Goal: Information Seeking & Learning: Learn about a topic

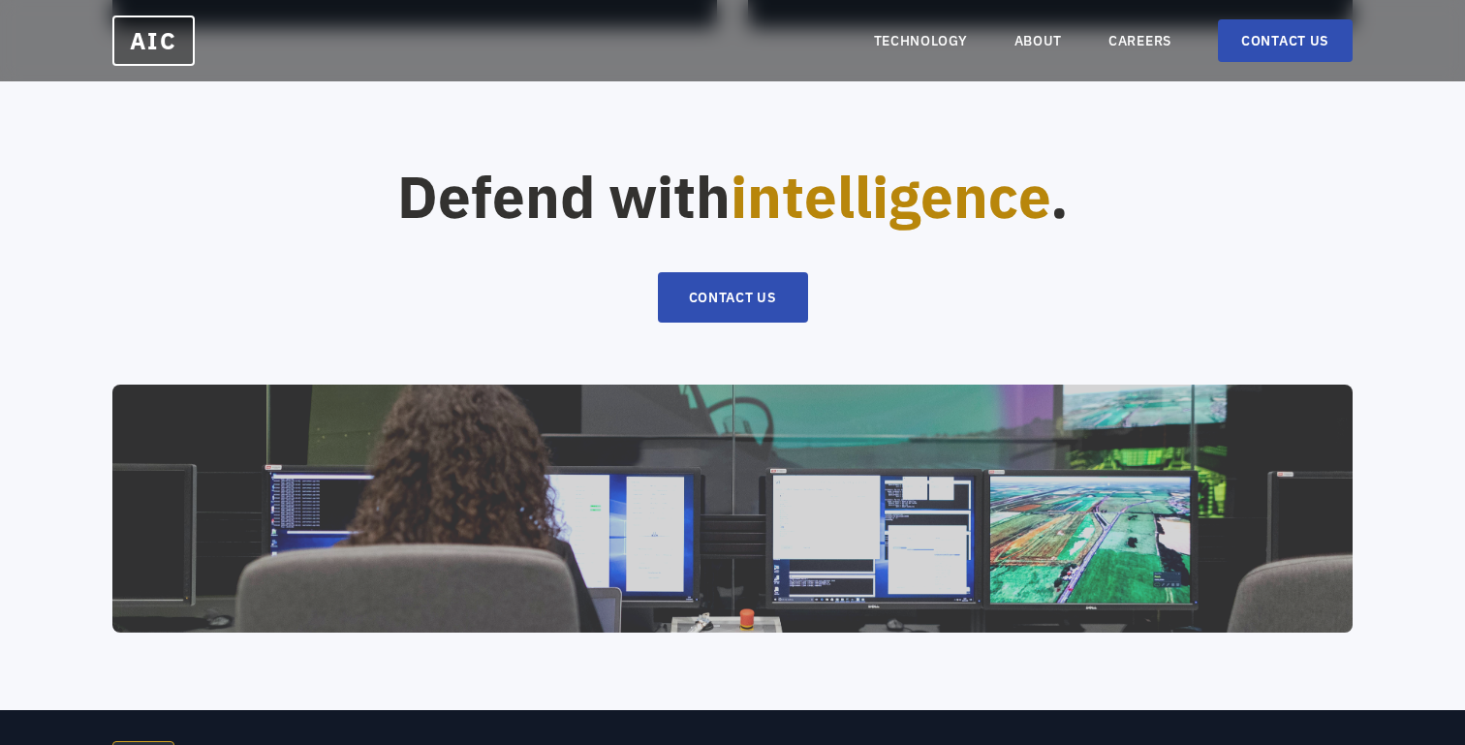
scroll to position [4167, 0]
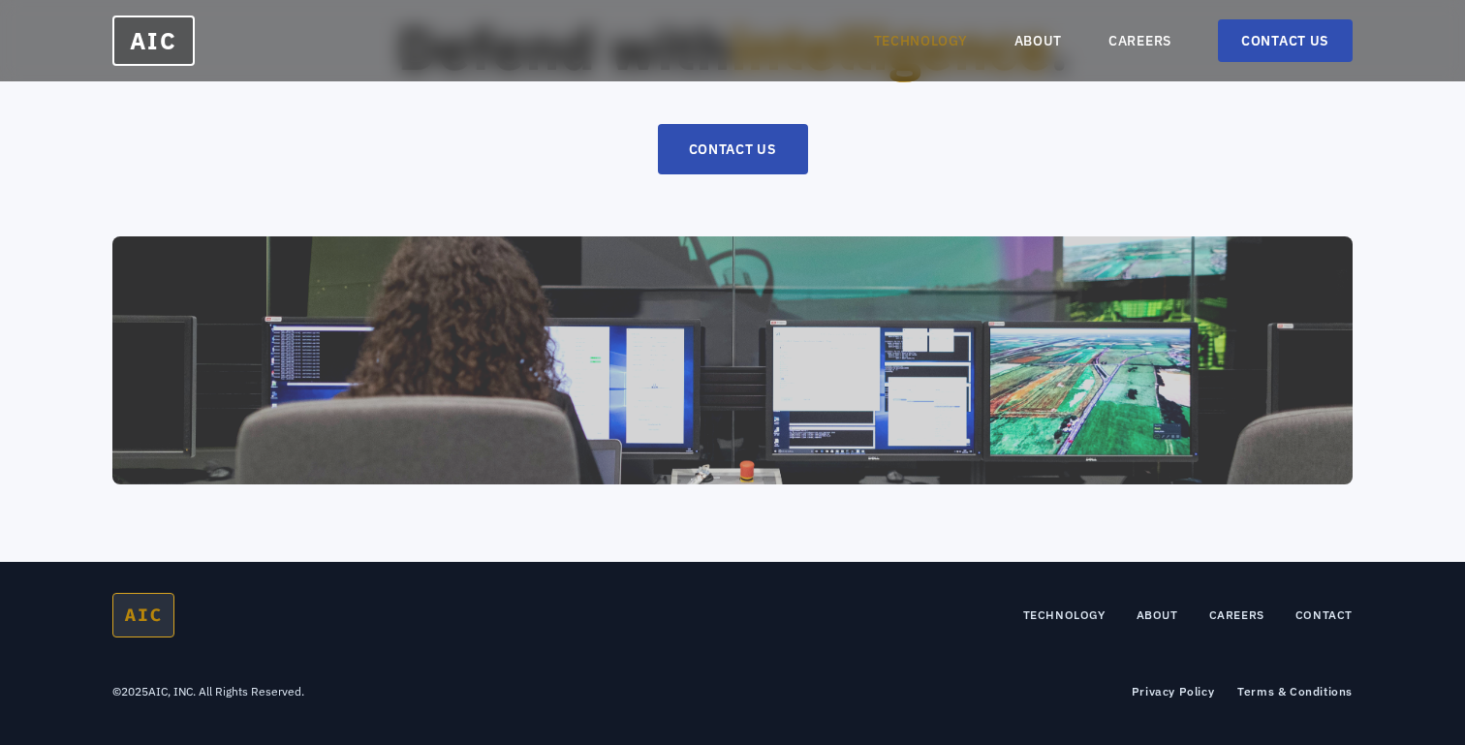
click at [950, 39] on link "TECHNOLOGY" at bounding box center [921, 40] width 94 height 19
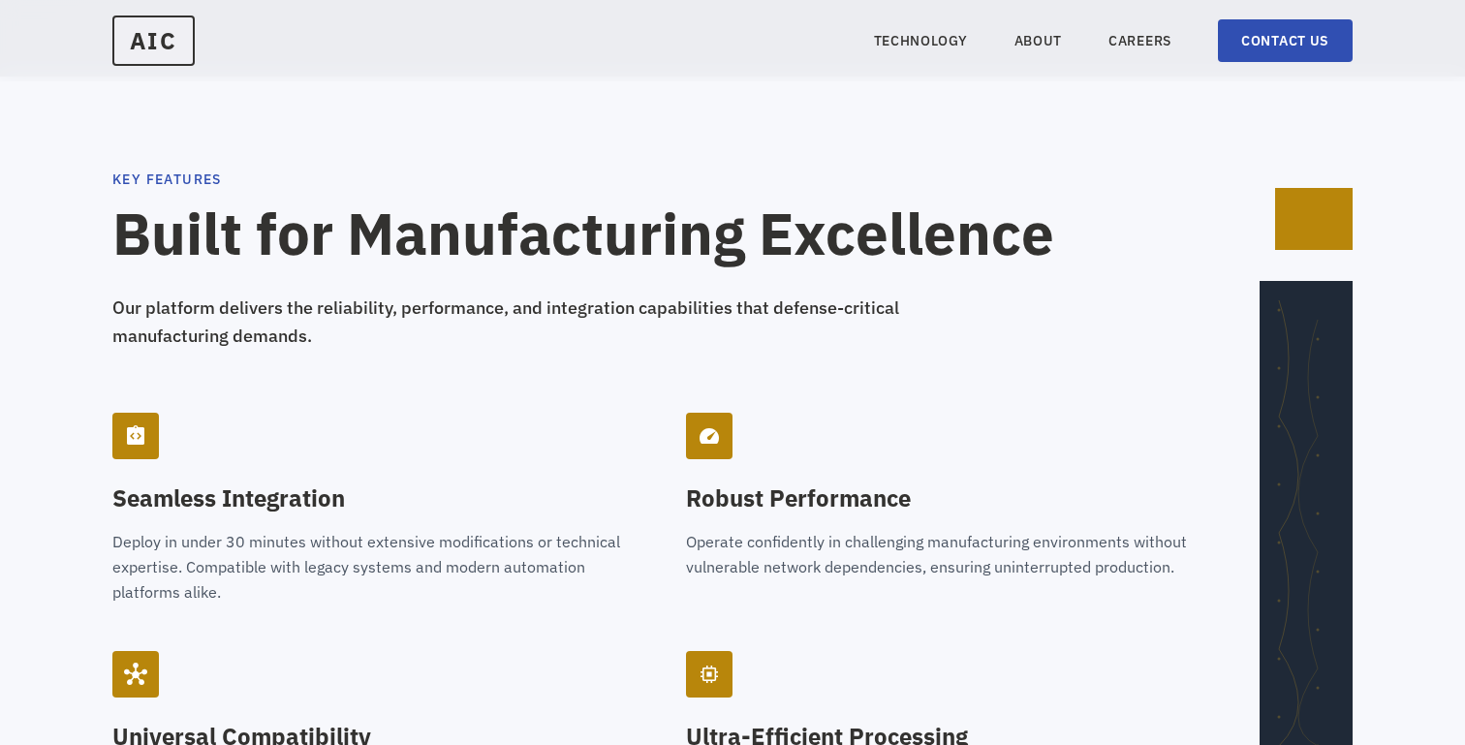
scroll to position [2416, 0]
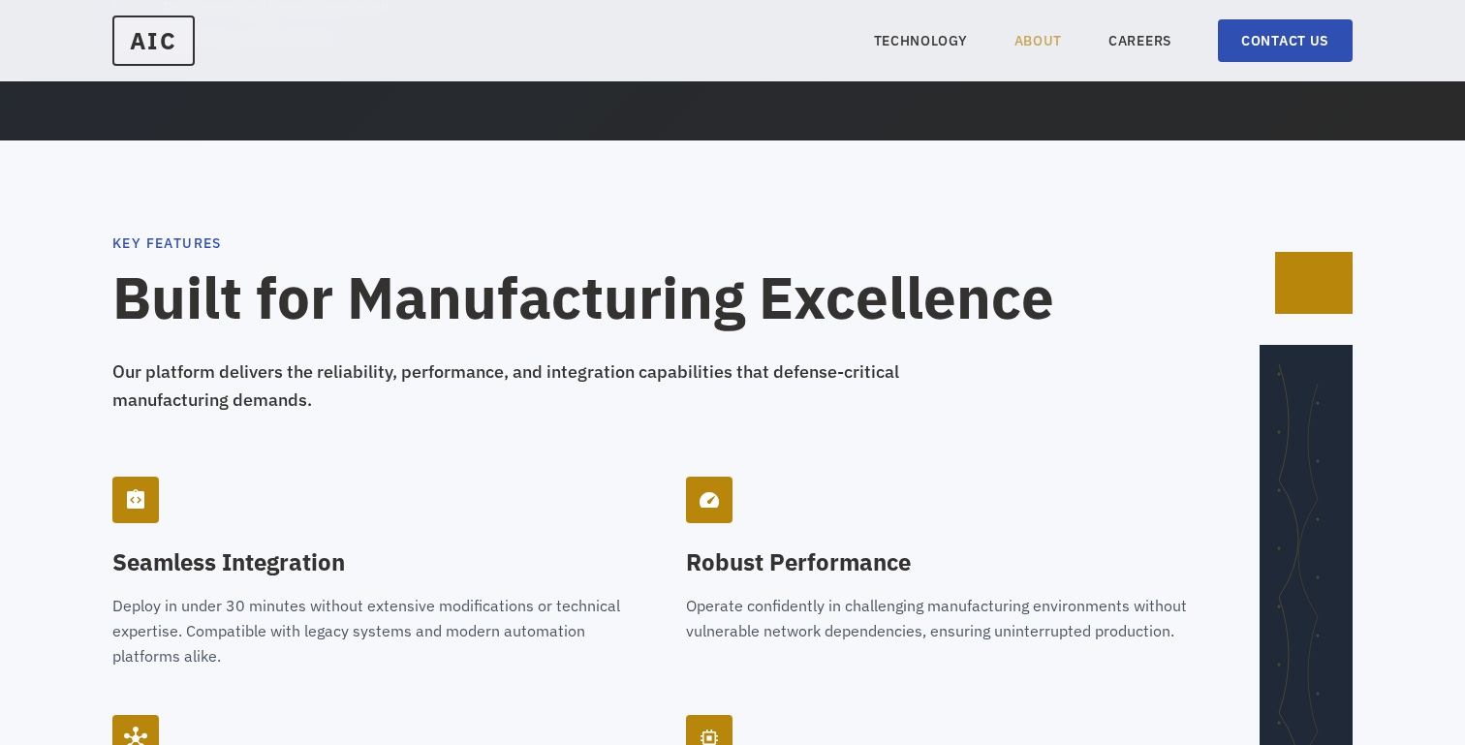
click at [1020, 40] on link "ABOUT" at bounding box center [1038, 40] width 48 height 19
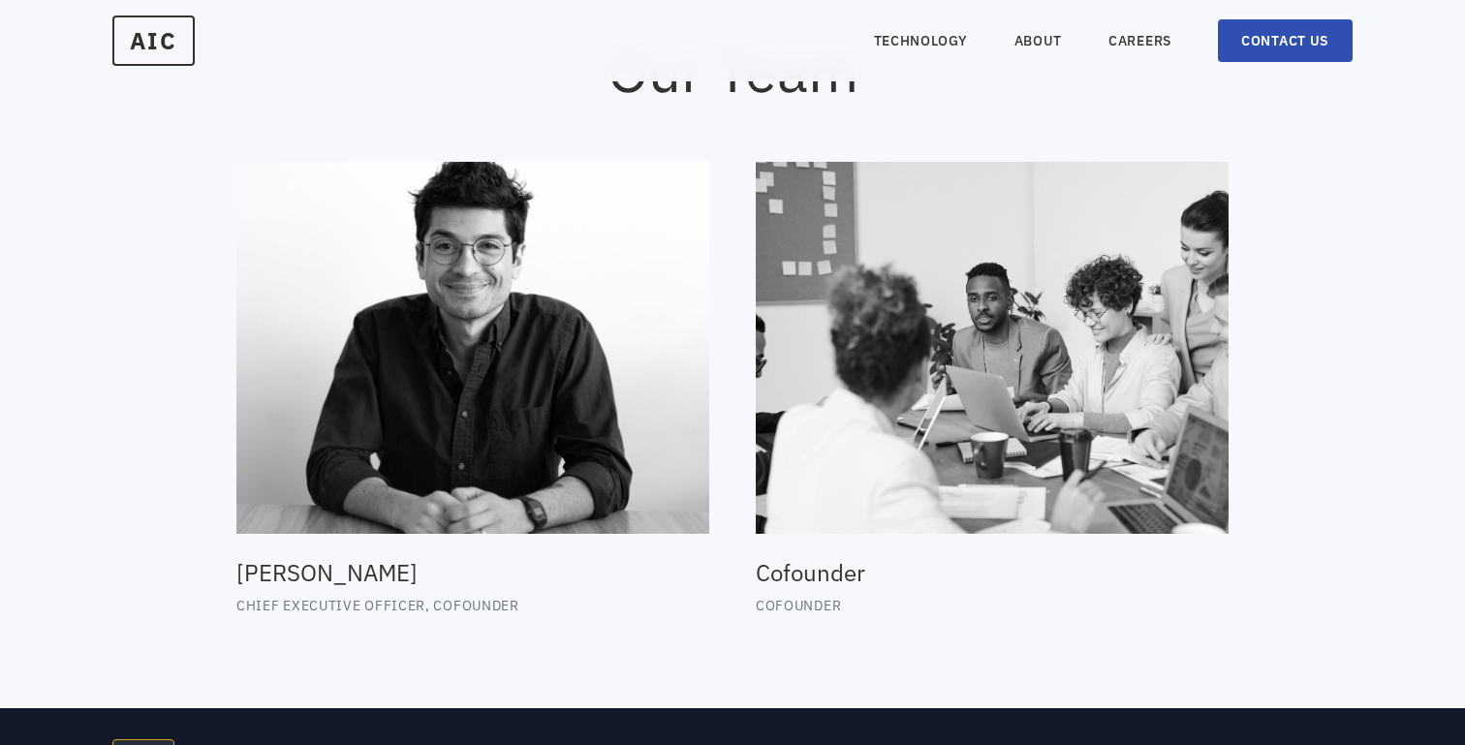
scroll to position [1830, 0]
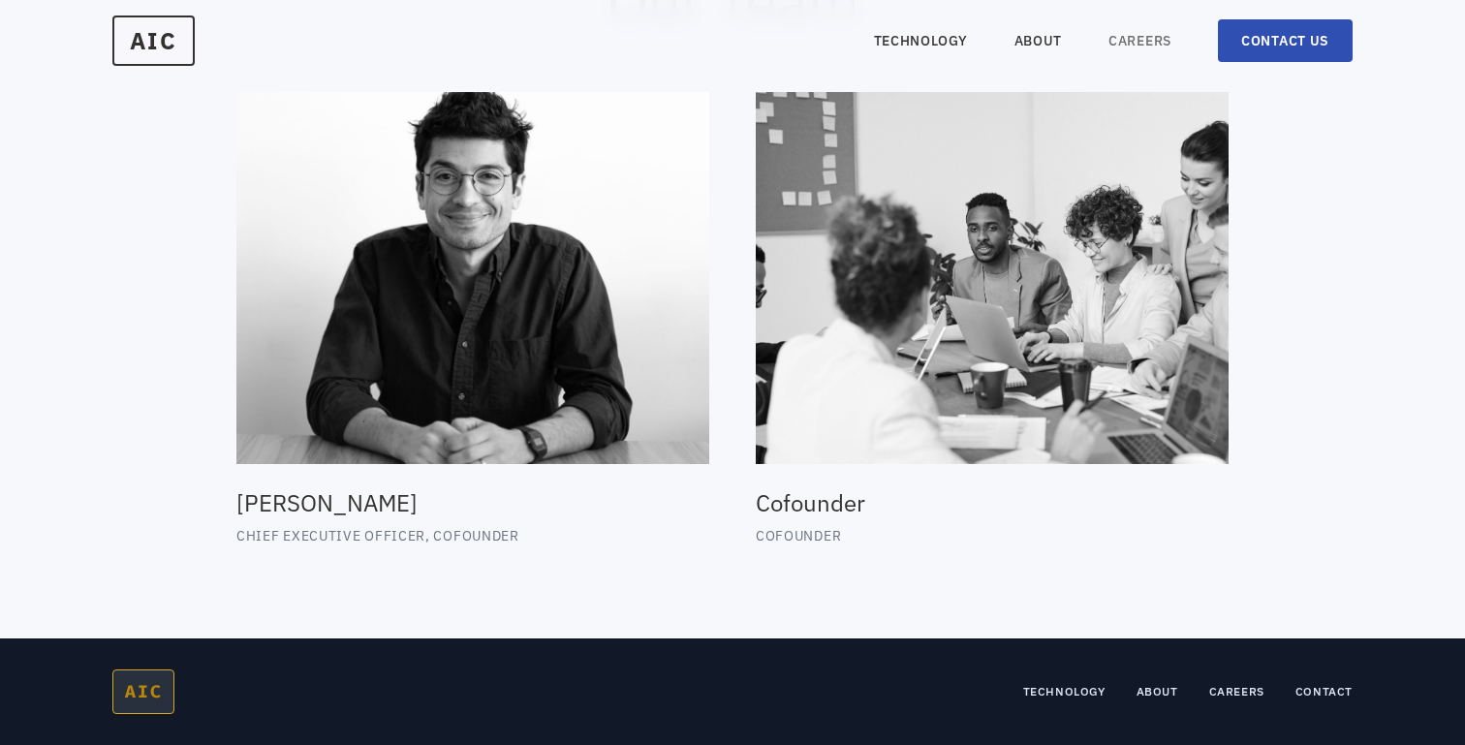
click at [1130, 34] on link "CAREERS" at bounding box center [1139, 40] width 63 height 19
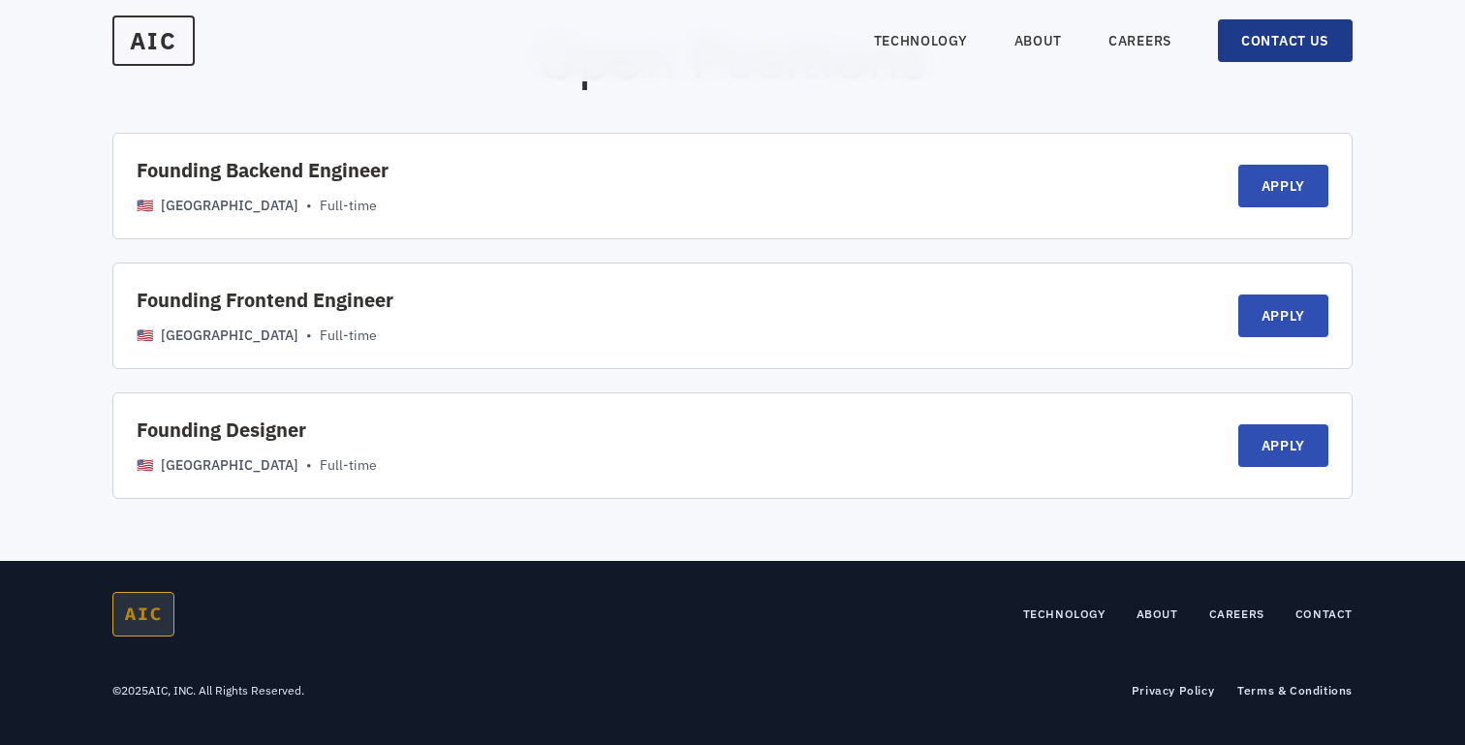
click at [1255, 50] on link "CONTACT US" at bounding box center [1285, 40] width 135 height 43
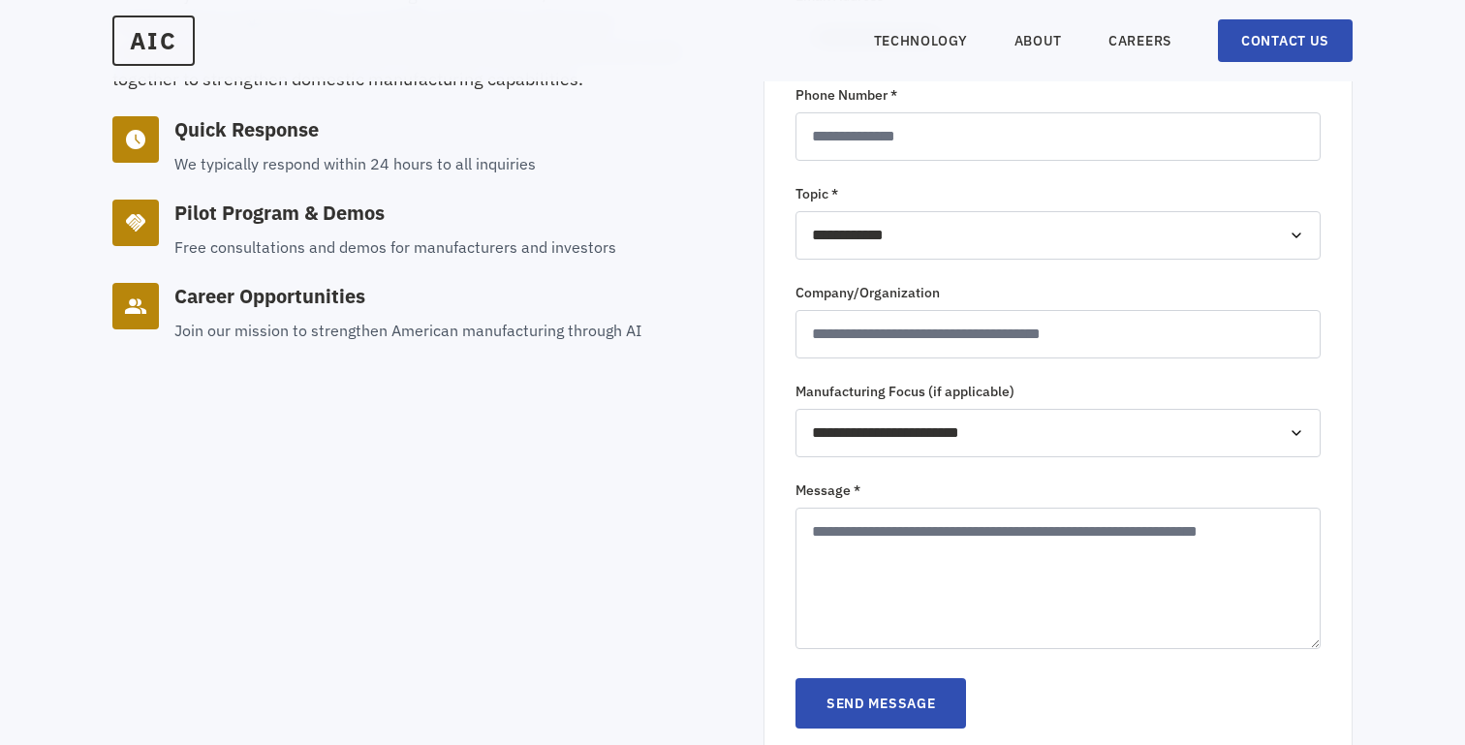
scroll to position [604, 0]
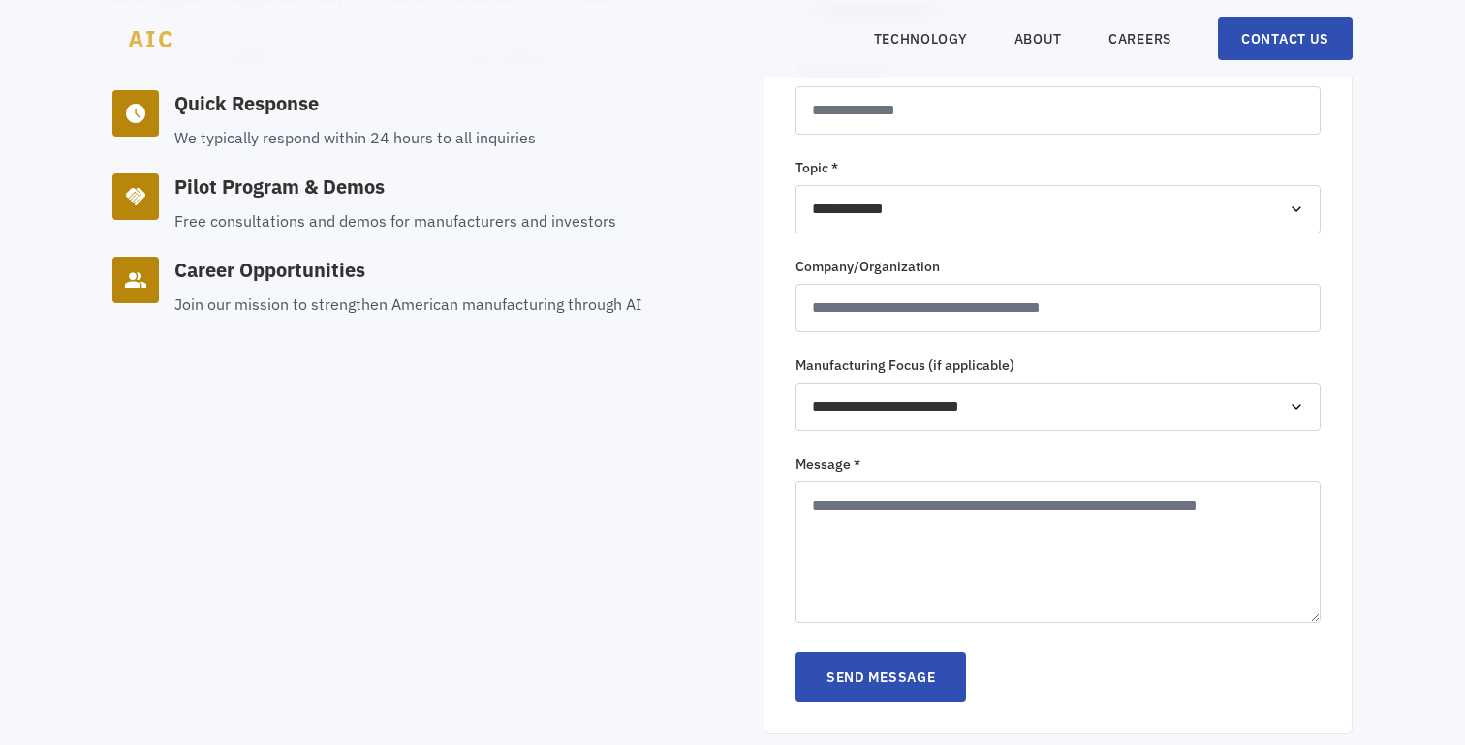
click at [191, 23] on span "AIC" at bounding box center [151, 38] width 78 height 46
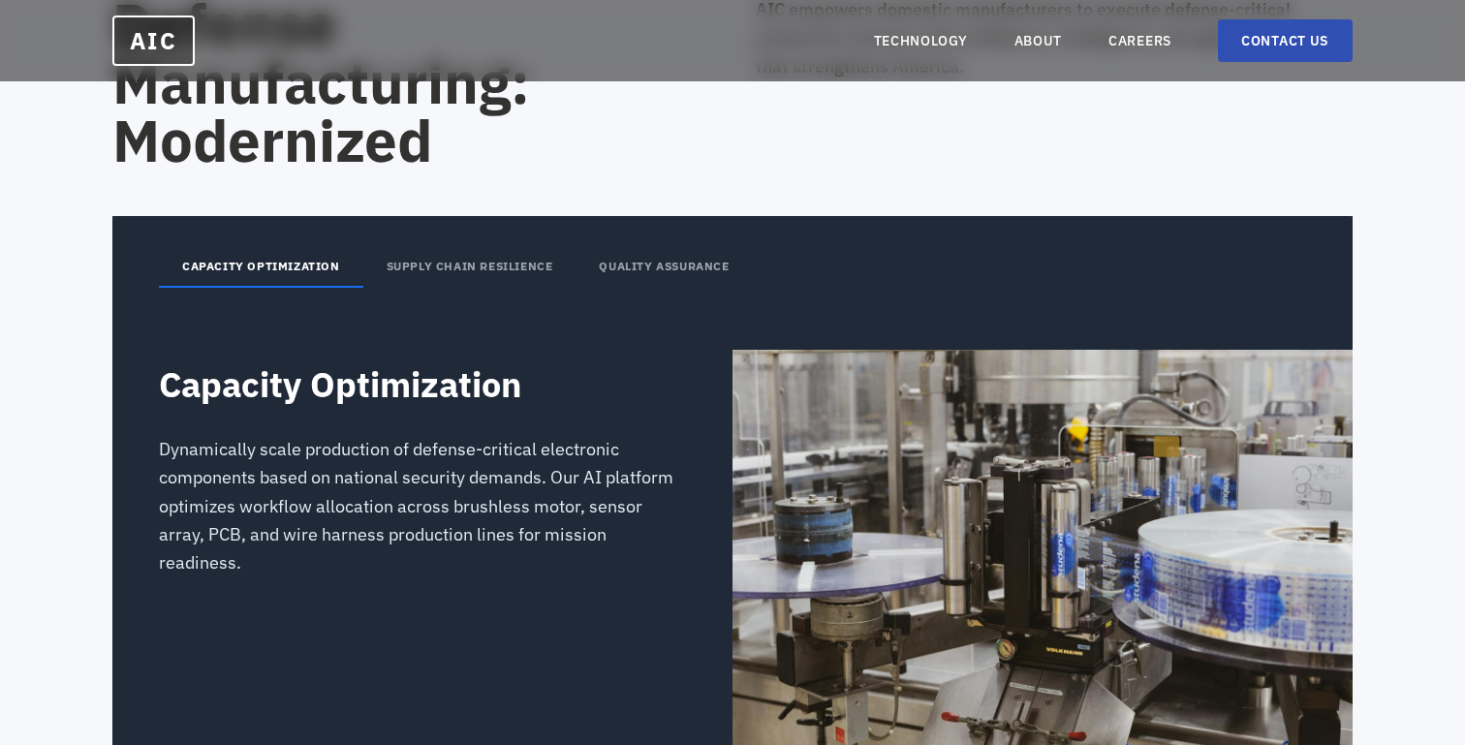
scroll to position [2609, 0]
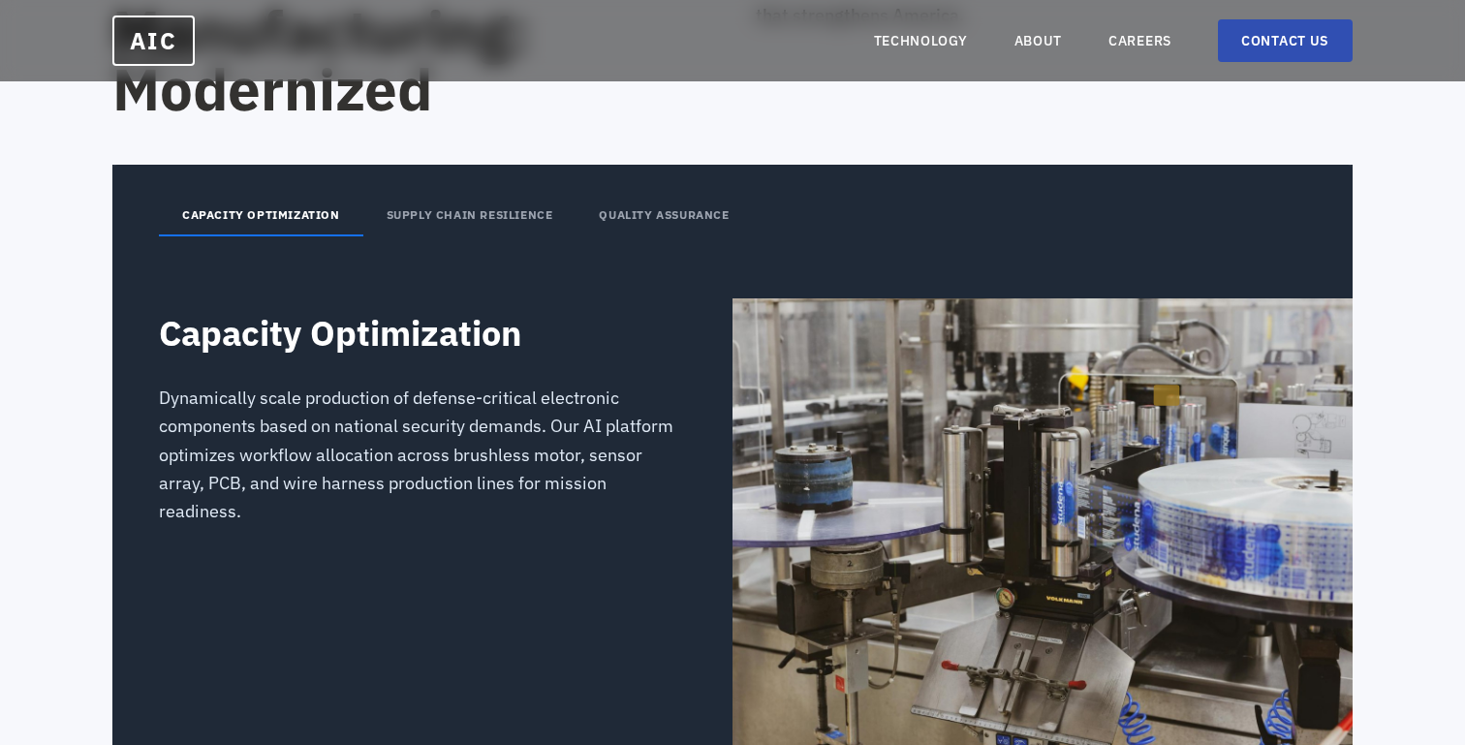
click at [541, 210] on button "SUPPLY CHAIN RESILIENCE" at bounding box center [469, 216] width 213 height 41
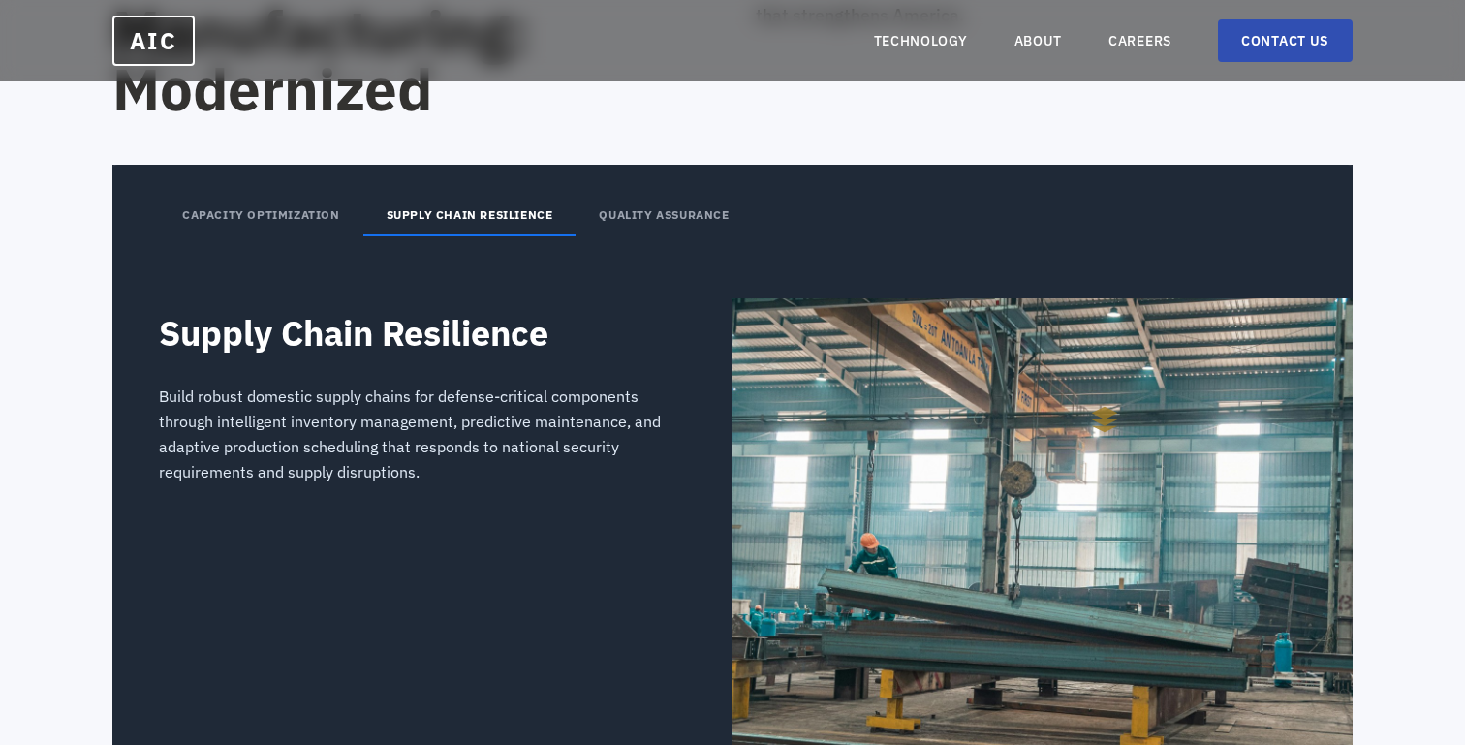
click at [668, 201] on button "QUALITY ASSURANCE" at bounding box center [663, 216] width 176 height 41
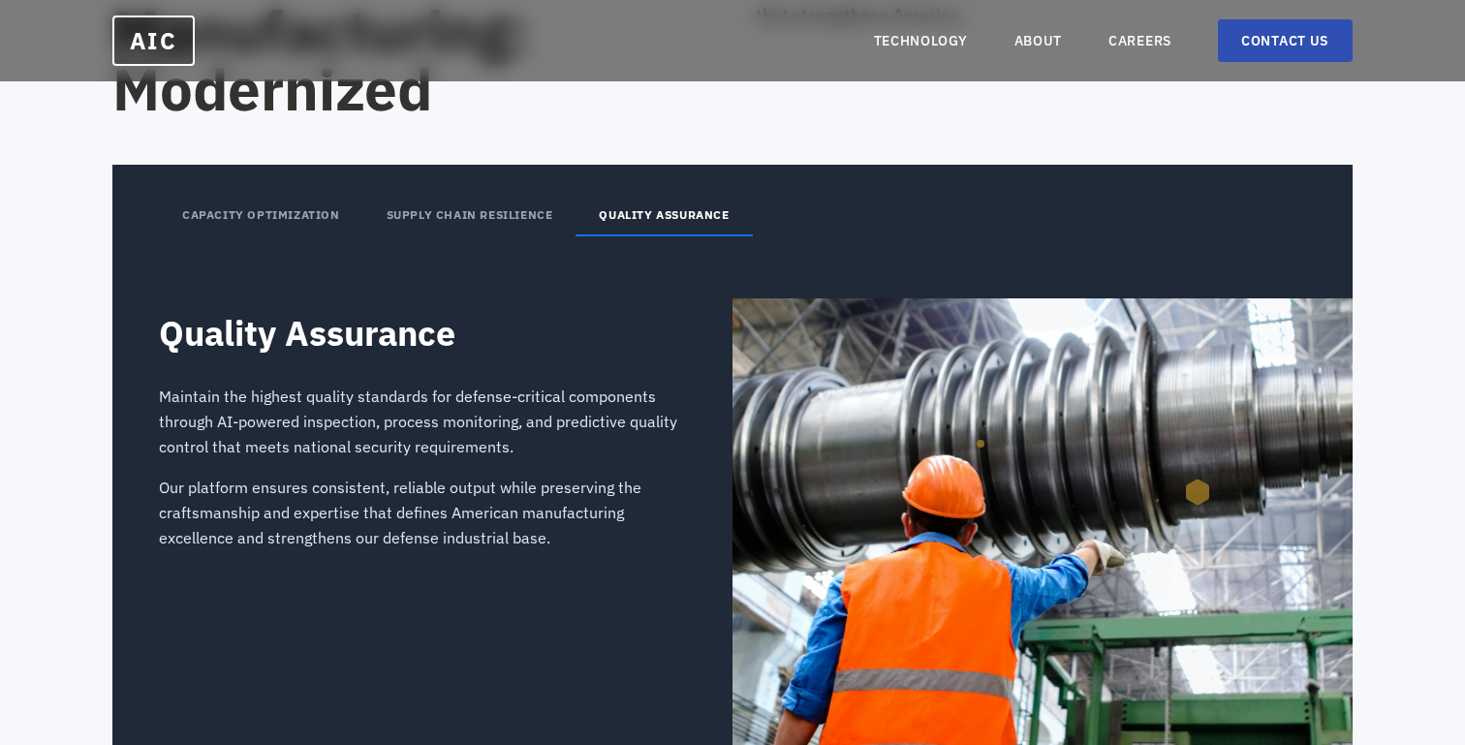
click at [387, 226] on button "SUPPLY CHAIN RESILIENCE" at bounding box center [469, 216] width 213 height 41
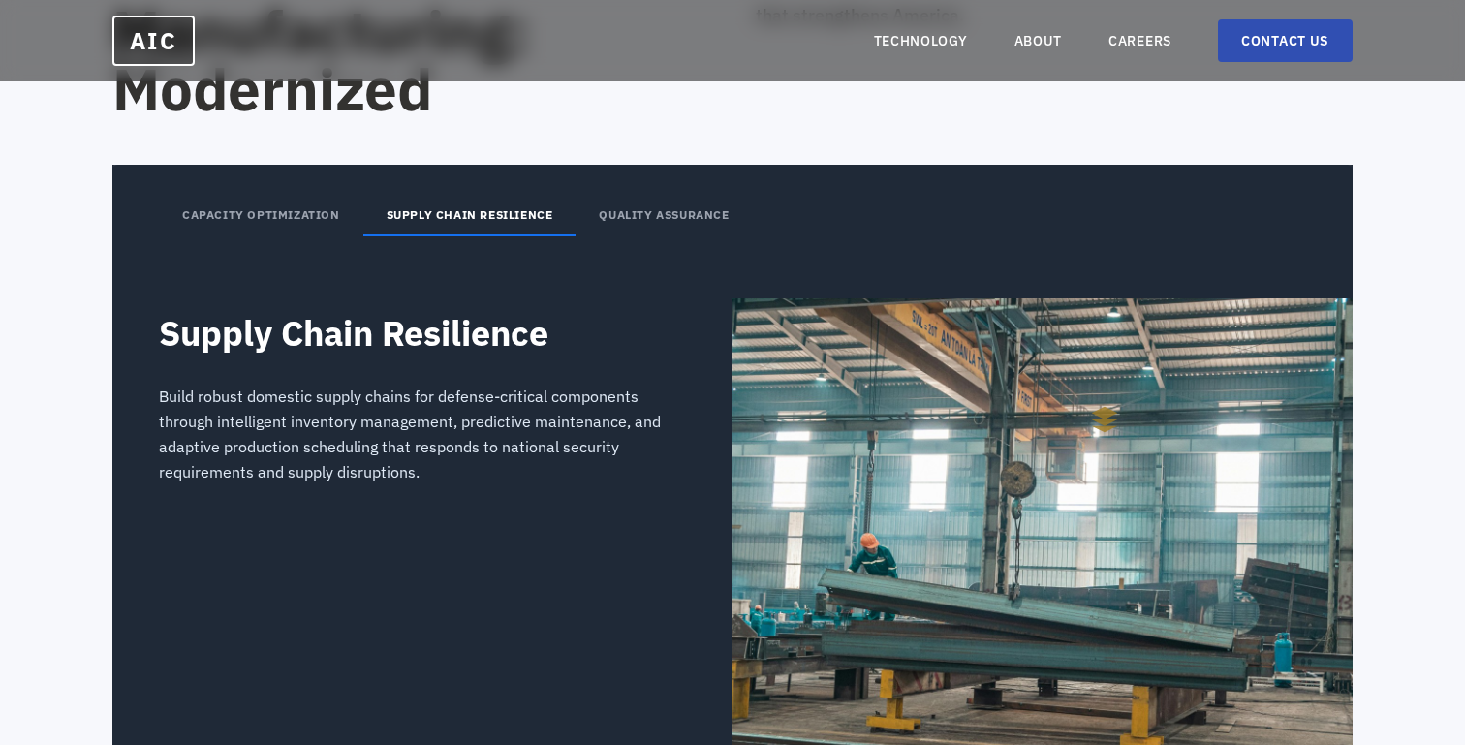
click at [283, 234] on button "CAPACITY OPTIMIZATION" at bounding box center [261, 216] width 204 height 41
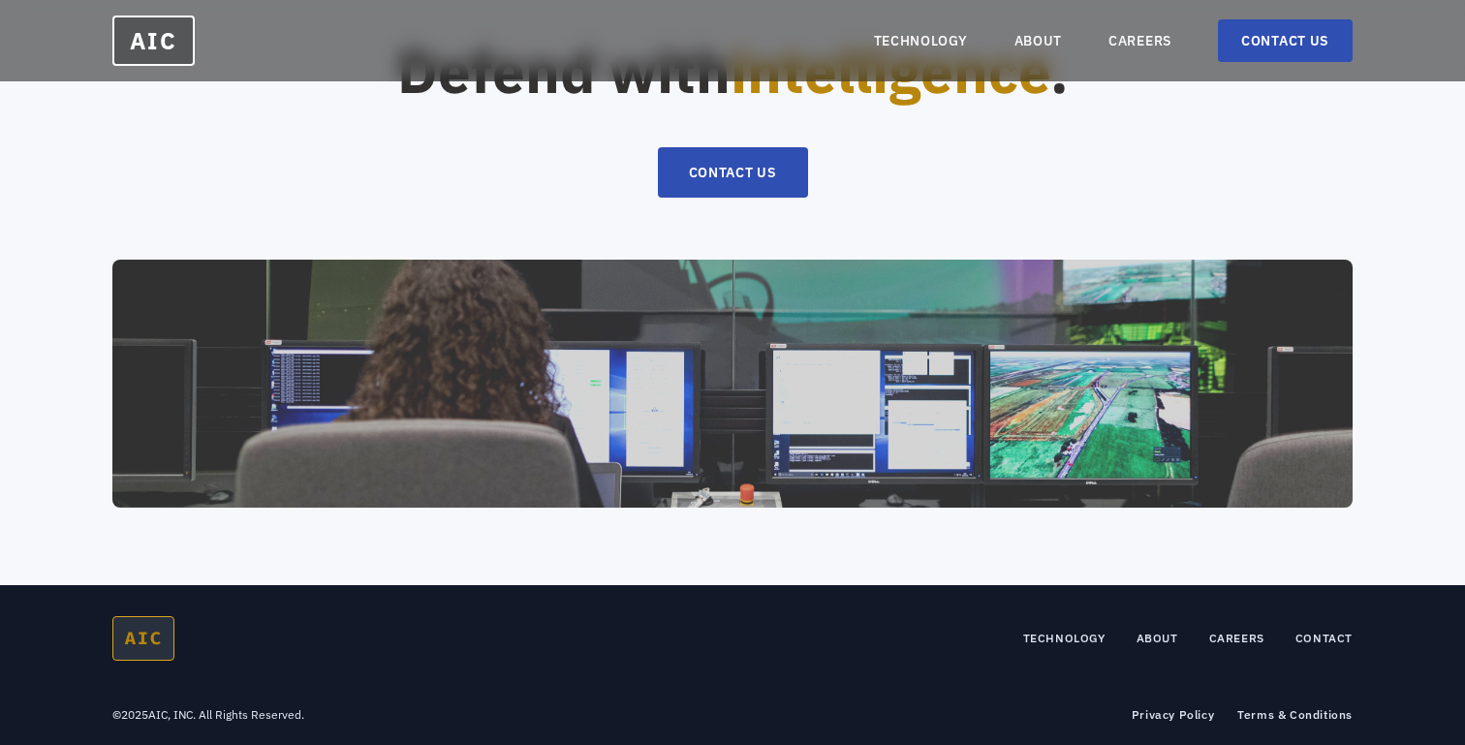
scroll to position [4167, 0]
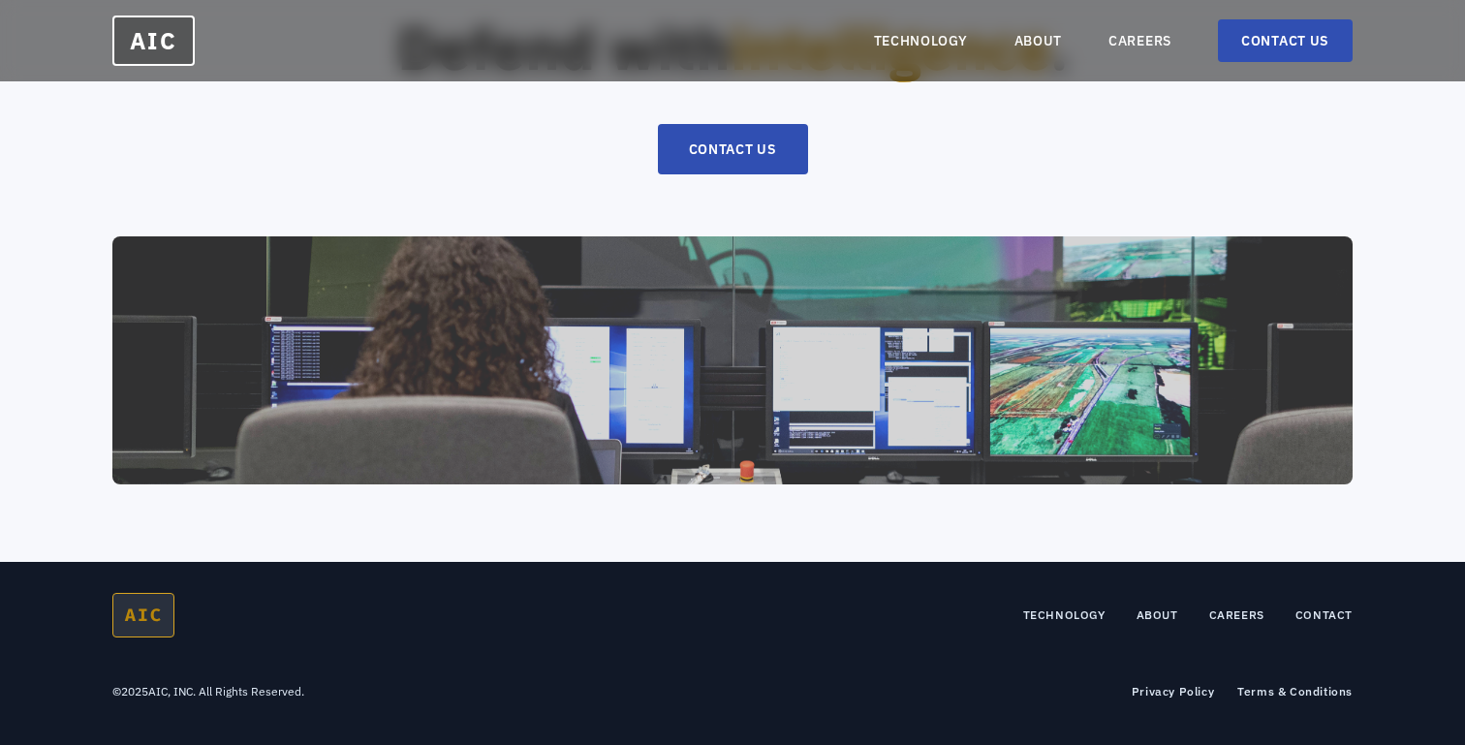
click at [952, 51] on nav "TECHNOLOGY ABOUT CAREERS CONTACT US" at bounding box center [1113, 40] width 479 height 43
click at [947, 46] on link "TECHNOLOGY" at bounding box center [921, 40] width 94 height 19
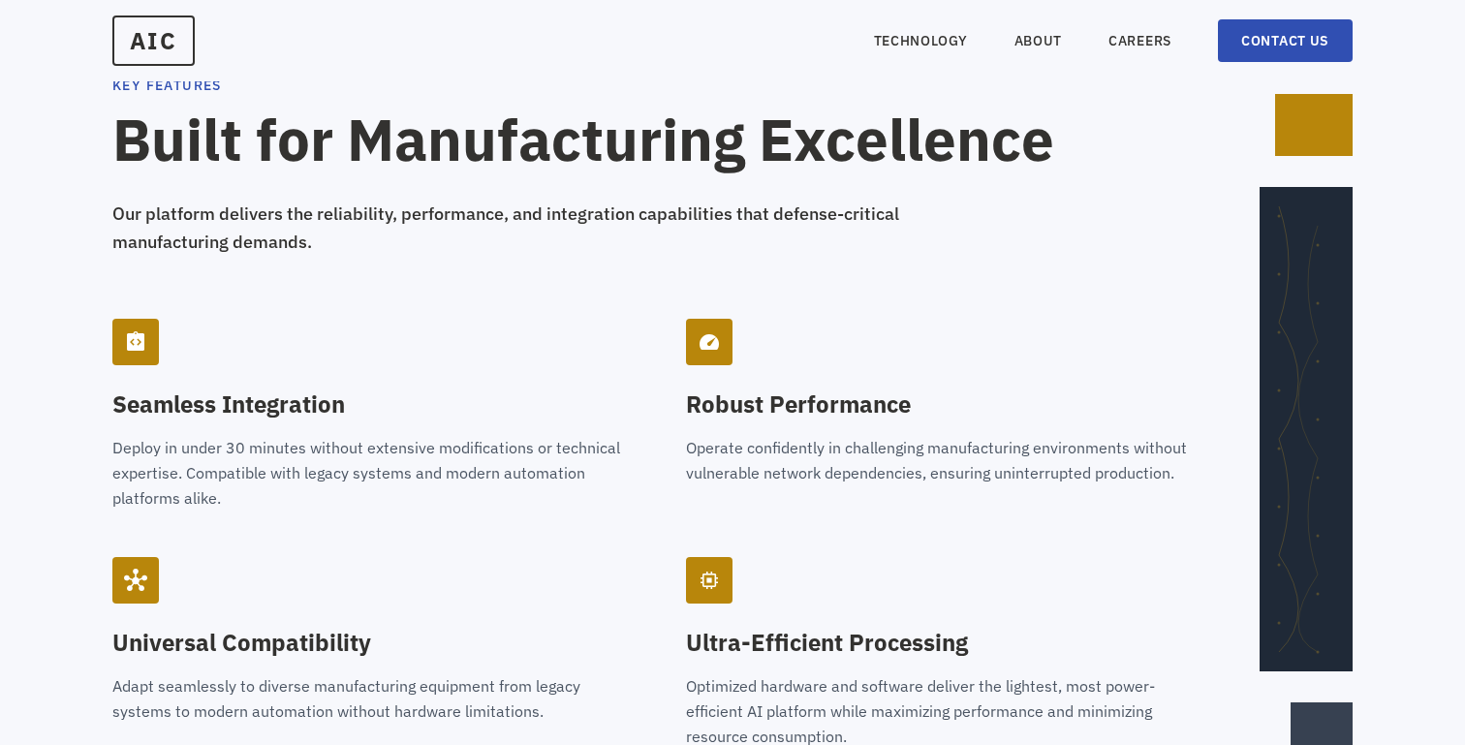
scroll to position [2418, 0]
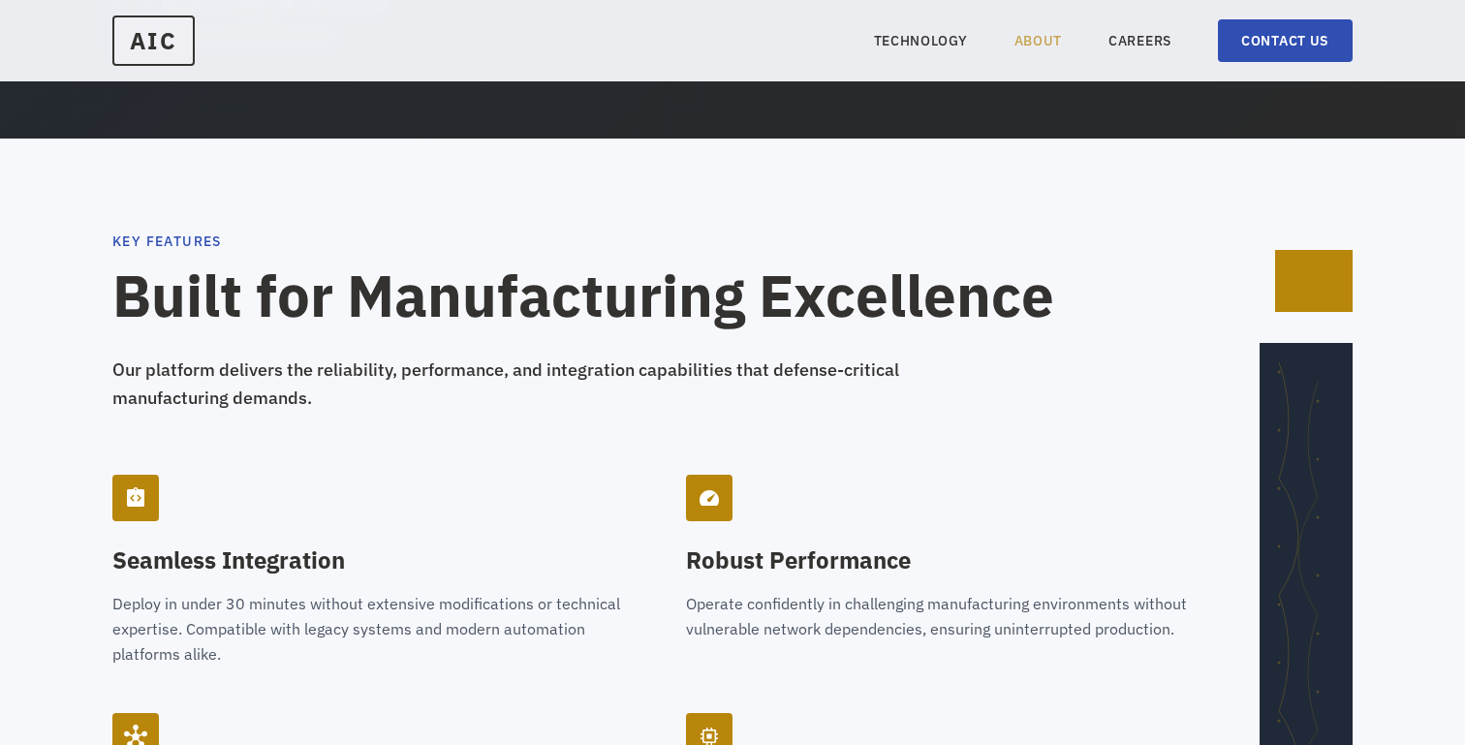
click at [1014, 43] on link "ABOUT" at bounding box center [1038, 40] width 48 height 19
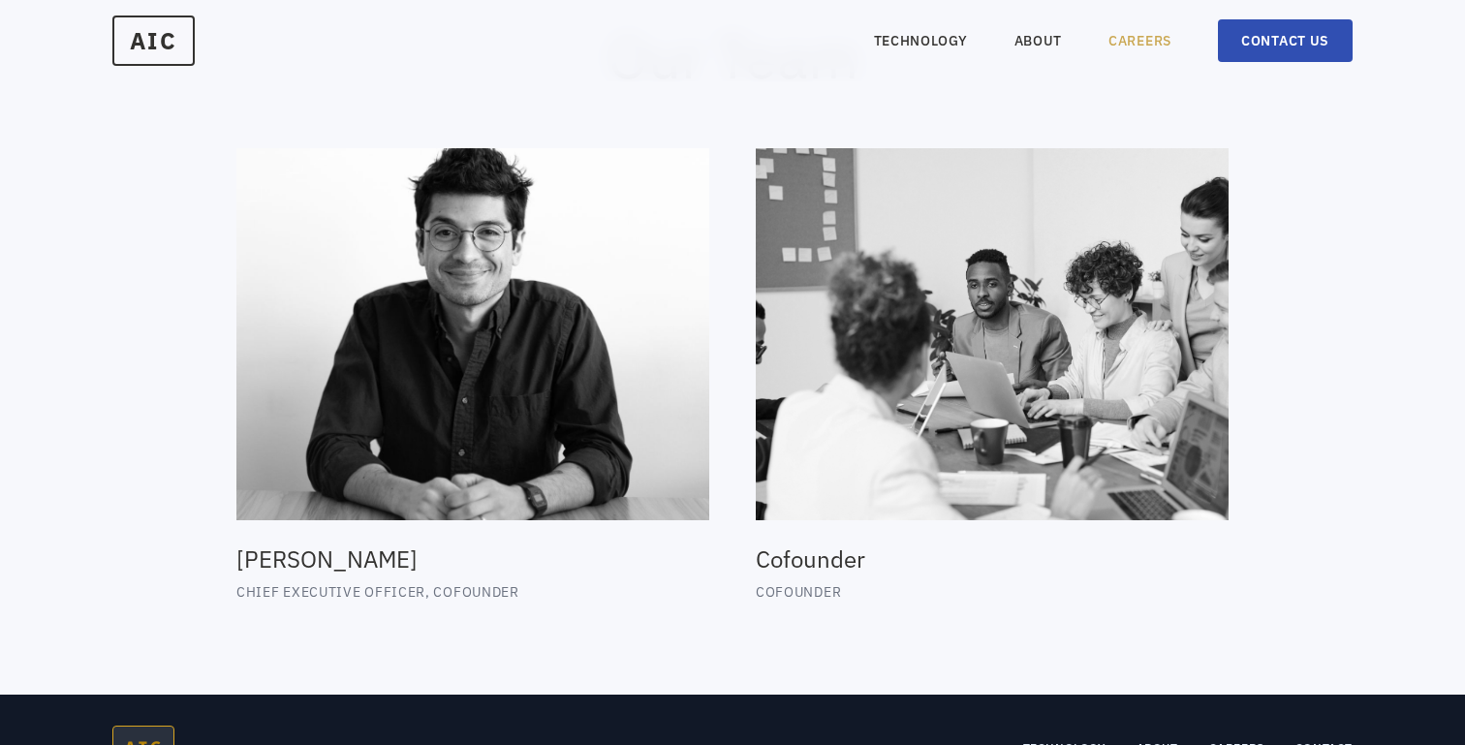
click at [1122, 40] on link "CAREERS" at bounding box center [1139, 40] width 63 height 19
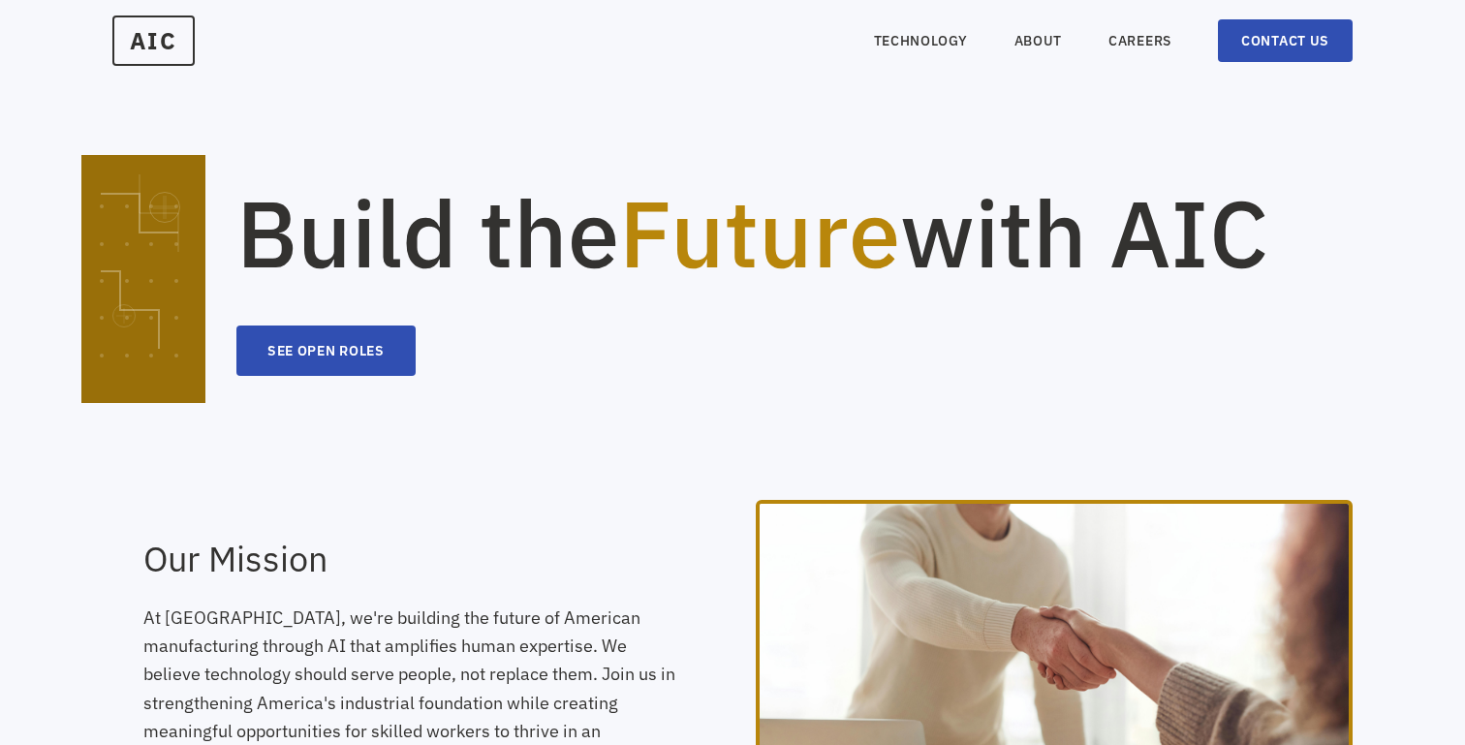
click at [373, 385] on section "Build the Future with AIC SEE OPEN ROLES" at bounding box center [732, 250] width 1465 height 500
click at [365, 364] on button "SEE OPEN ROLES" at bounding box center [325, 350] width 179 height 50
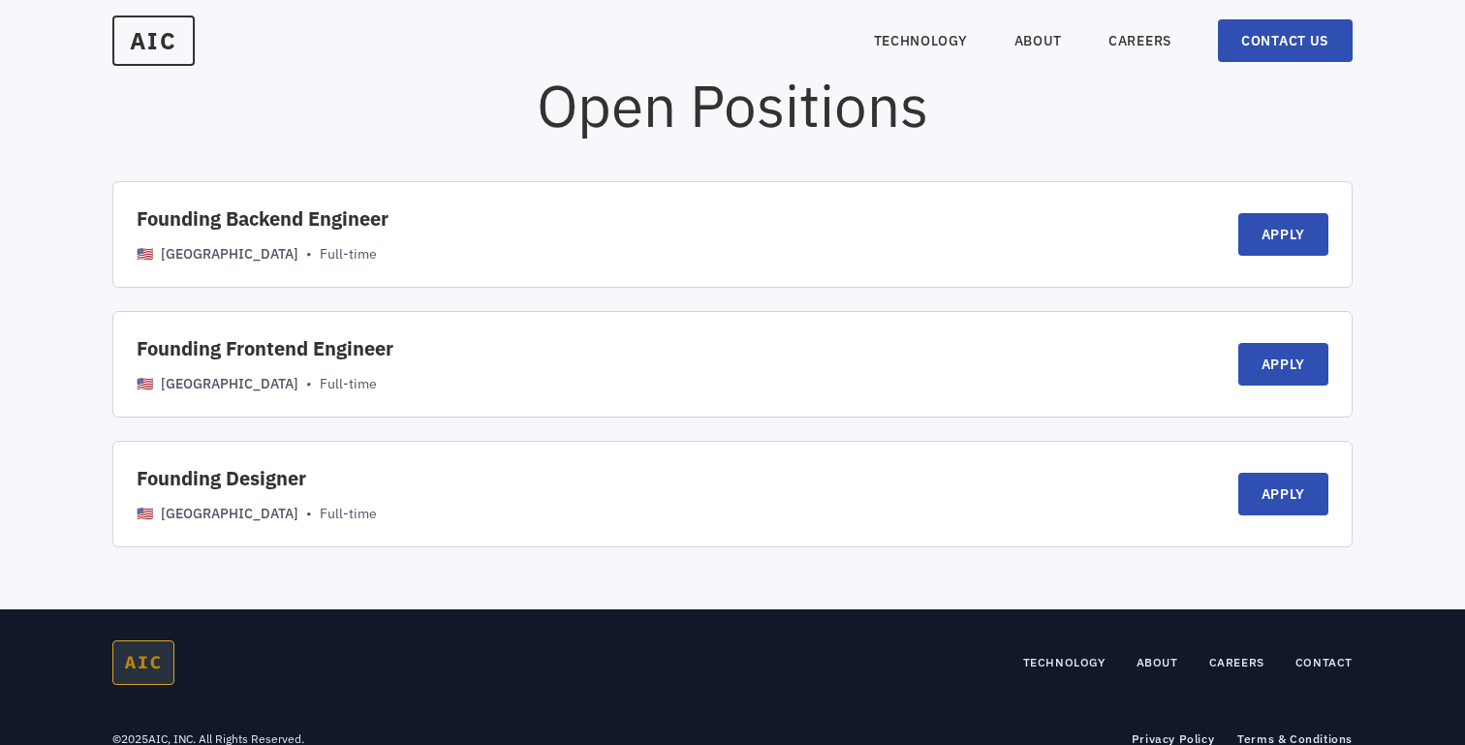
scroll to position [1616, 0]
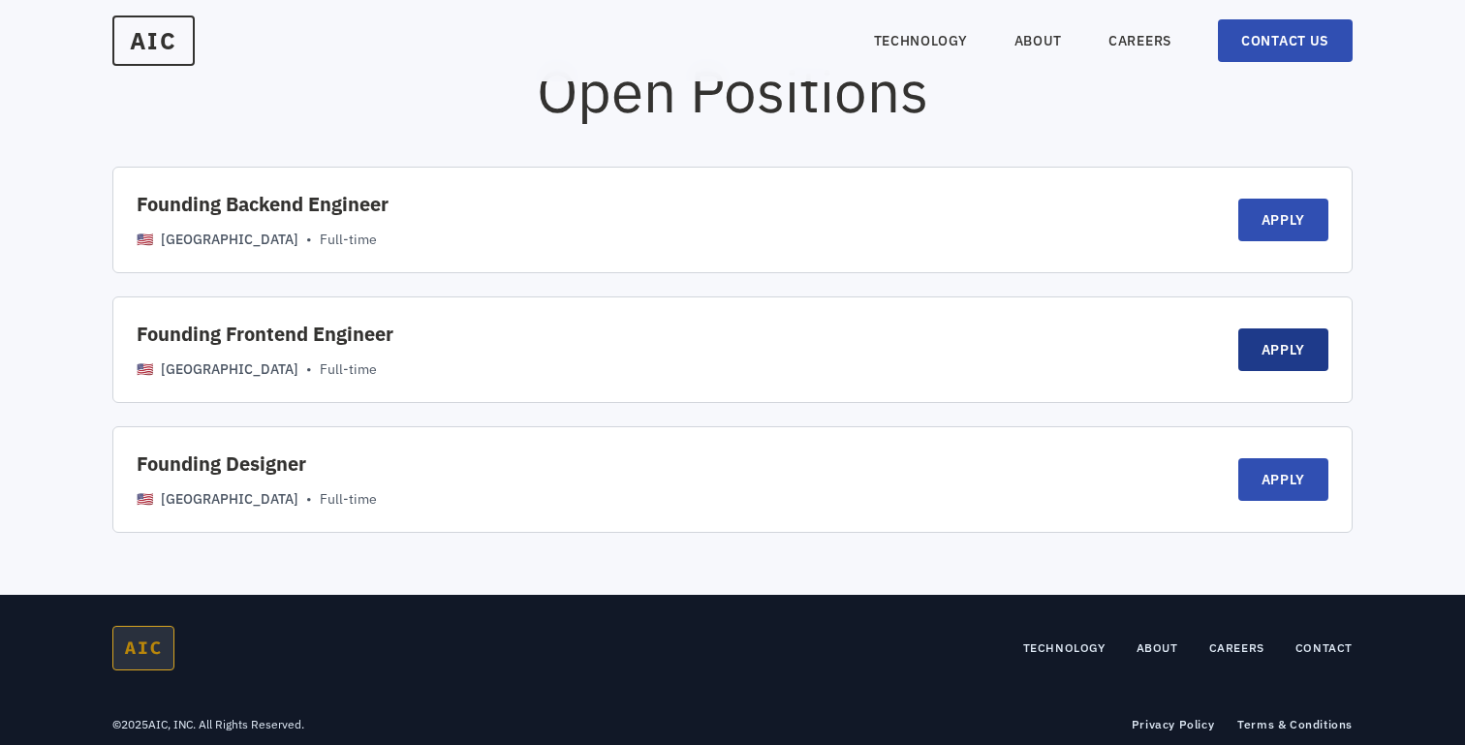
click at [1306, 345] on link "APPLY" at bounding box center [1283, 349] width 91 height 43
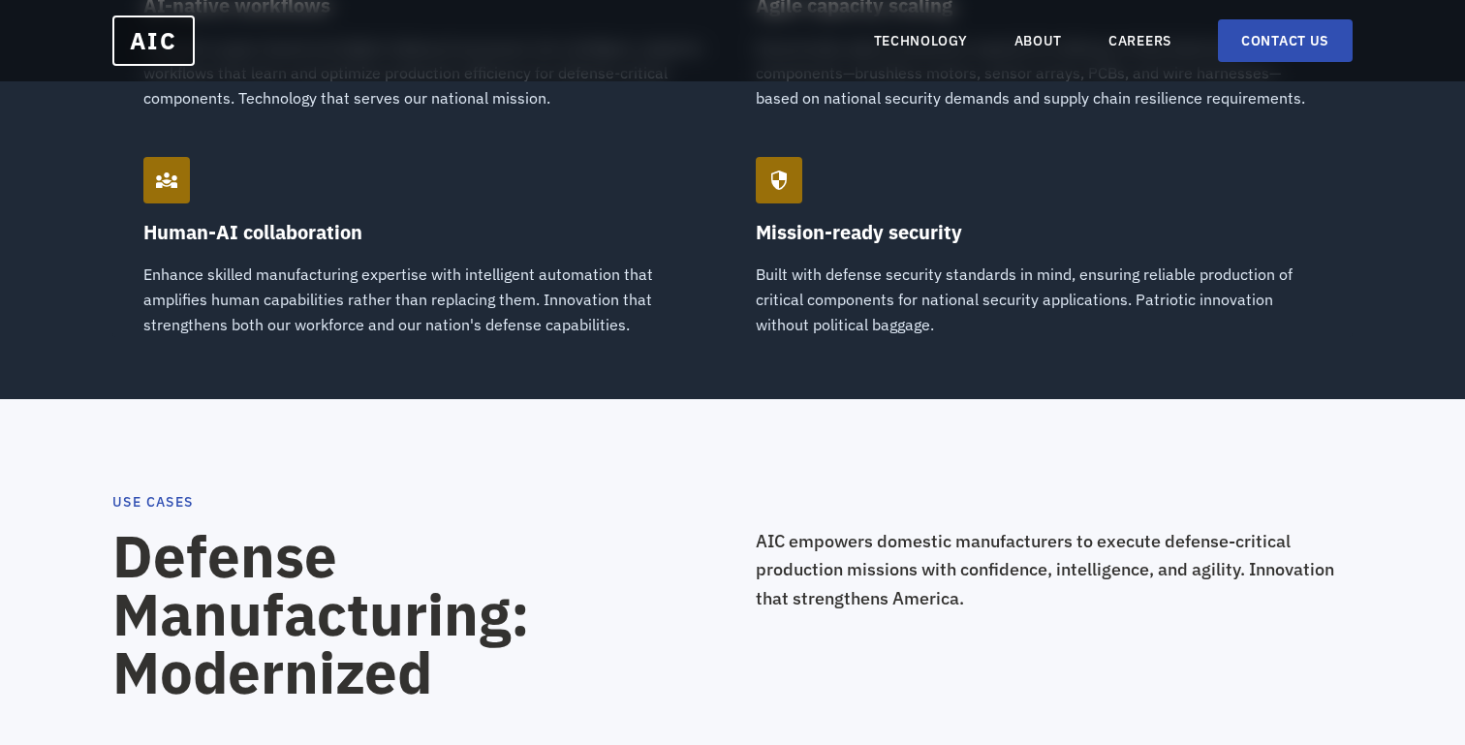
scroll to position [2056, 0]
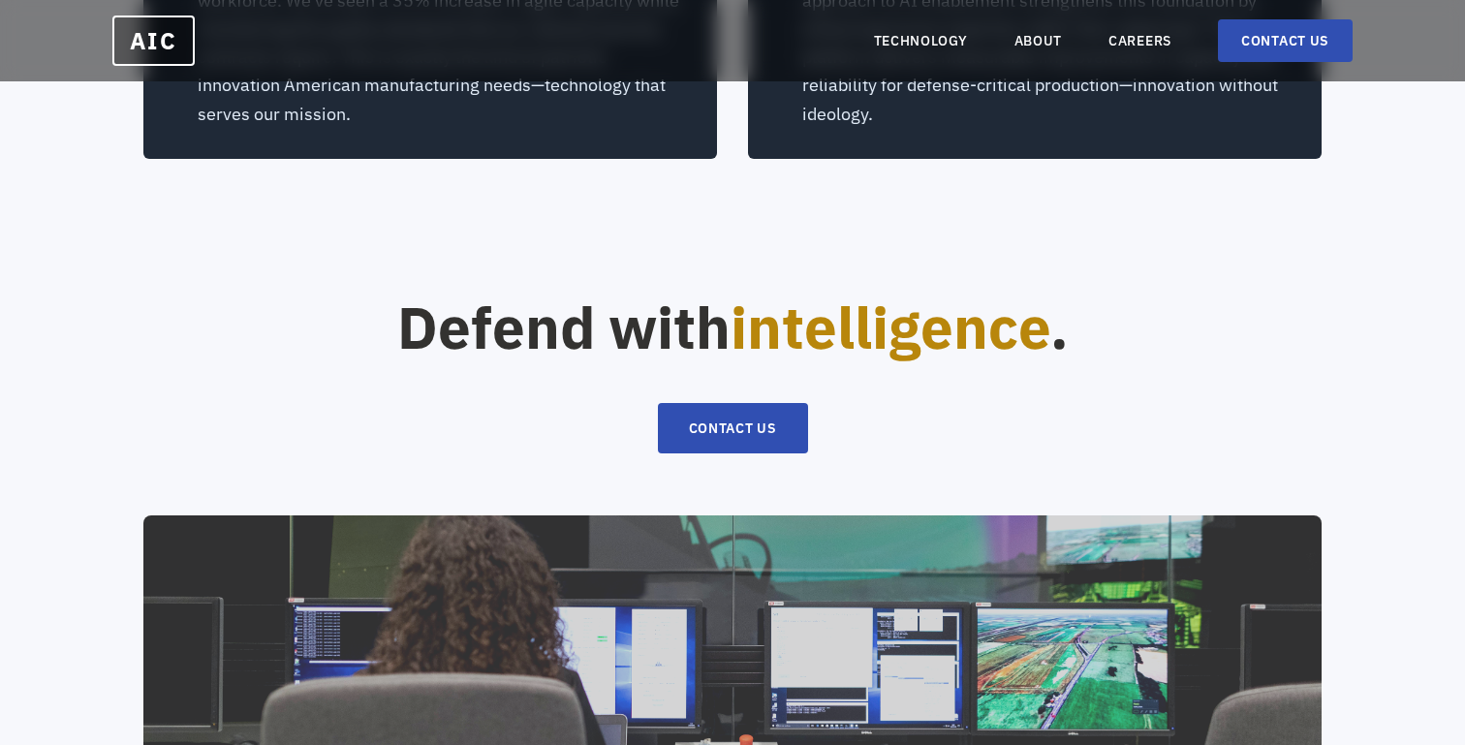
scroll to position [4196, 0]
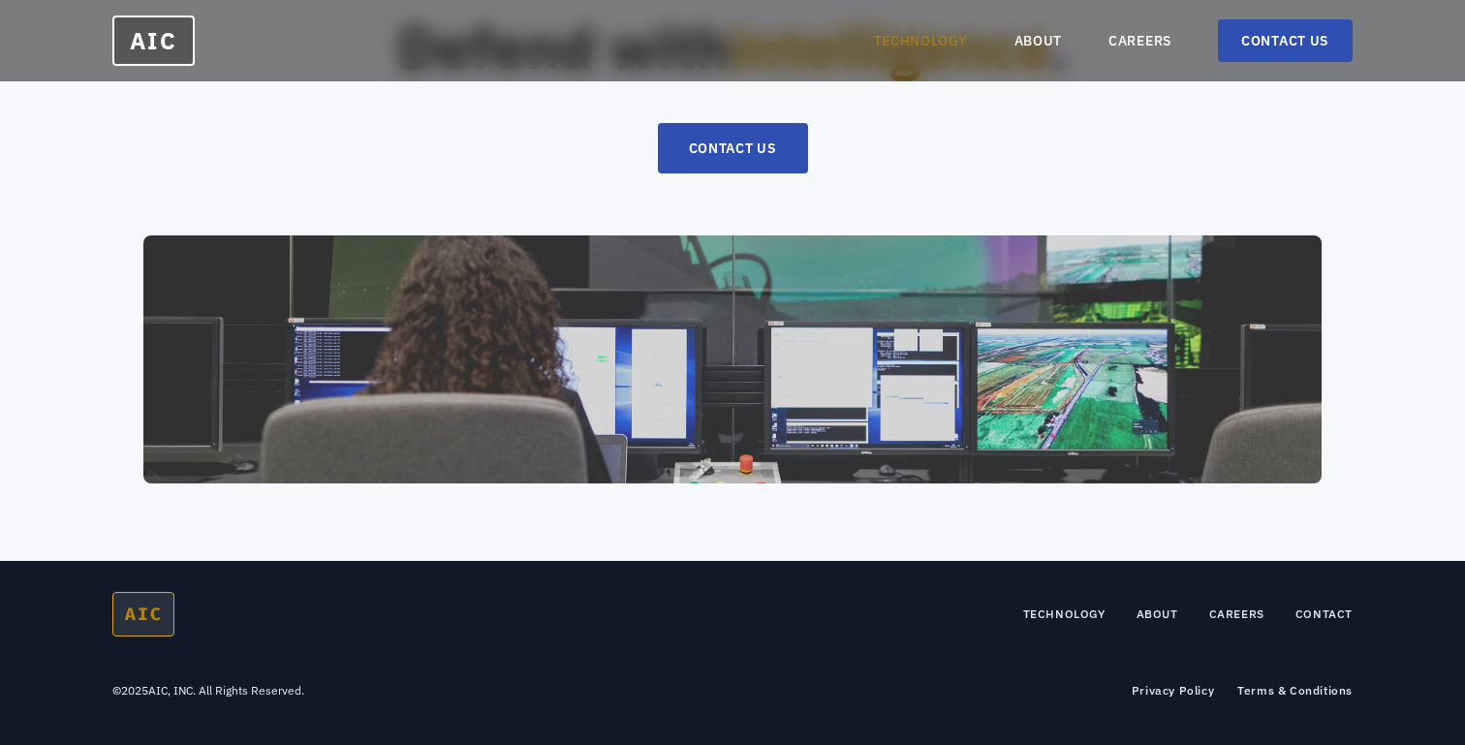
click at [916, 38] on link "TECHNOLOGY" at bounding box center [921, 40] width 94 height 19
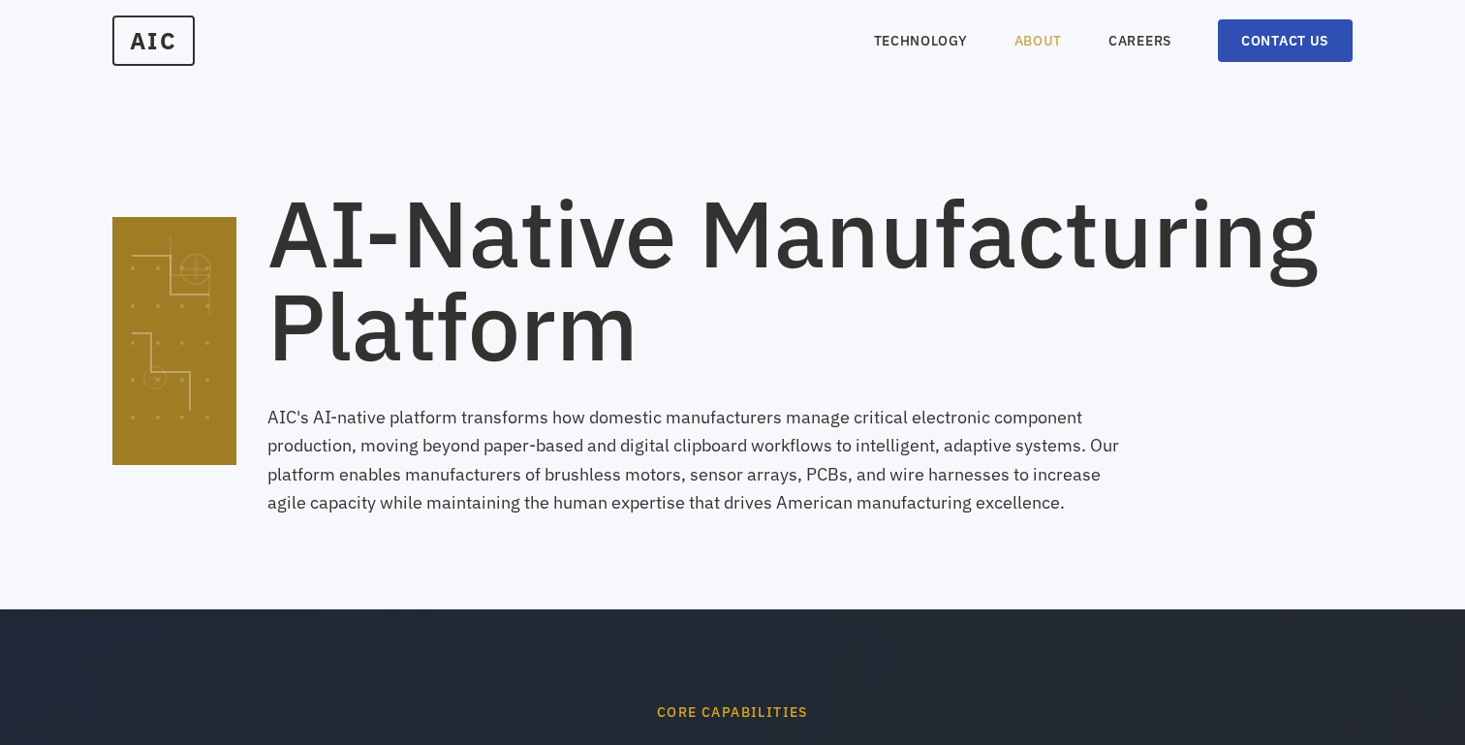
click at [1038, 46] on link "ABOUT" at bounding box center [1038, 40] width 48 height 19
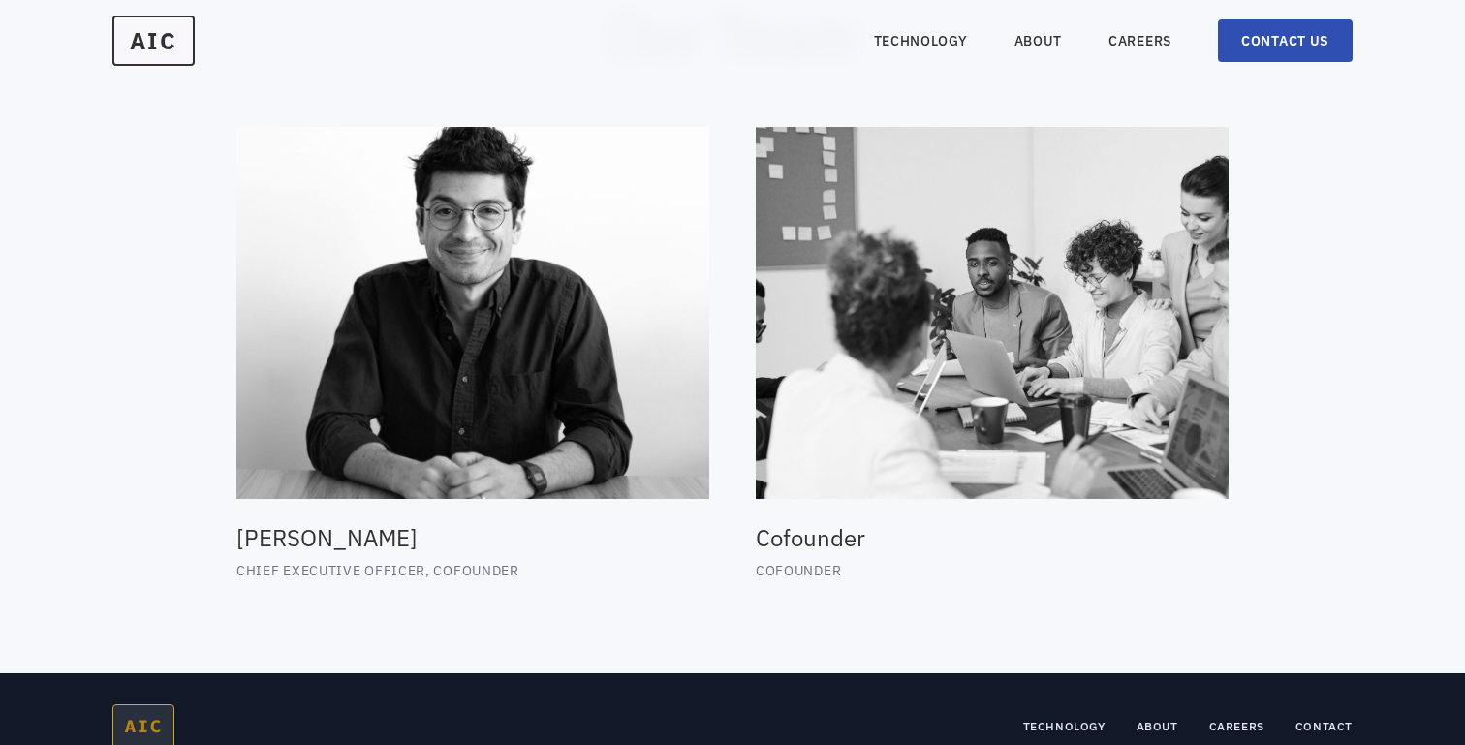
scroll to position [1906, 0]
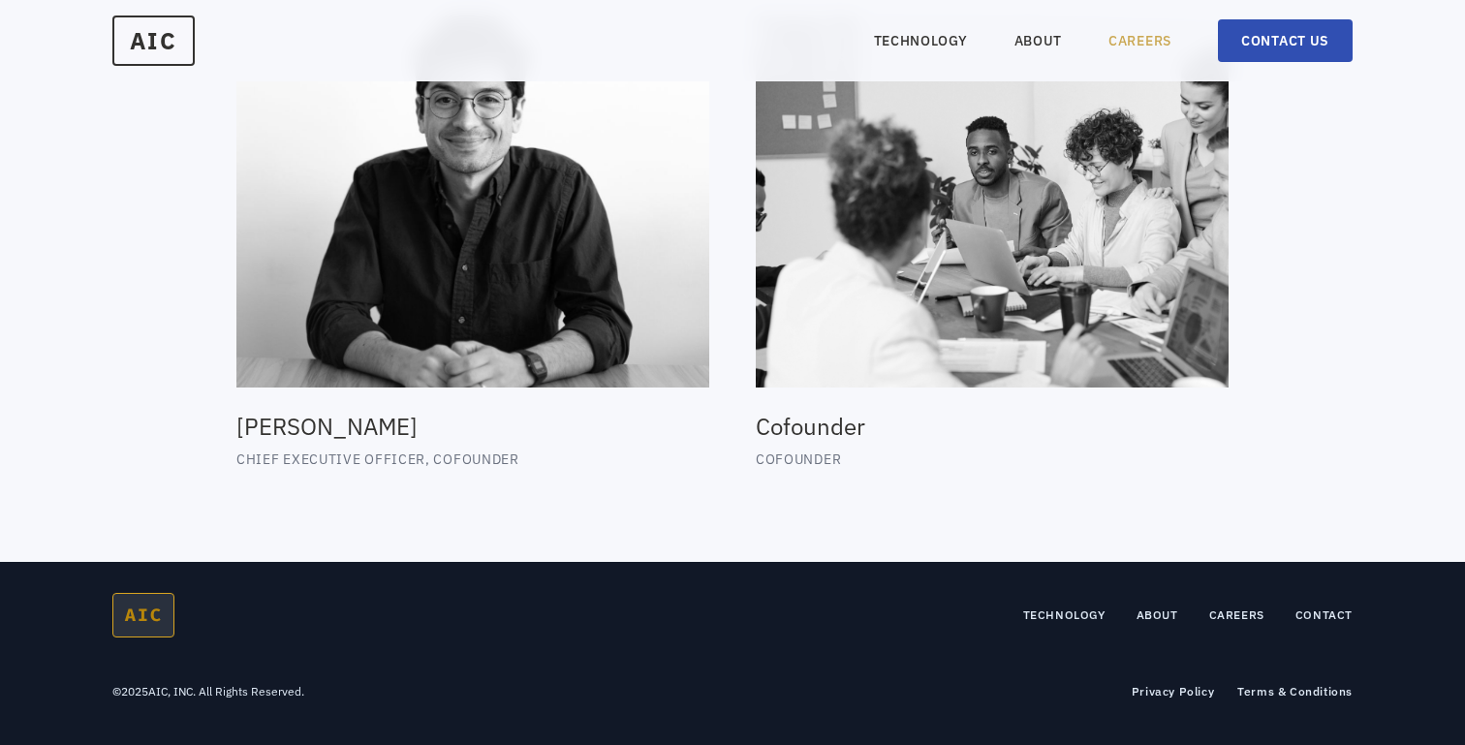
click at [1120, 35] on link "CAREERS" at bounding box center [1139, 40] width 63 height 19
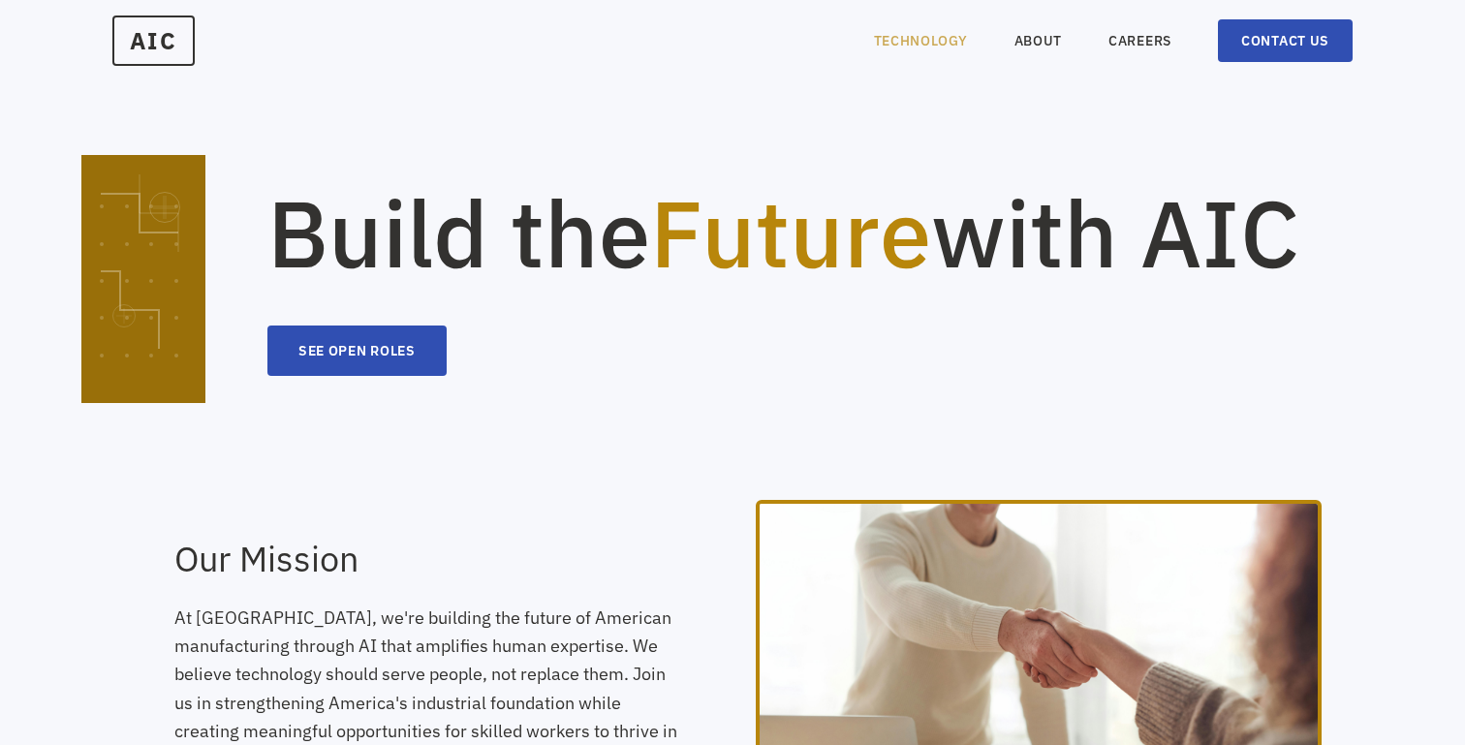
click at [928, 48] on link "TECHNOLOGY" at bounding box center [921, 40] width 94 height 19
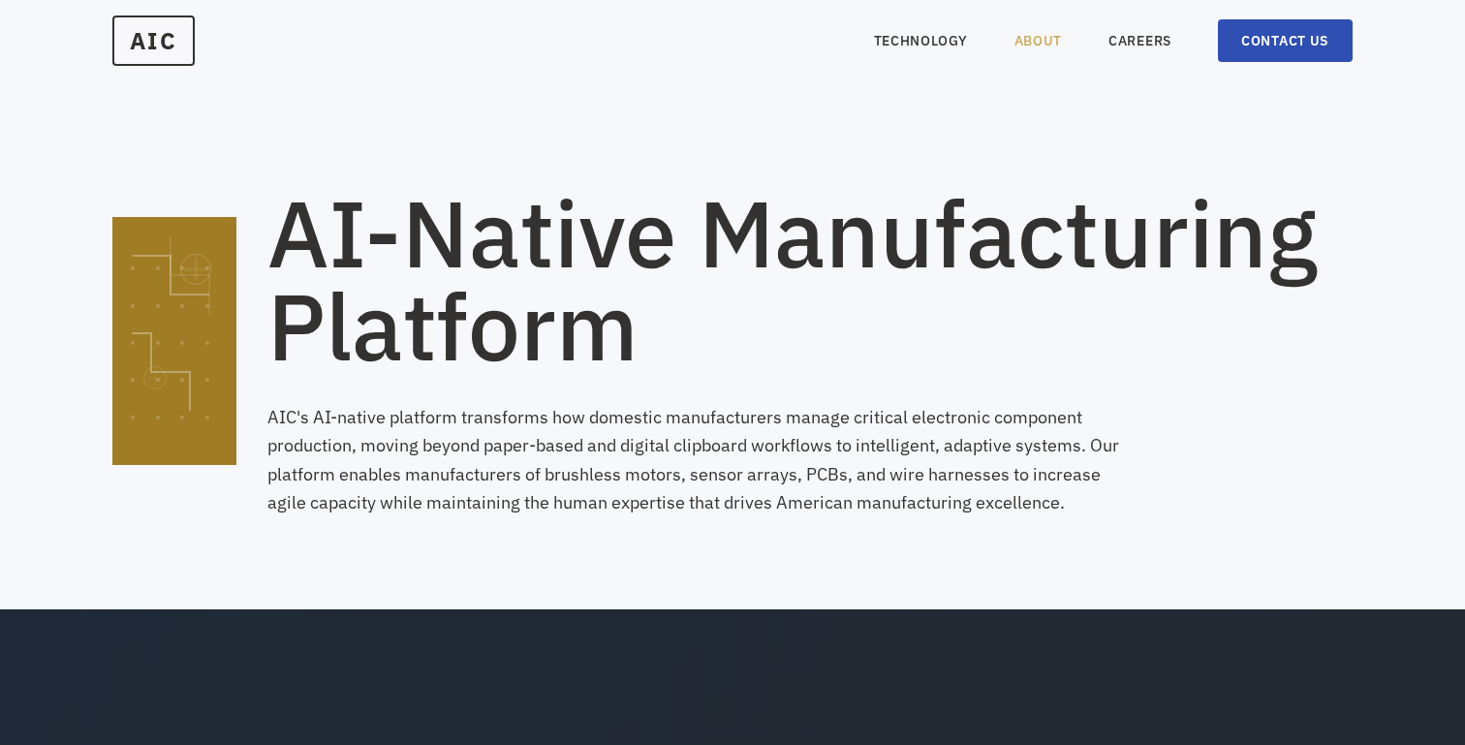
click at [1032, 36] on link "ABOUT" at bounding box center [1038, 40] width 48 height 19
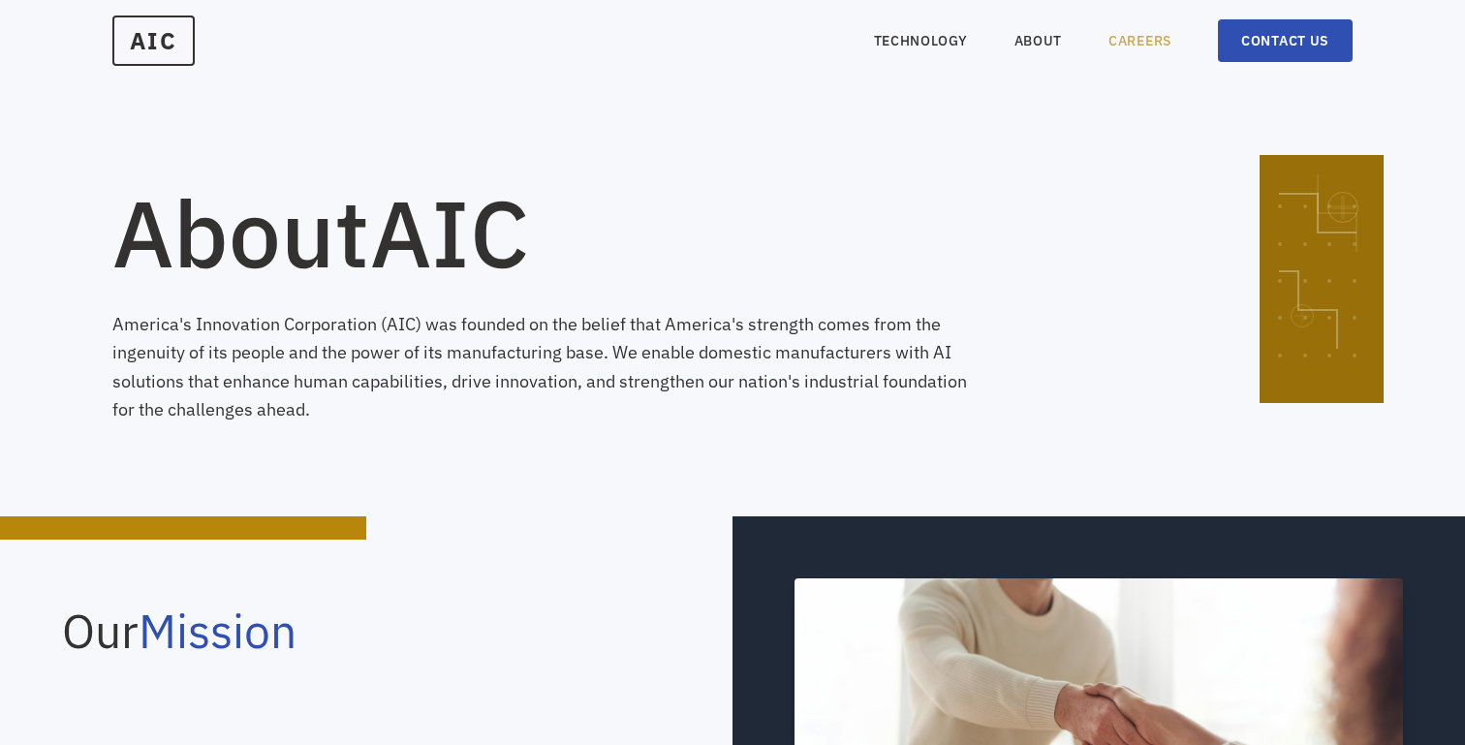
click at [1133, 33] on link "CAREERS" at bounding box center [1139, 40] width 63 height 19
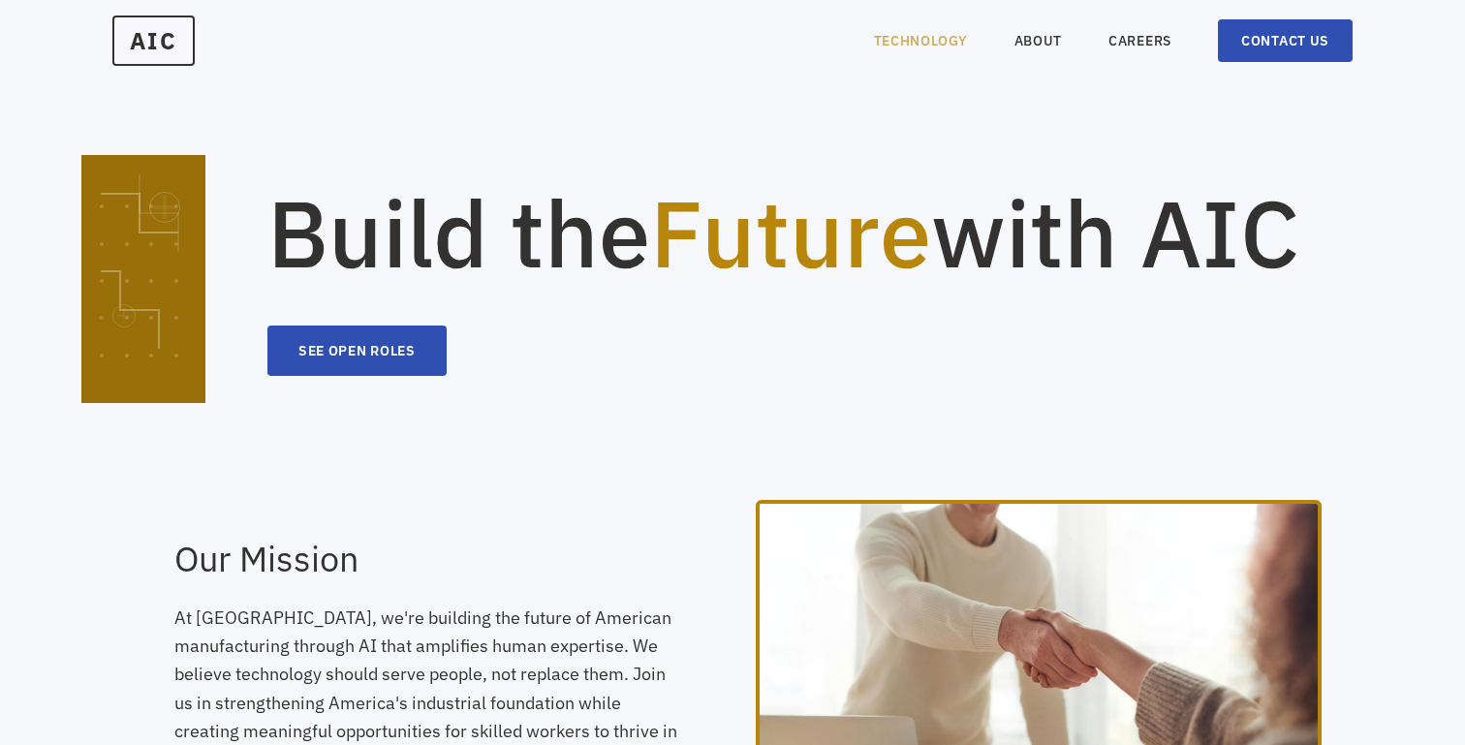
click at [957, 48] on link "TECHNOLOGY" at bounding box center [921, 40] width 94 height 19
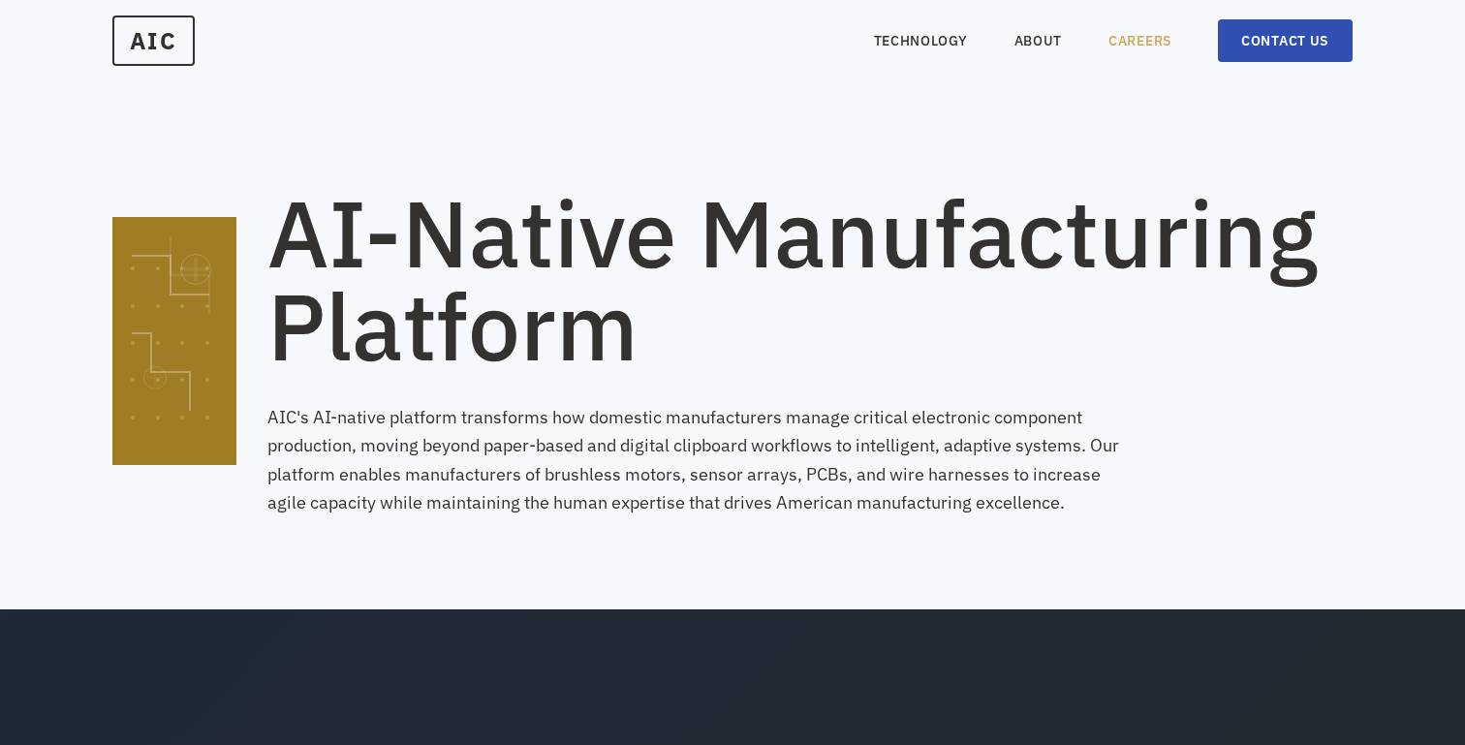
click at [1116, 38] on link "CAREERS" at bounding box center [1139, 40] width 63 height 19
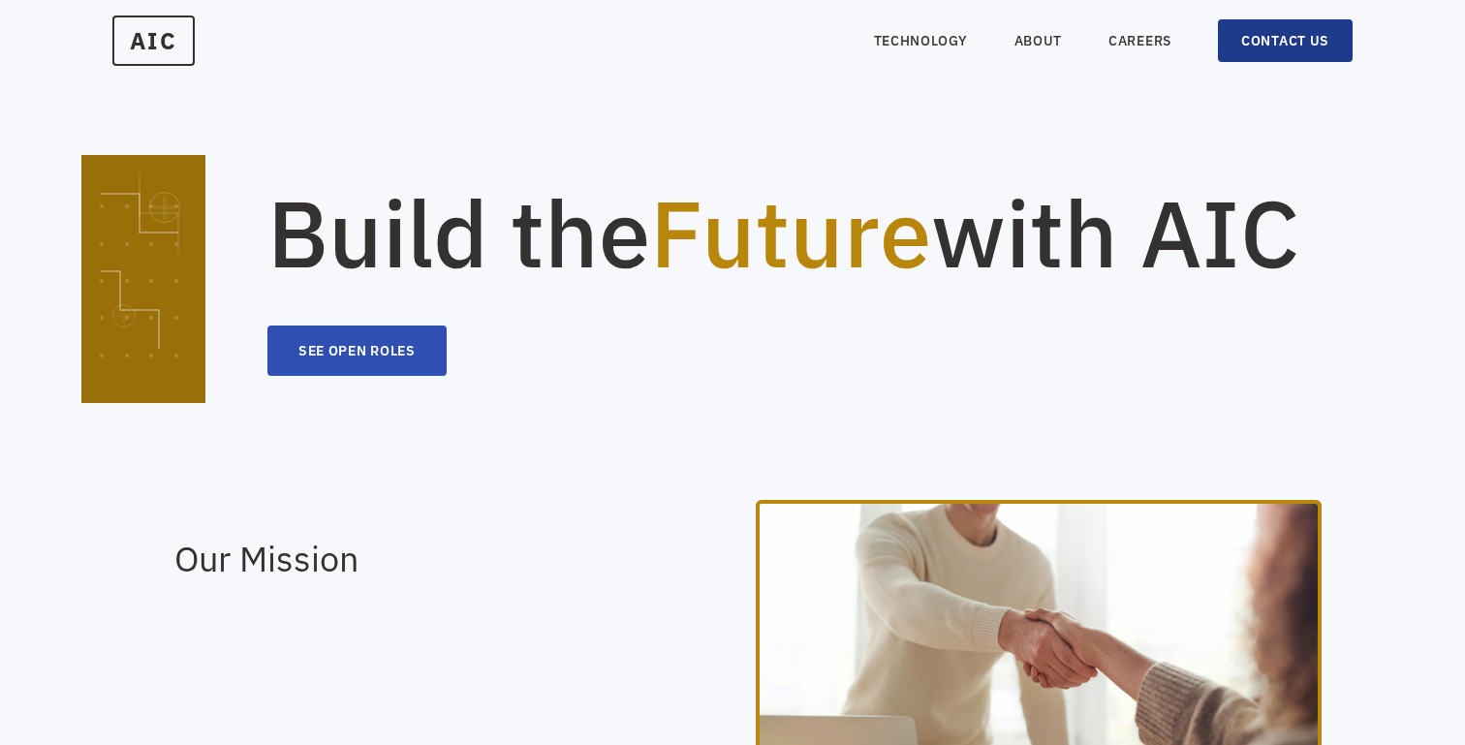
click at [1249, 46] on link "CONTACT US" at bounding box center [1285, 40] width 135 height 43
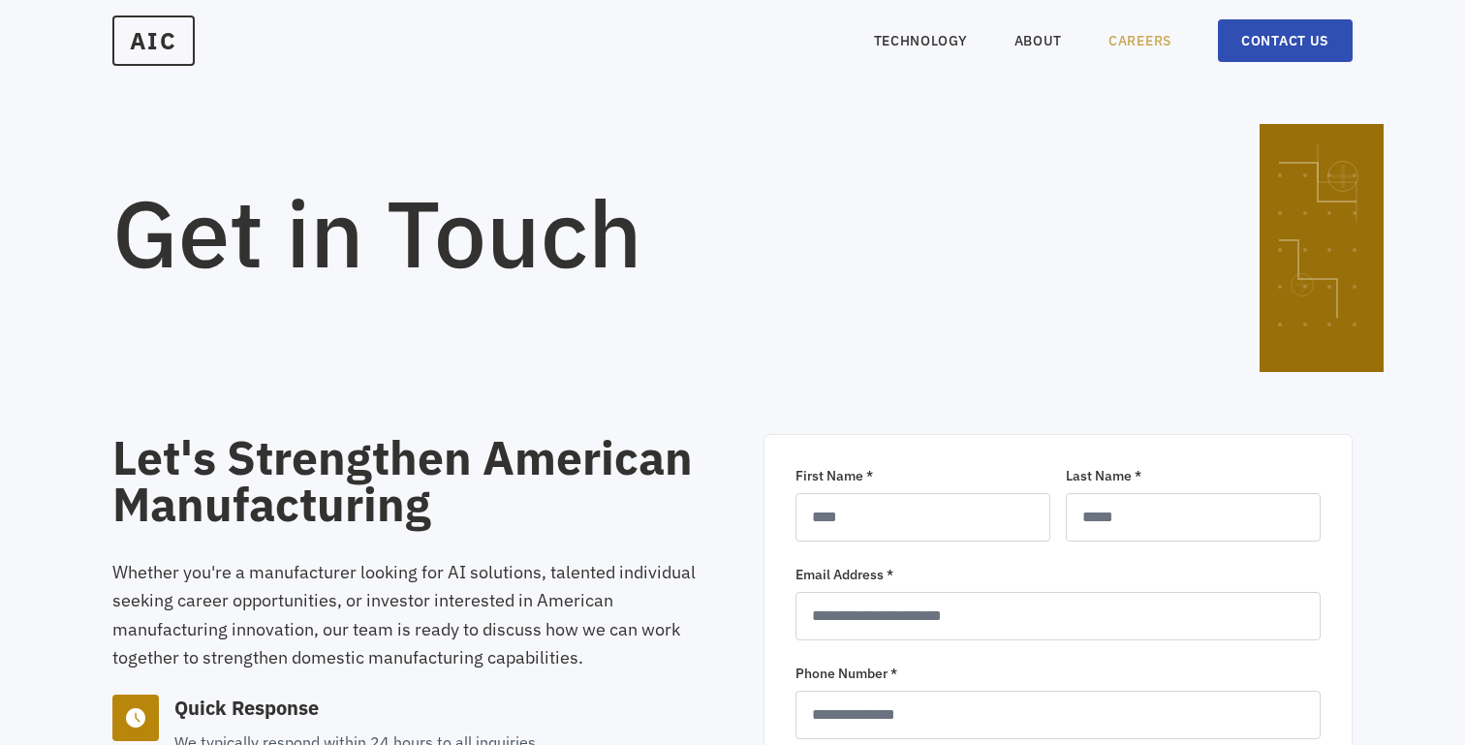
click at [1159, 43] on link "CAREERS" at bounding box center [1139, 40] width 63 height 19
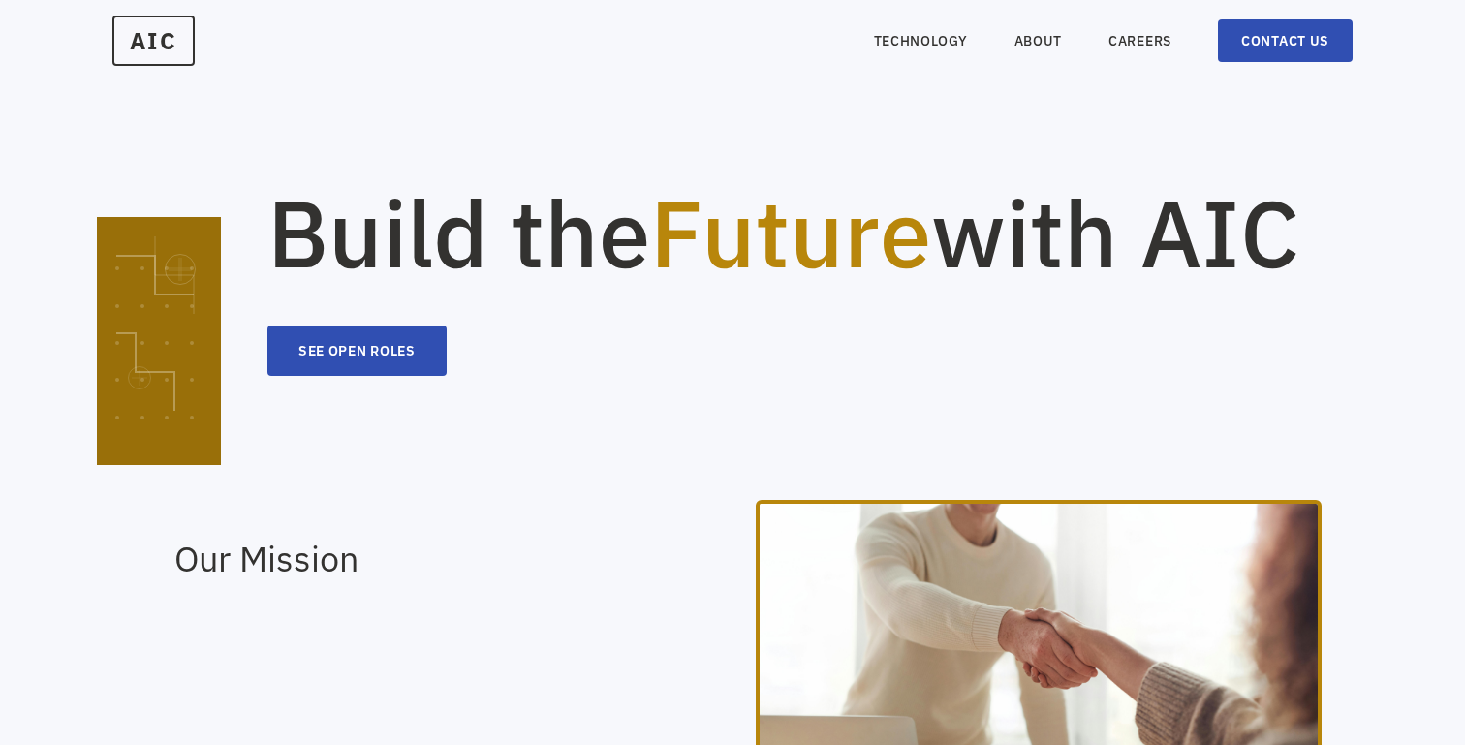
click at [931, 27] on nav "TECHNOLOGY ABOUT CAREERS CONTACT US" at bounding box center [1113, 40] width 479 height 43
click at [933, 42] on link "TECHNOLOGY" at bounding box center [921, 40] width 94 height 19
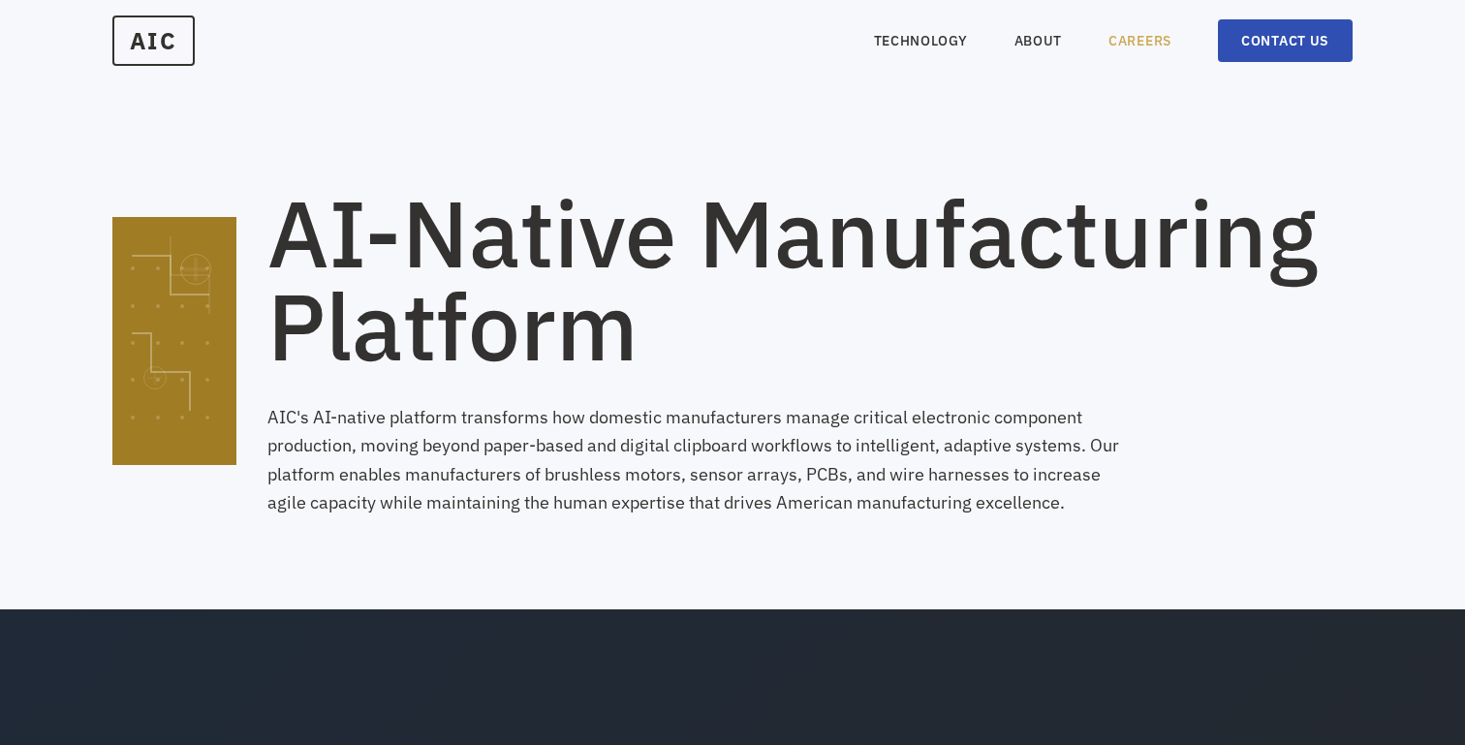
click at [1113, 31] on link "CAREERS" at bounding box center [1139, 40] width 63 height 19
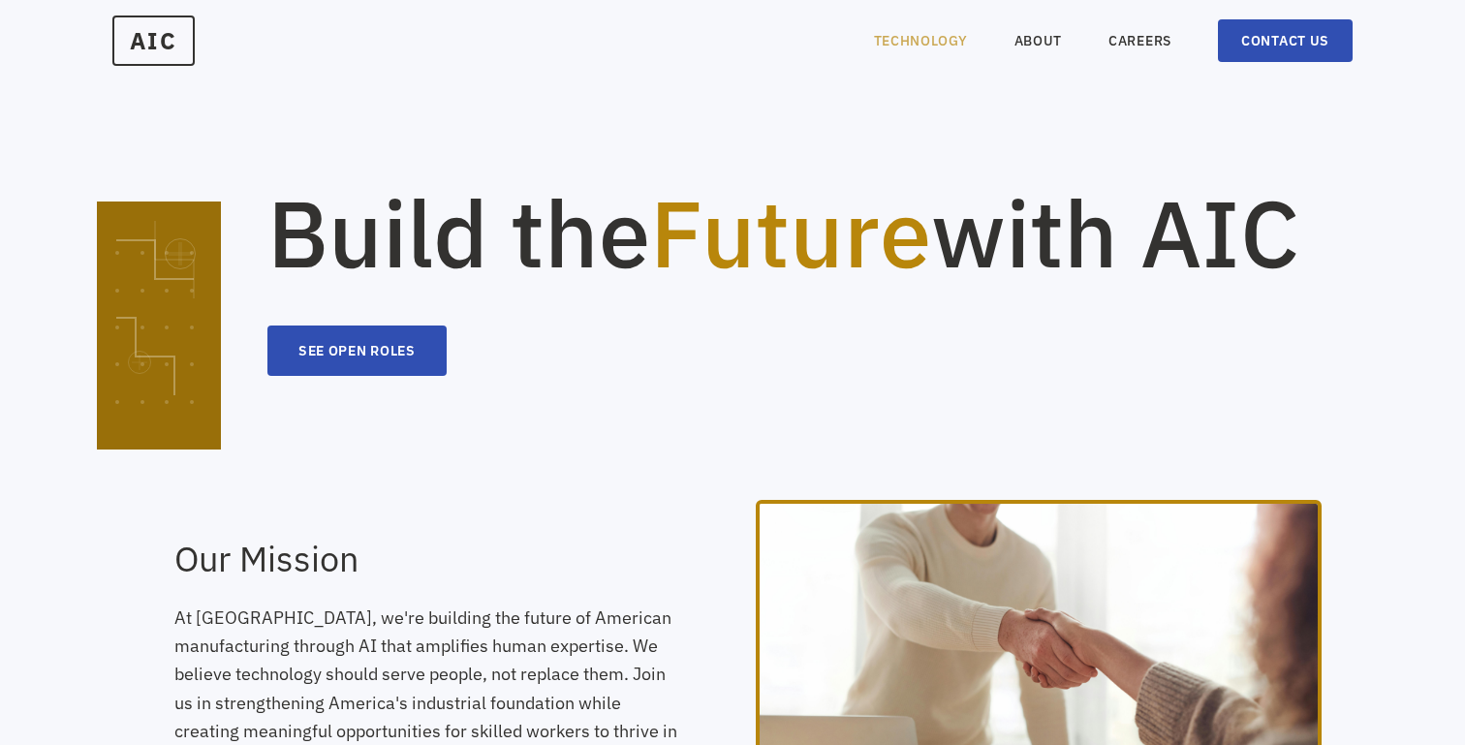
click at [918, 45] on link "TECHNOLOGY" at bounding box center [921, 40] width 94 height 19
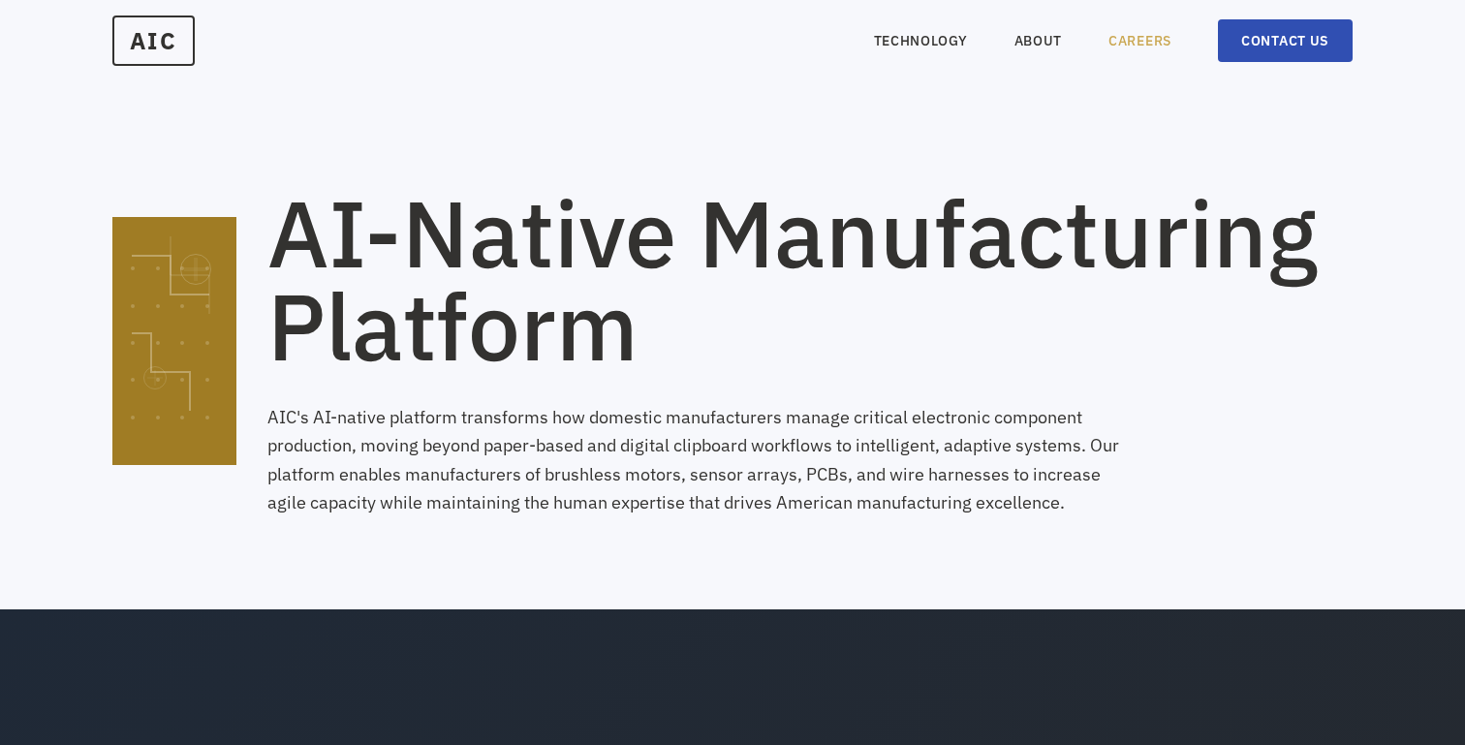
click at [1128, 35] on link "CAREERS" at bounding box center [1139, 40] width 63 height 19
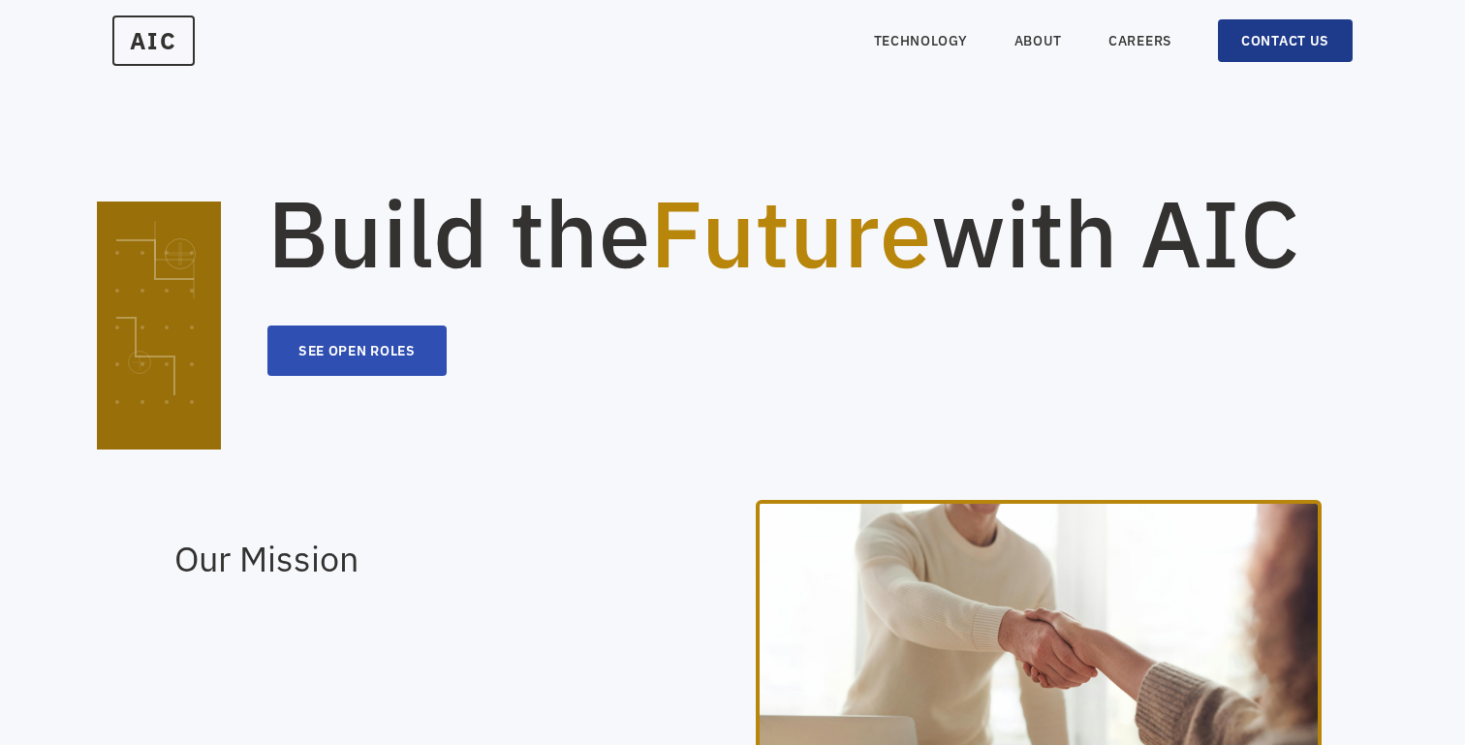
click at [1248, 60] on link "CONTACT US" at bounding box center [1285, 40] width 135 height 43
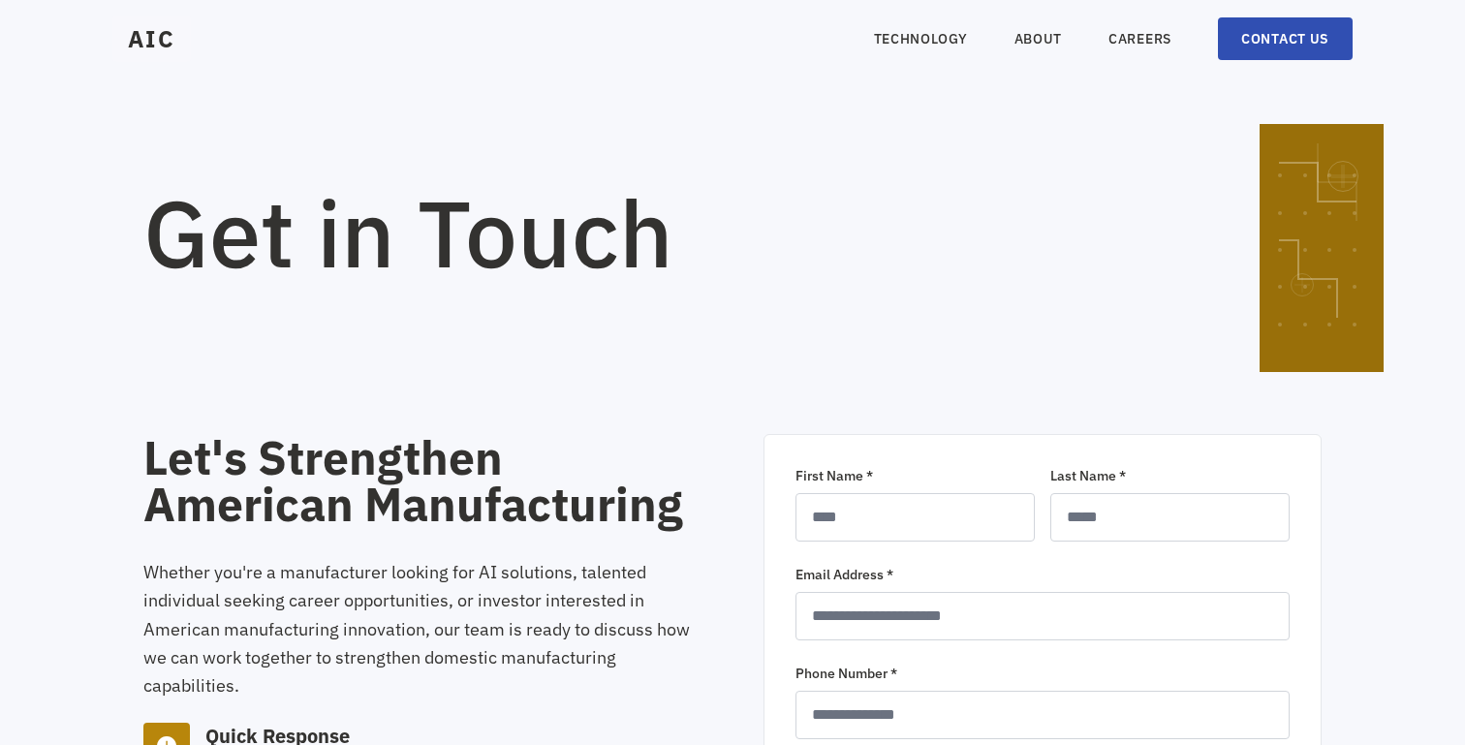
click at [183, 244] on h1 "Get in Touch" at bounding box center [670, 232] width 1054 height 93
click at [1050, 24] on nav "TECHNOLOGY ABOUT CAREERS CONTACT US" at bounding box center [1113, 38] width 479 height 43
click at [1051, 28] on nav "TECHNOLOGY ABOUT CAREERS CONTACT US" at bounding box center [1113, 38] width 479 height 43
click at [1051, 38] on link "ABOUT" at bounding box center [1038, 38] width 48 height 19
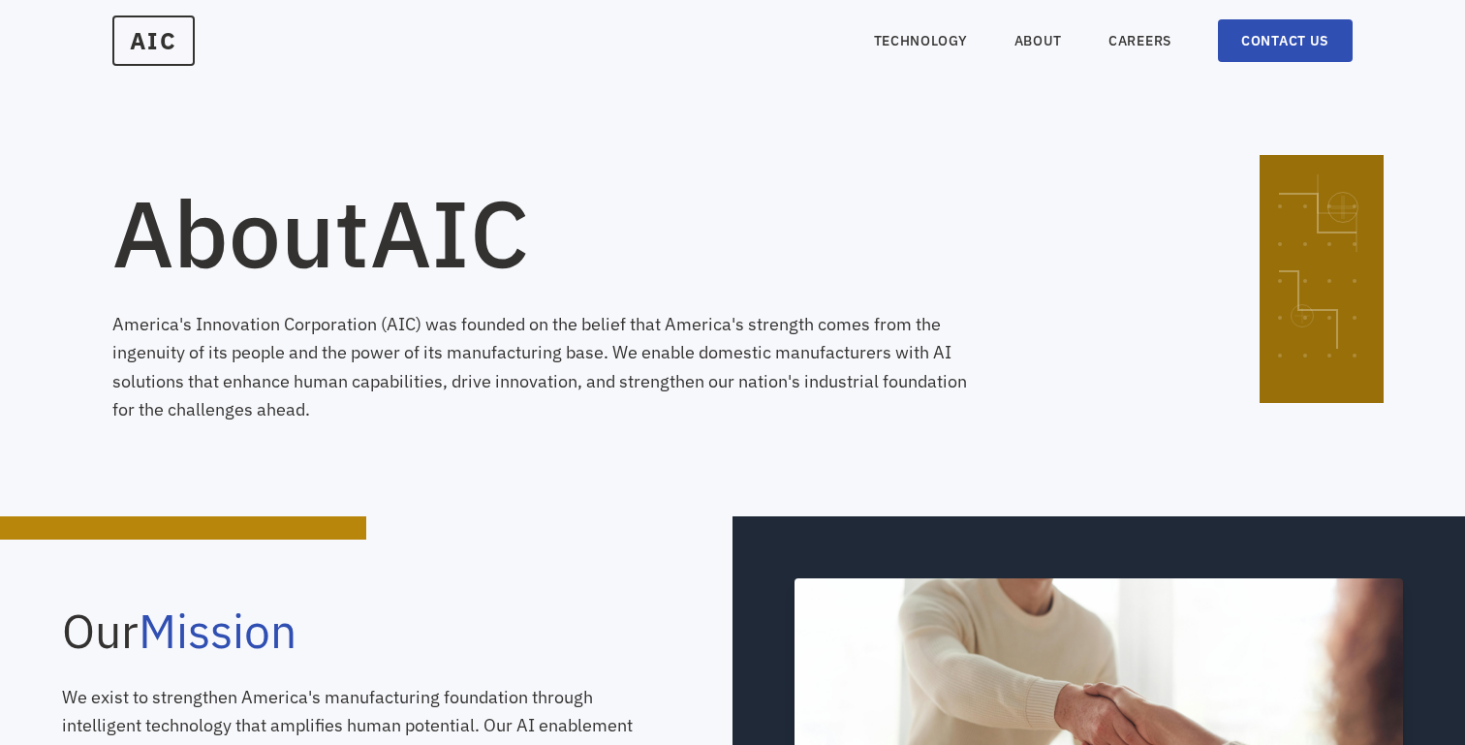
click at [1245, 69] on div "AIC TECHNOLOGY ABOUT CAREERS CONTACT US" at bounding box center [732, 41] width 1465 height 66
click at [1243, 50] on link "CONTACT US" at bounding box center [1285, 40] width 135 height 43
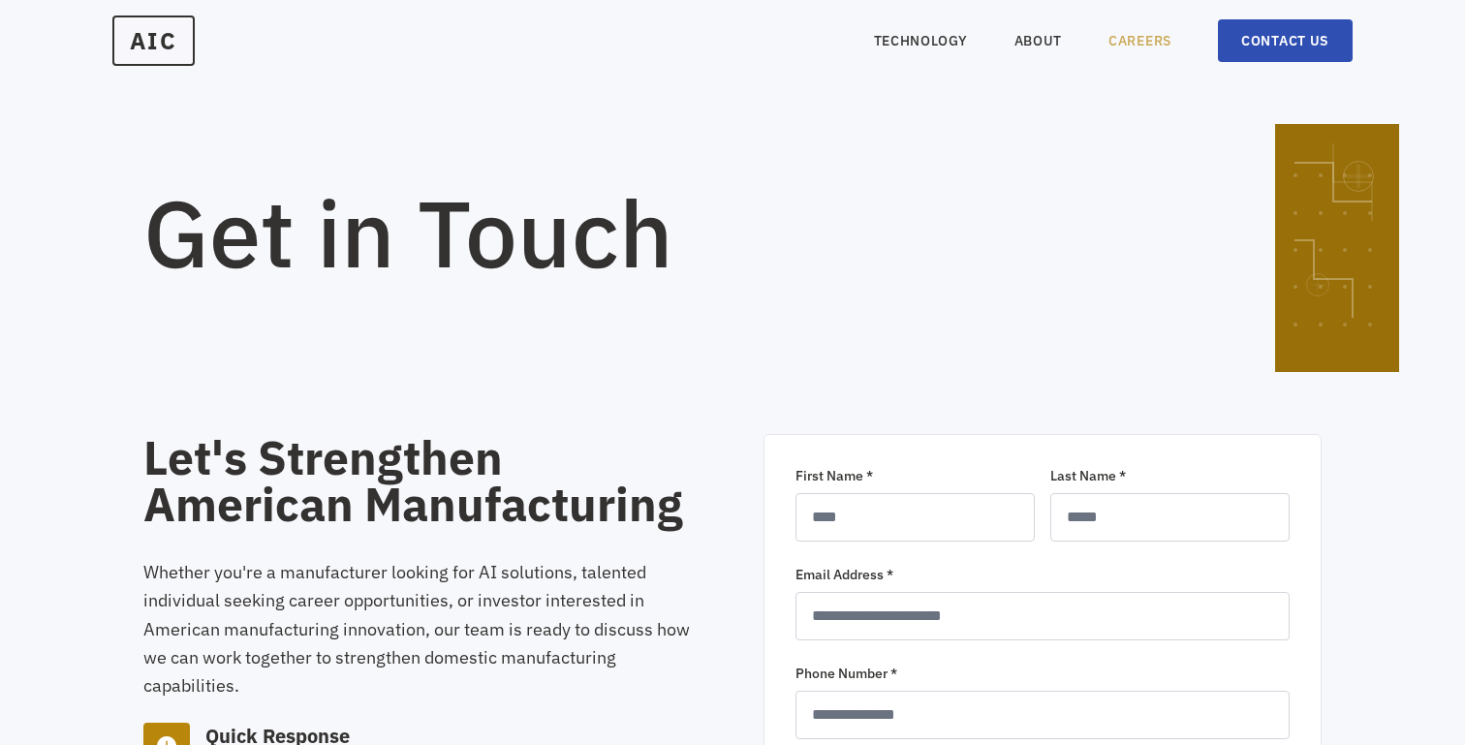
click at [1136, 45] on link "CAREERS" at bounding box center [1139, 40] width 63 height 19
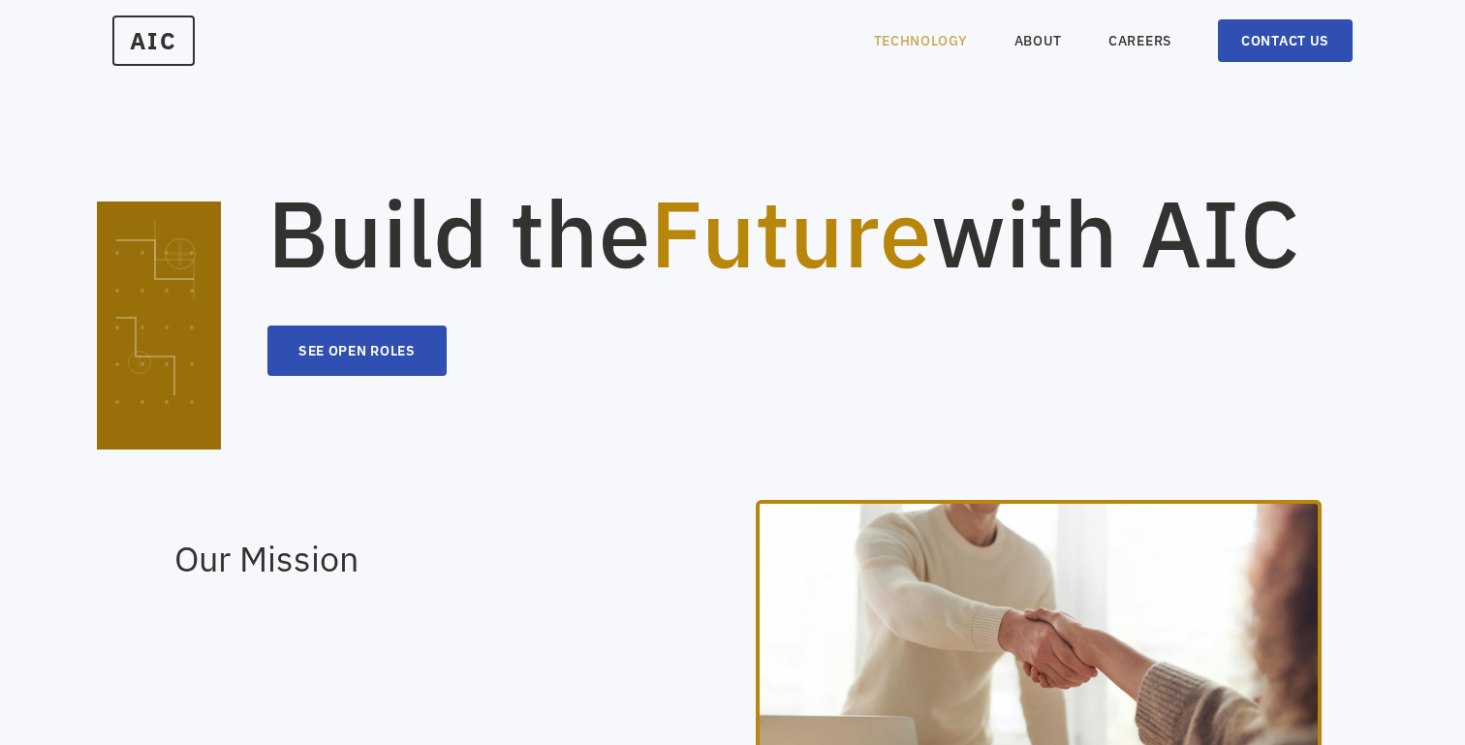
click at [959, 37] on link "TECHNOLOGY" at bounding box center [921, 40] width 94 height 19
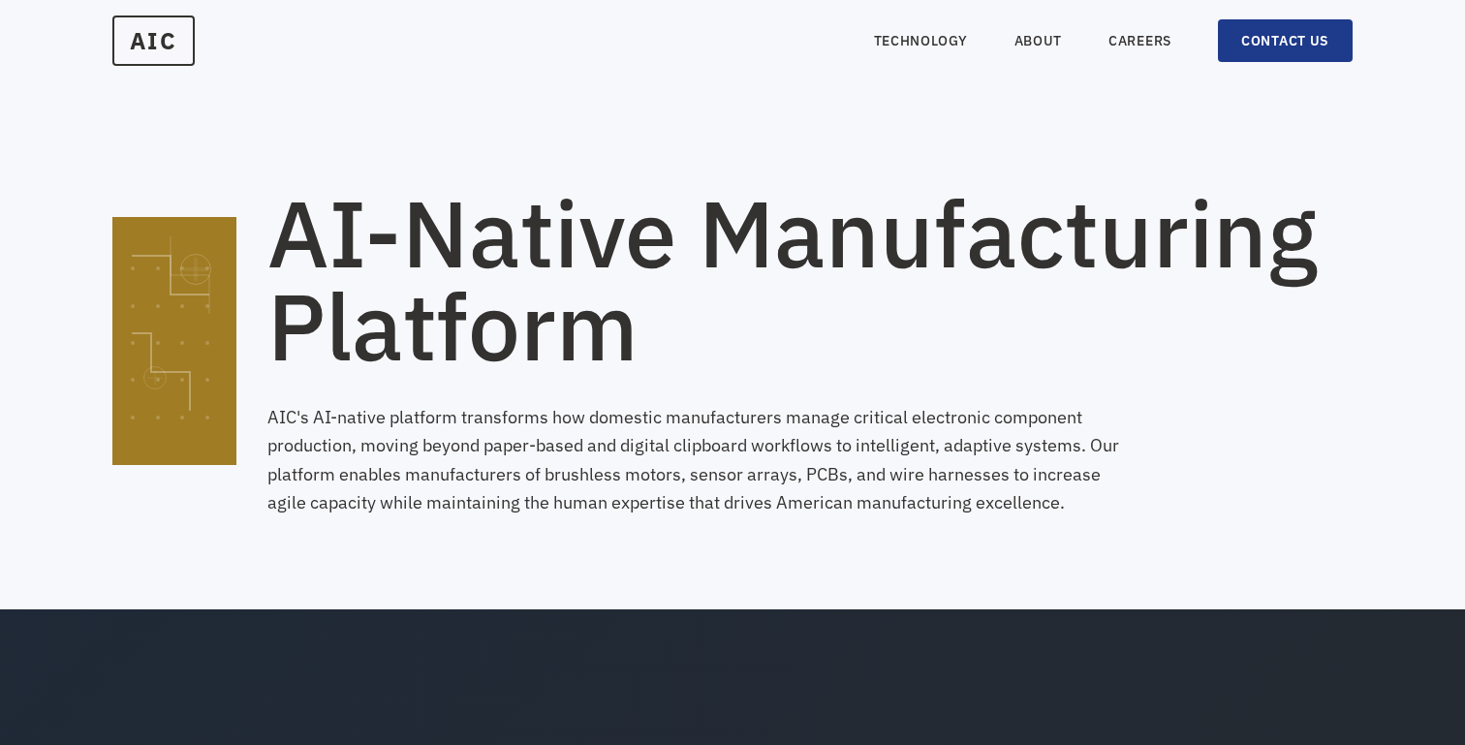
click at [1250, 31] on link "CONTACT US" at bounding box center [1285, 40] width 135 height 43
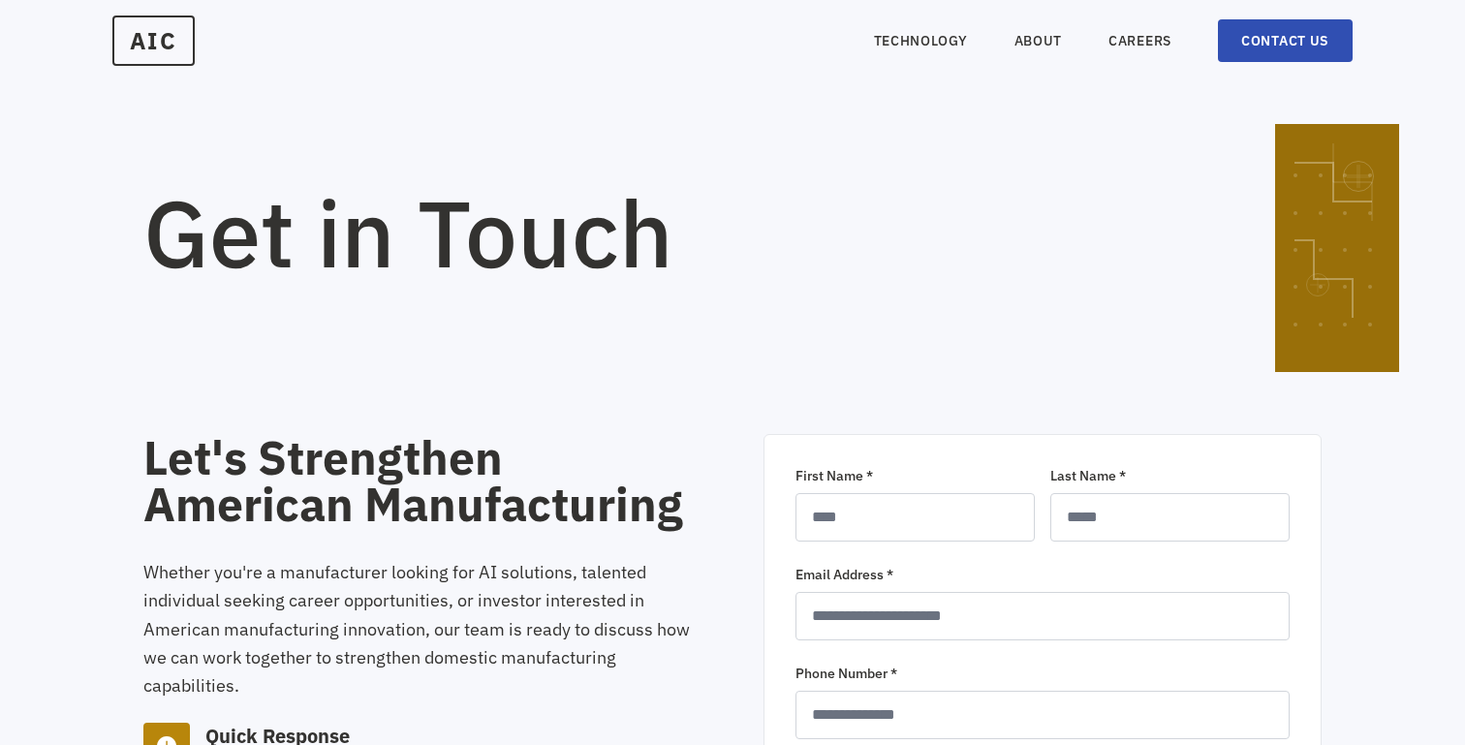
click at [1001, 257] on h1 "Get in Touch" at bounding box center [670, 232] width 1054 height 93
click at [894, 24] on nav "TECHNOLOGY ABOUT CAREERS CONTACT US" at bounding box center [1113, 40] width 479 height 43
click at [897, 37] on link "TECHNOLOGY" at bounding box center [921, 40] width 94 height 19
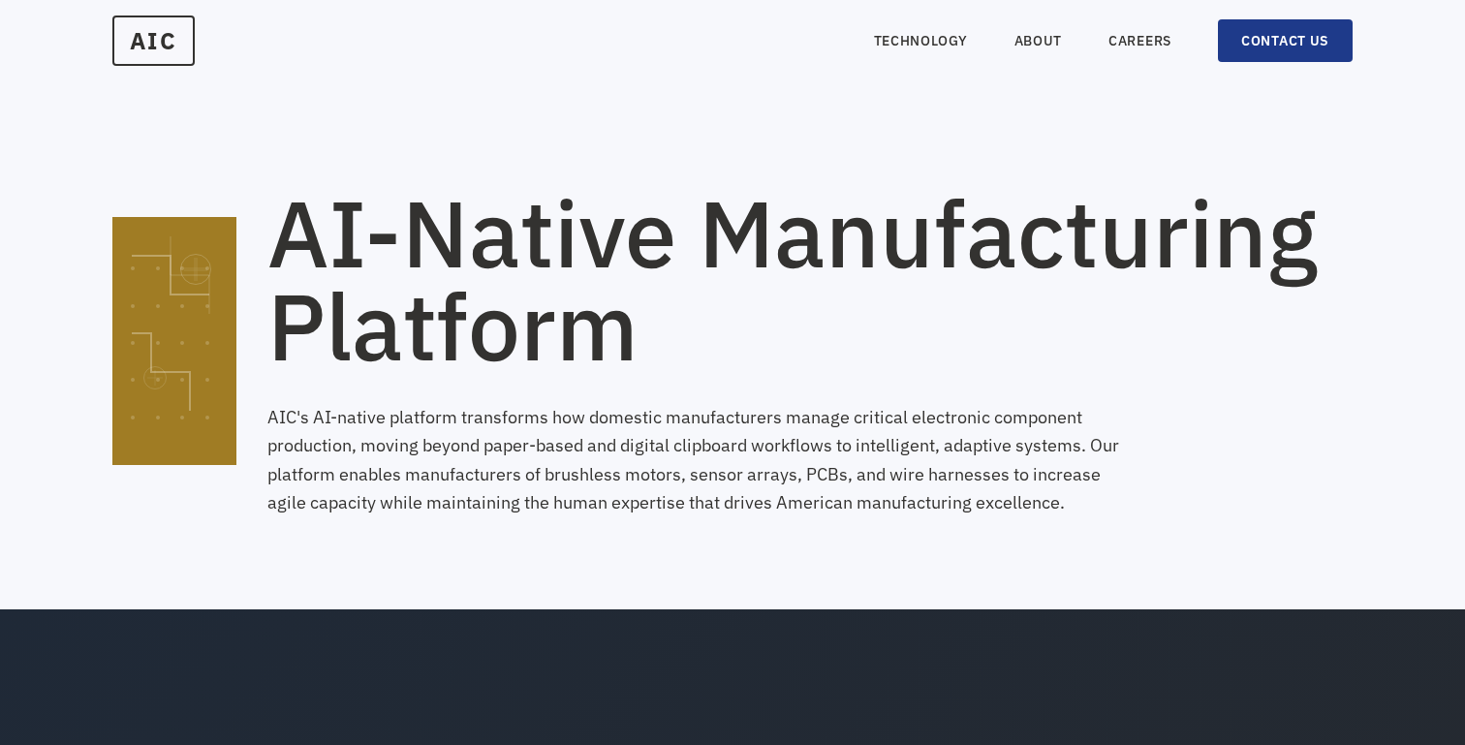
click at [1261, 34] on link "CONTACT US" at bounding box center [1285, 40] width 135 height 43
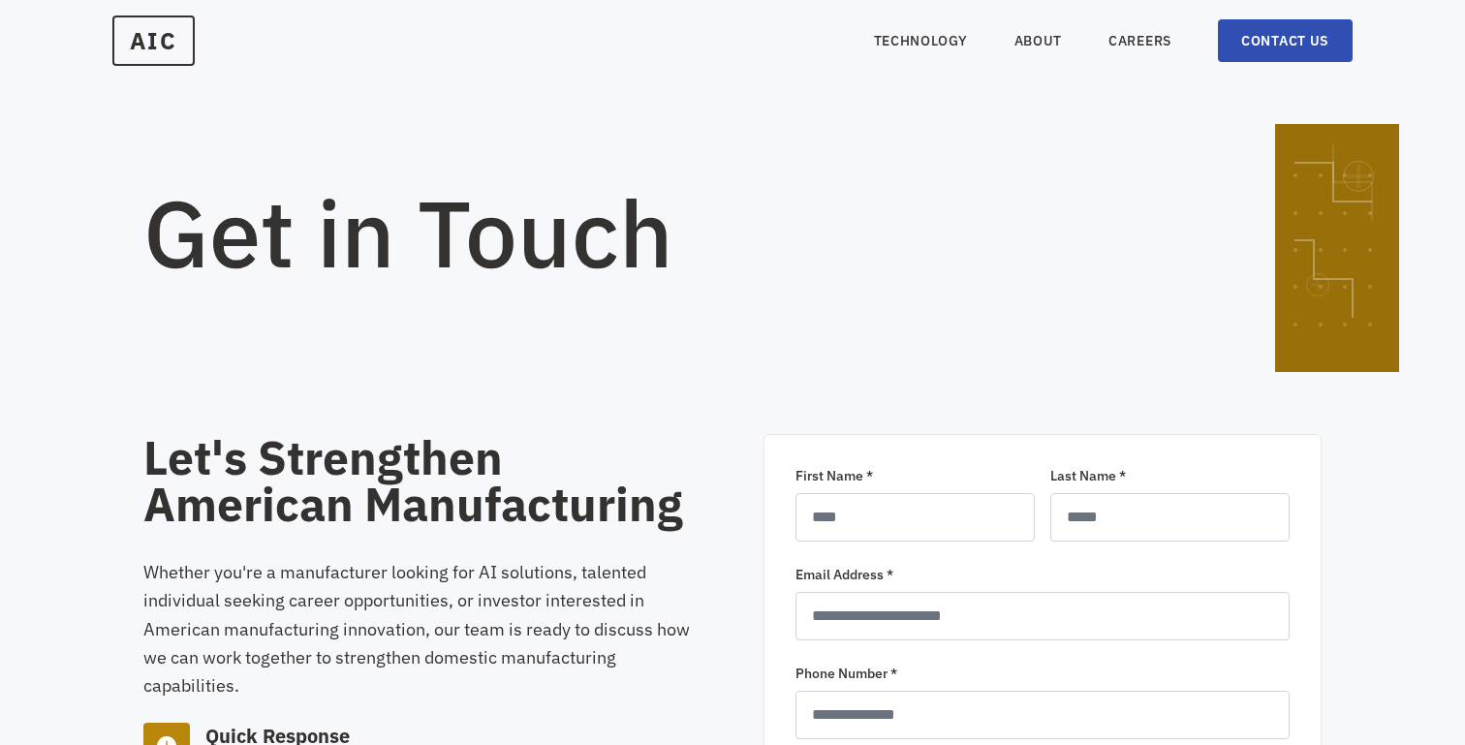
click at [1052, 50] on nav "TECHNOLOGY ABOUT CAREERS CONTACT US" at bounding box center [1113, 40] width 479 height 43
click at [1049, 47] on link "ABOUT" at bounding box center [1038, 40] width 48 height 19
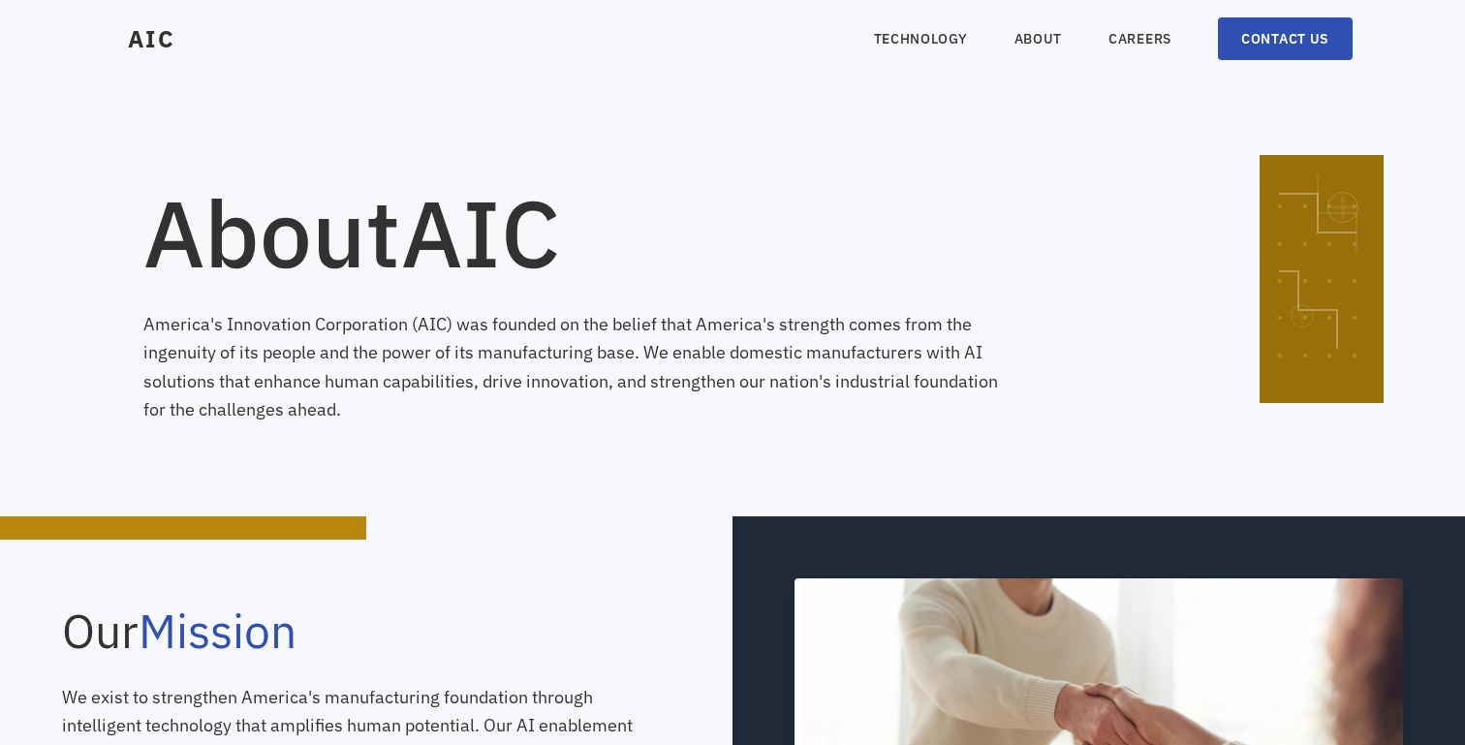
click at [1215, 26] on nav "TECHNOLOGY ABOUT CAREERS CONTACT US" at bounding box center [1113, 38] width 479 height 43
click at [1225, 32] on link "CONTACT US" at bounding box center [1285, 38] width 135 height 43
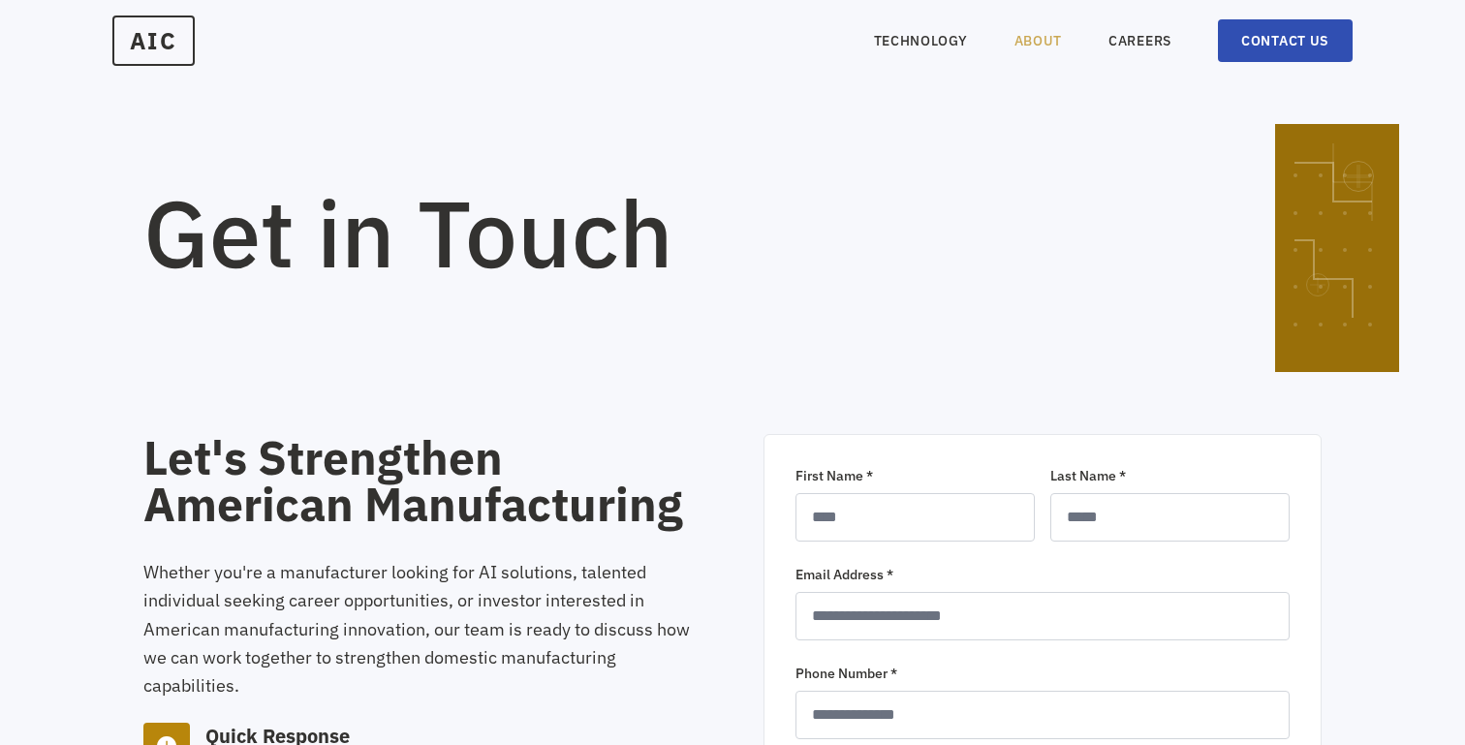
click at [1049, 48] on link "ABOUT" at bounding box center [1038, 40] width 48 height 19
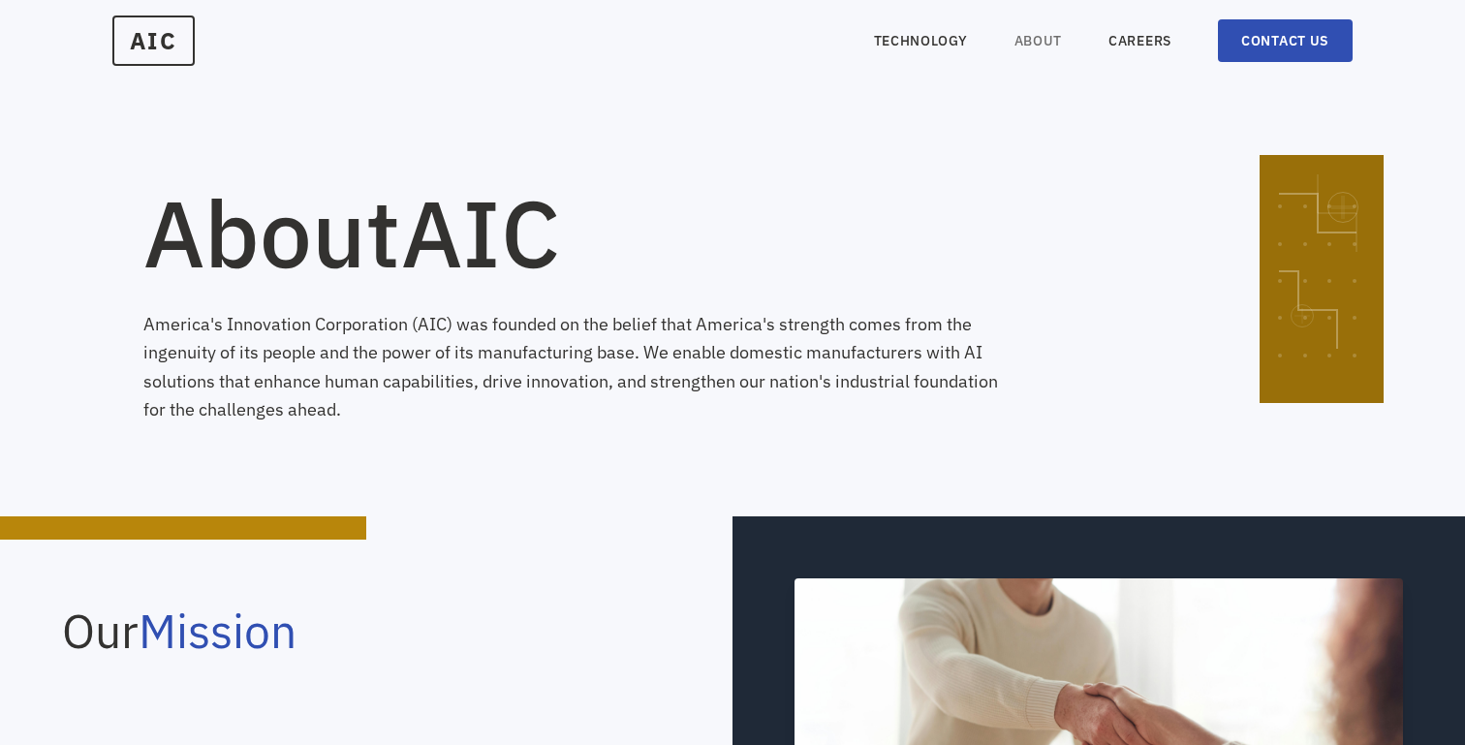
click at [1016, 47] on link "ABOUT" at bounding box center [1038, 40] width 48 height 19
click at [929, 49] on link "TECHNOLOGY" at bounding box center [921, 40] width 94 height 19
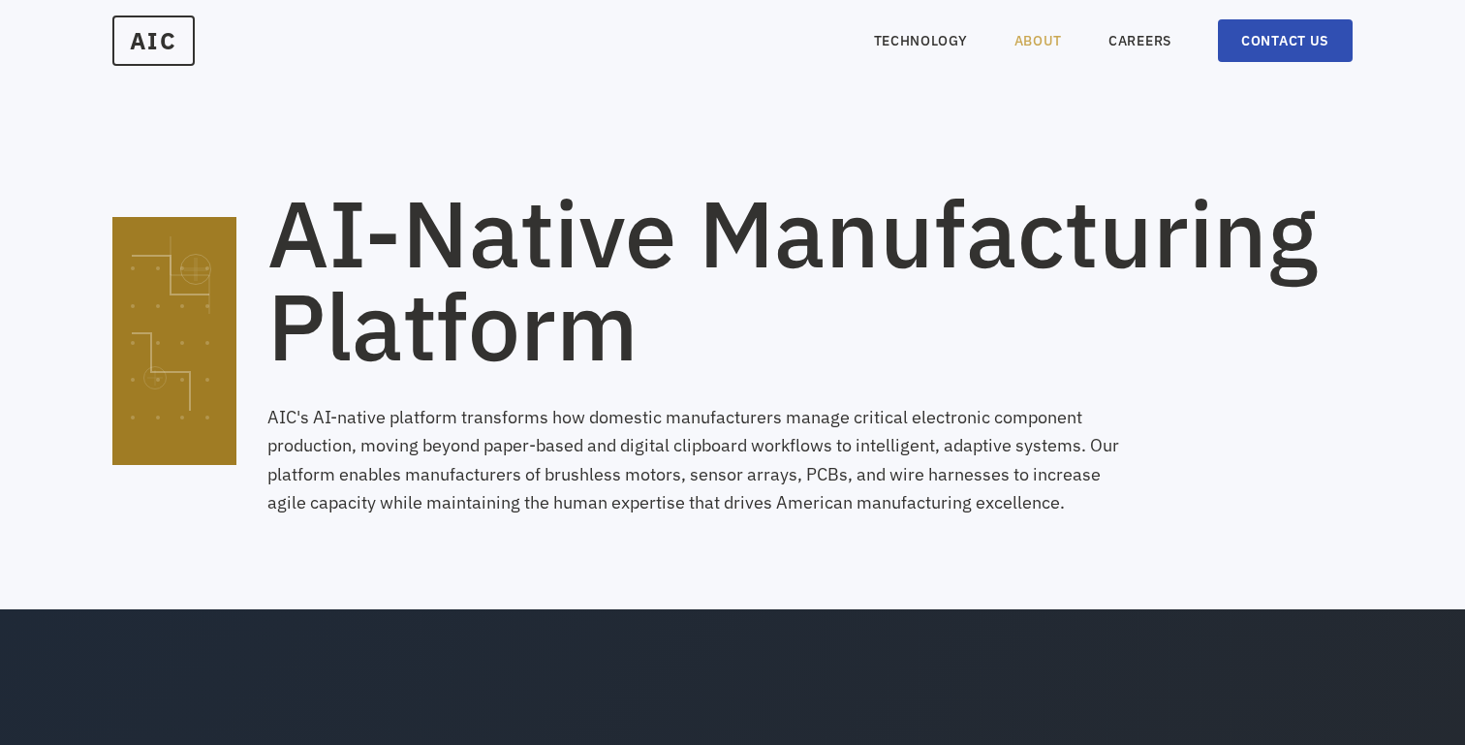
click at [1032, 40] on link "ABOUT" at bounding box center [1038, 40] width 48 height 19
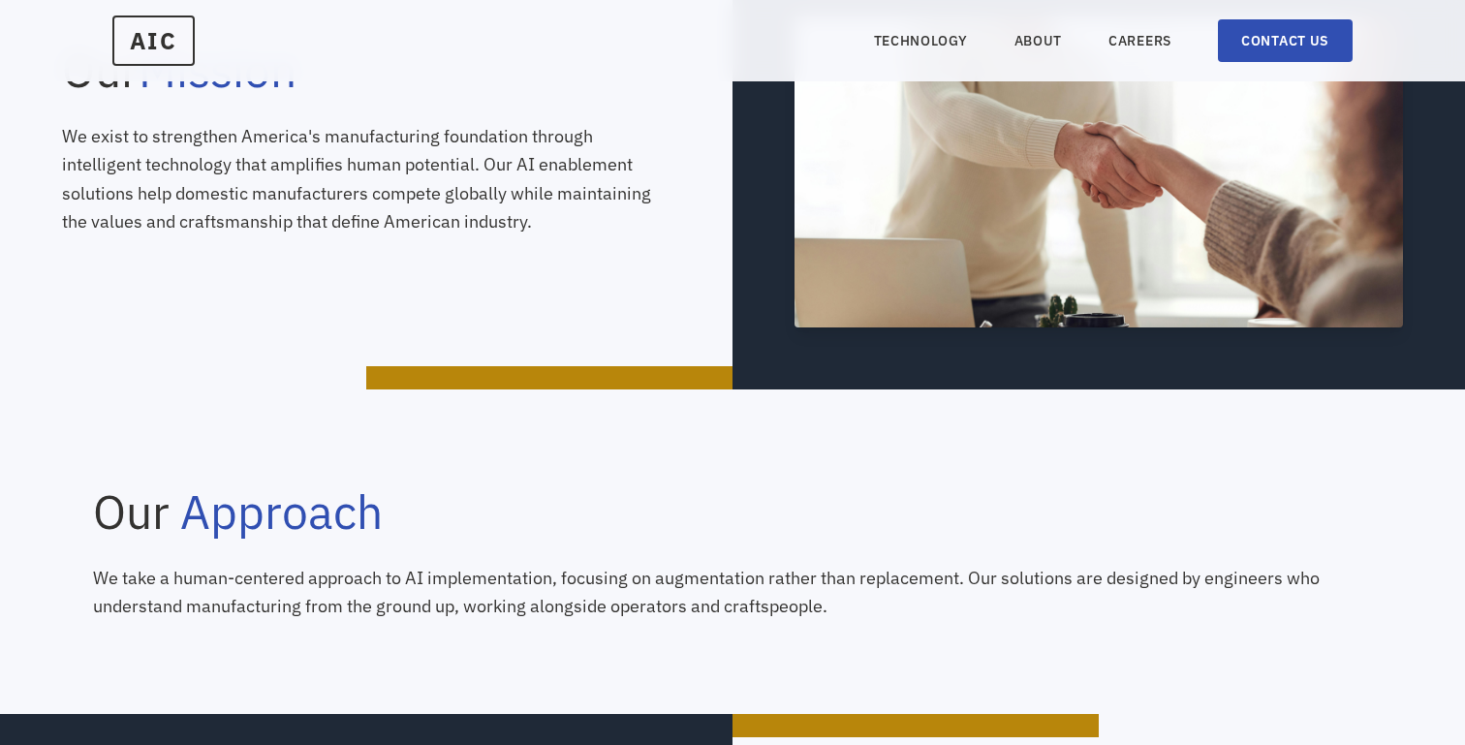
scroll to position [470, 0]
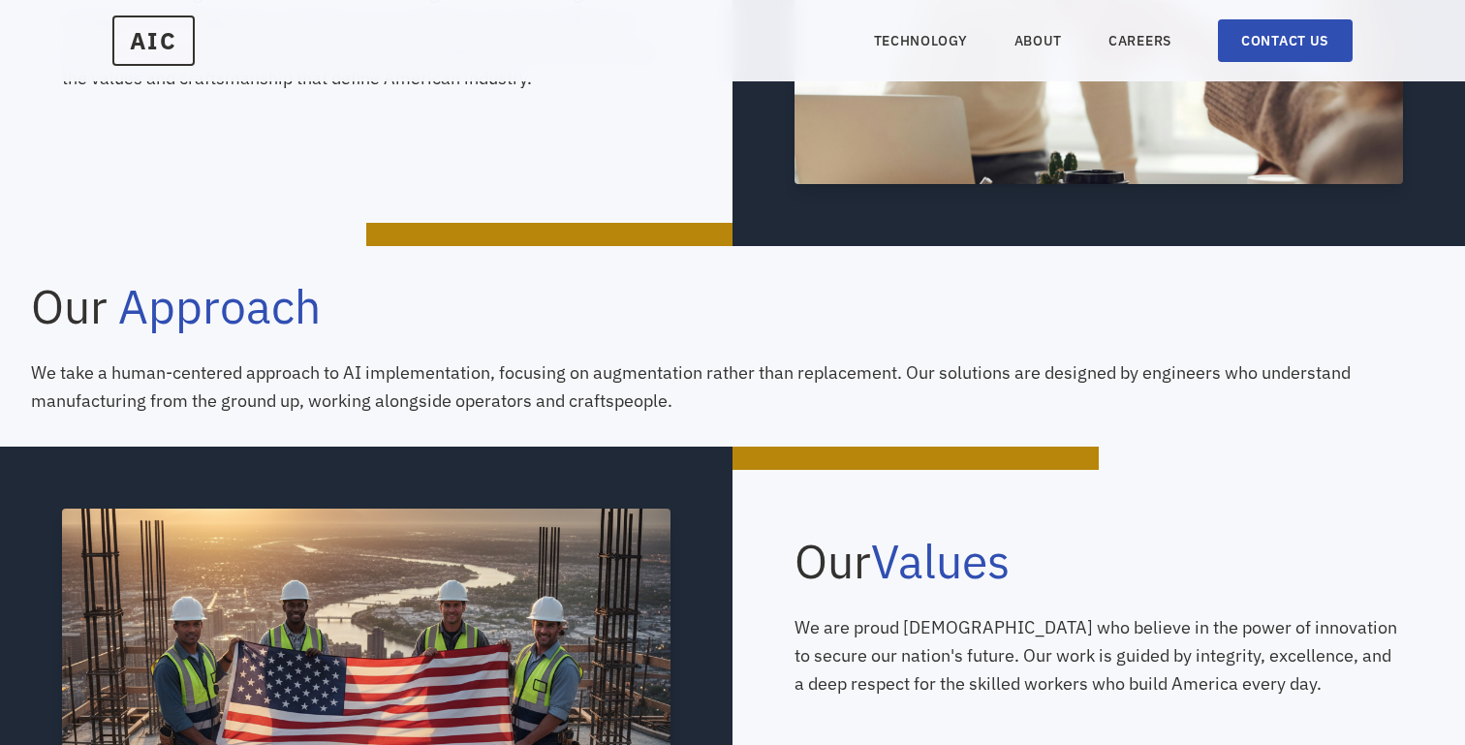
scroll to position [797, 0]
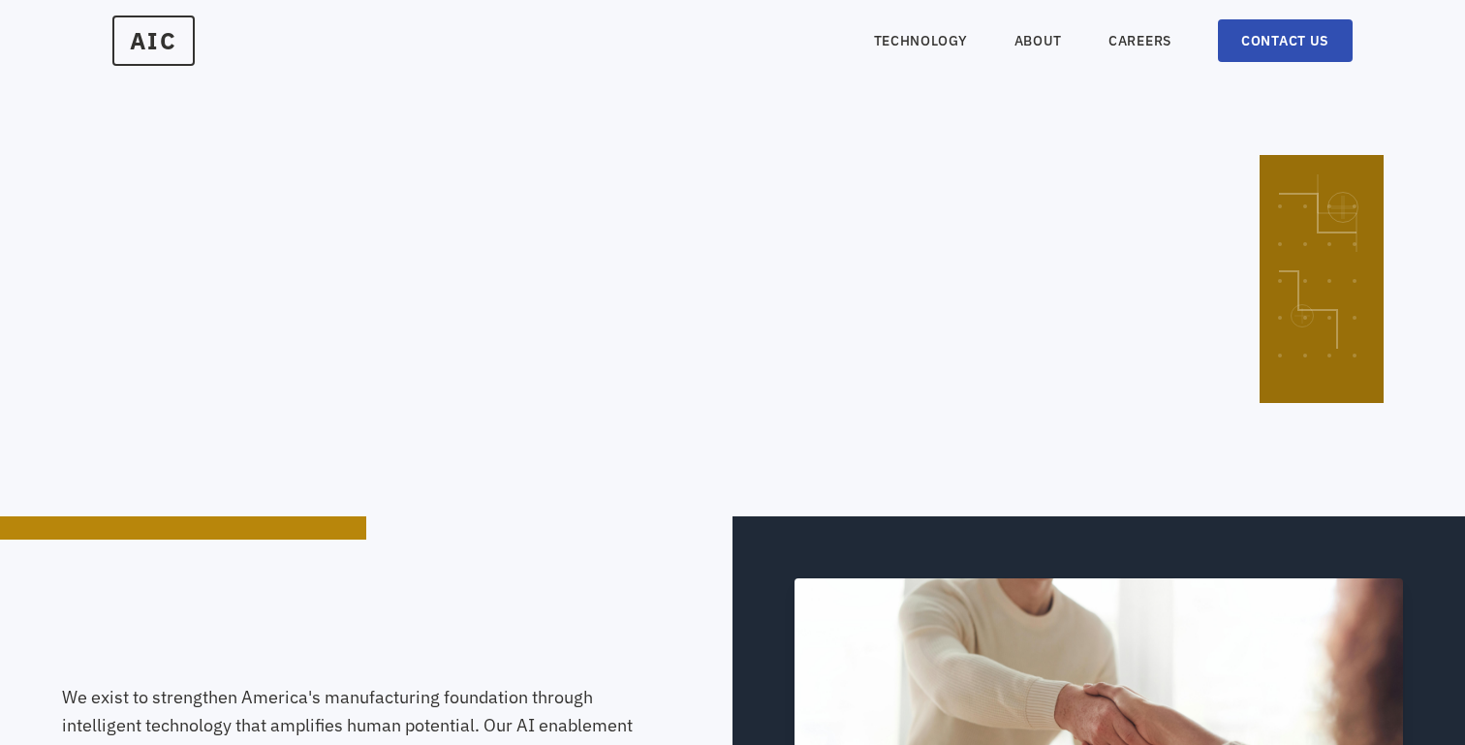
scroll to position [797, 0]
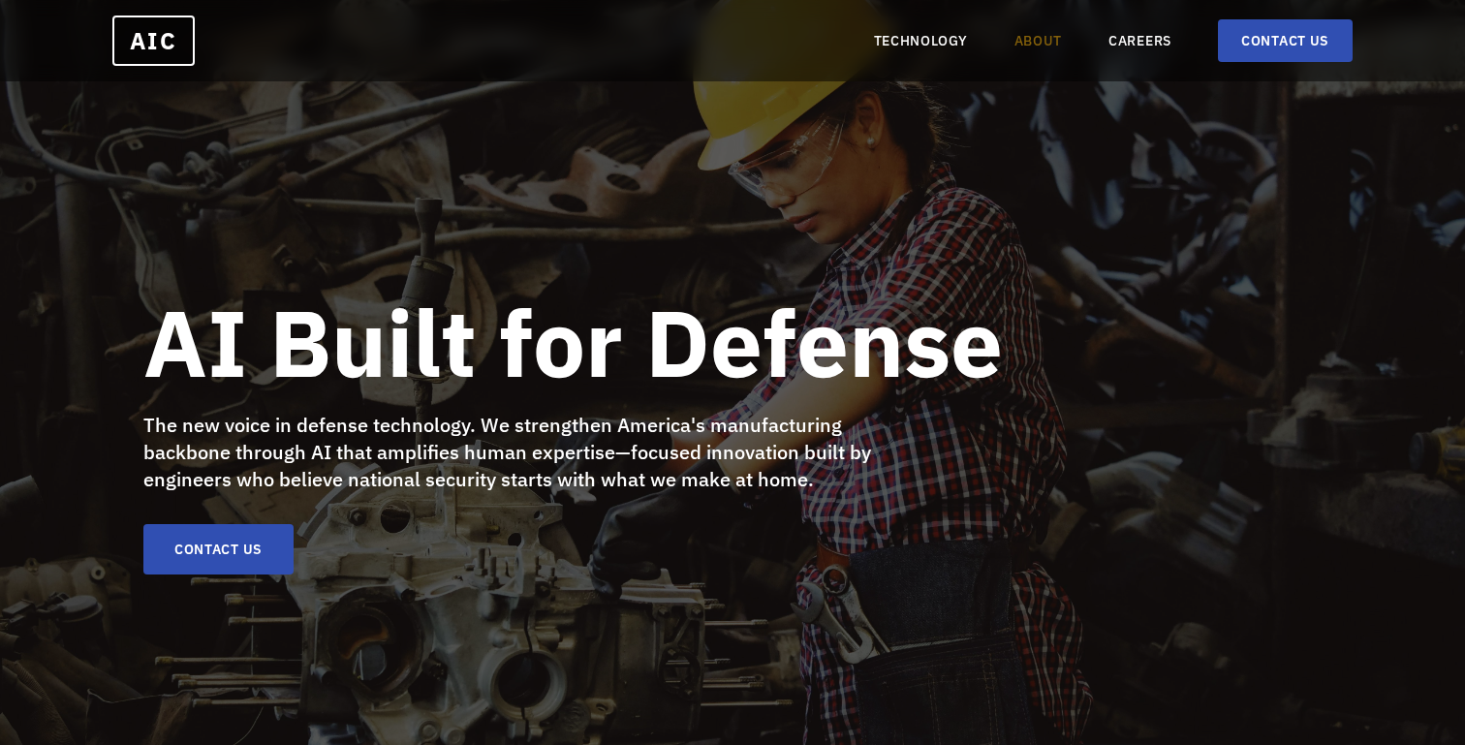
click at [1018, 35] on link "ABOUT" at bounding box center [1038, 40] width 48 height 19
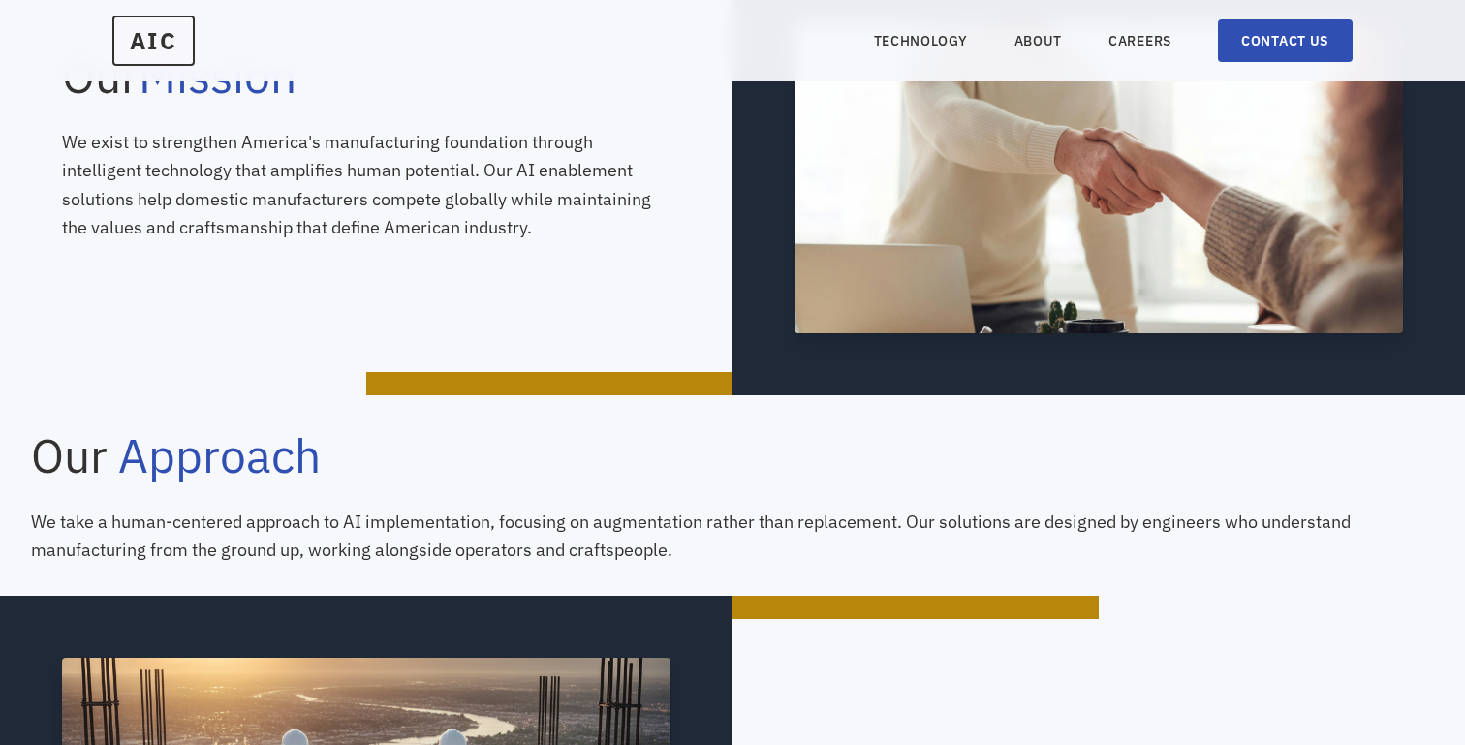
scroll to position [561, 0]
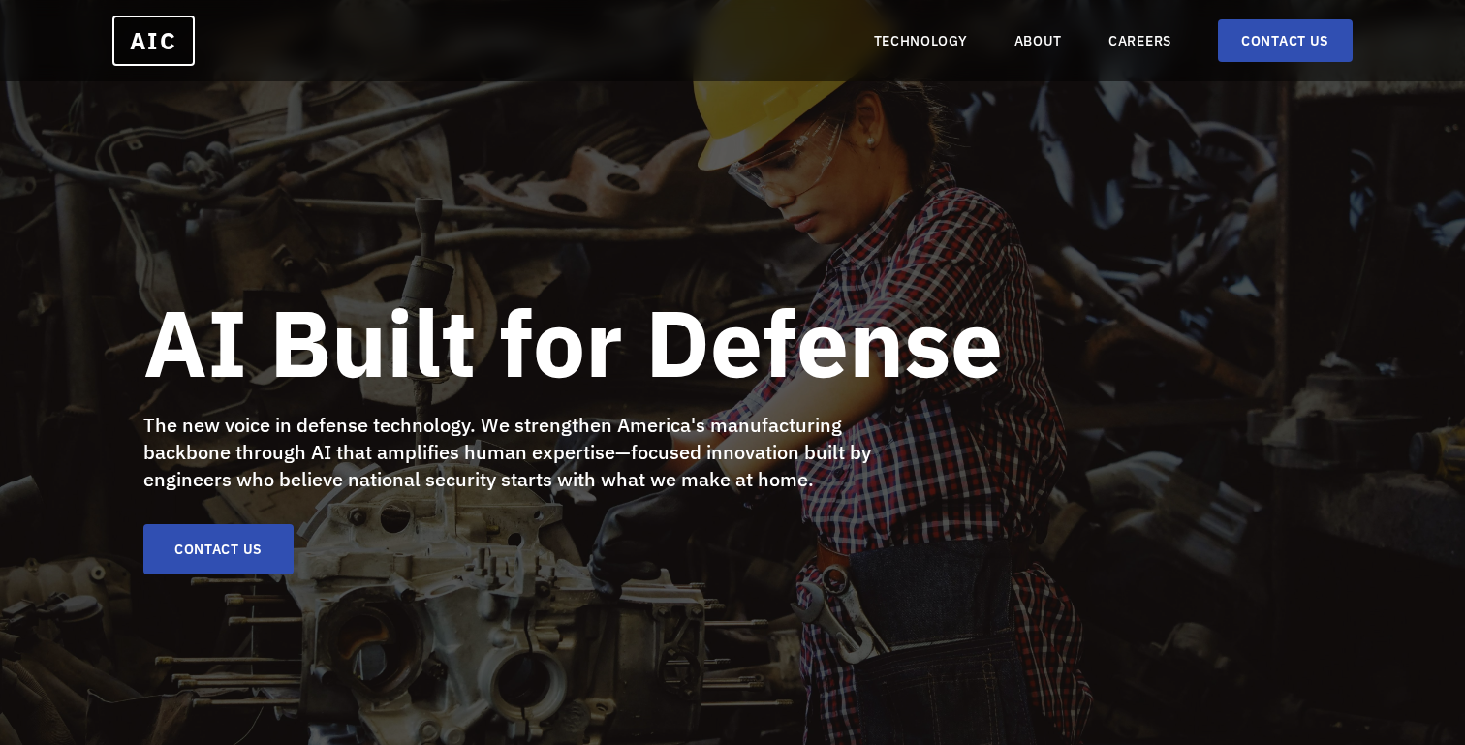
click at [1007, 30] on nav "TECHNOLOGY ABOUT CAREERS CONTACT US" at bounding box center [1113, 40] width 479 height 43
click at [1017, 30] on nav "TECHNOLOGY ABOUT CAREERS CONTACT US" at bounding box center [1113, 40] width 479 height 43
click at [1017, 36] on link "ABOUT" at bounding box center [1038, 40] width 48 height 19
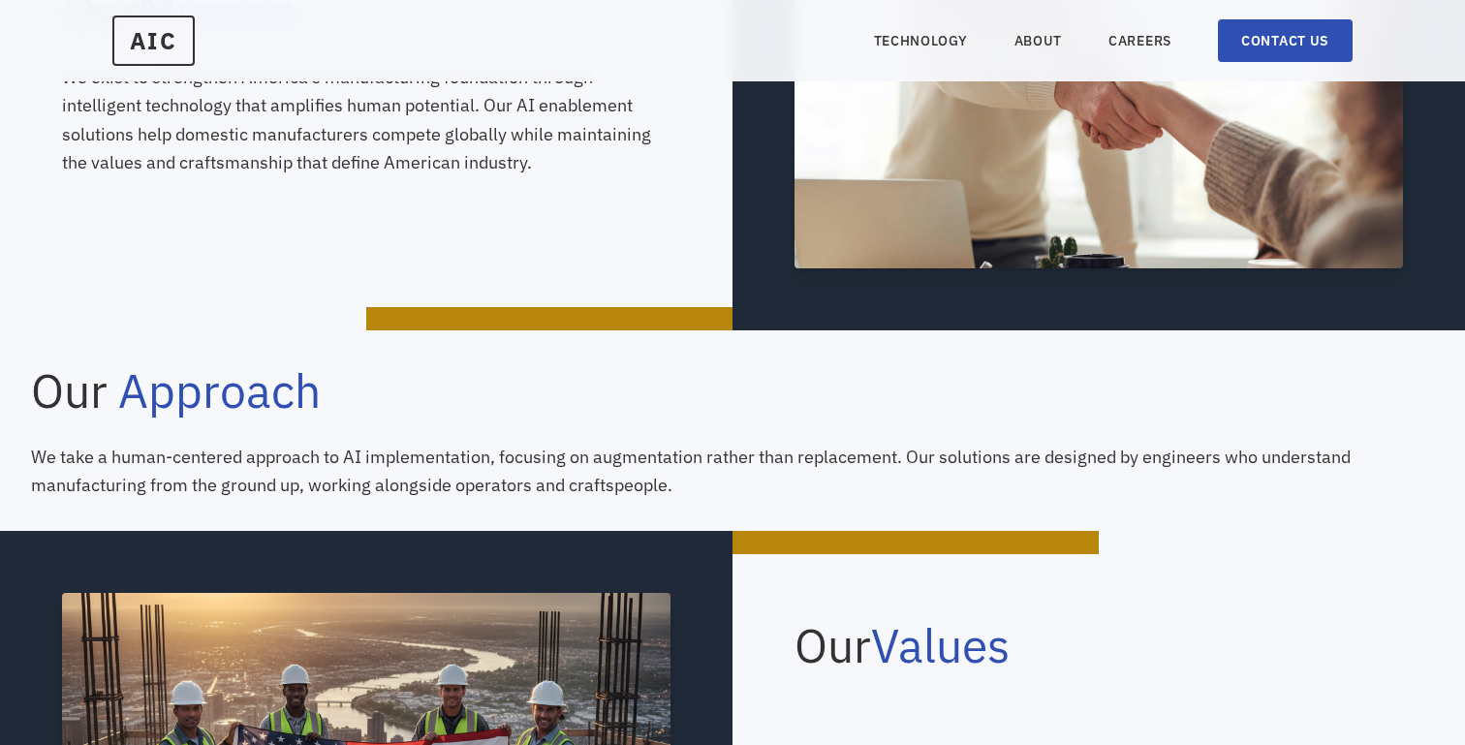
scroll to position [650, 0]
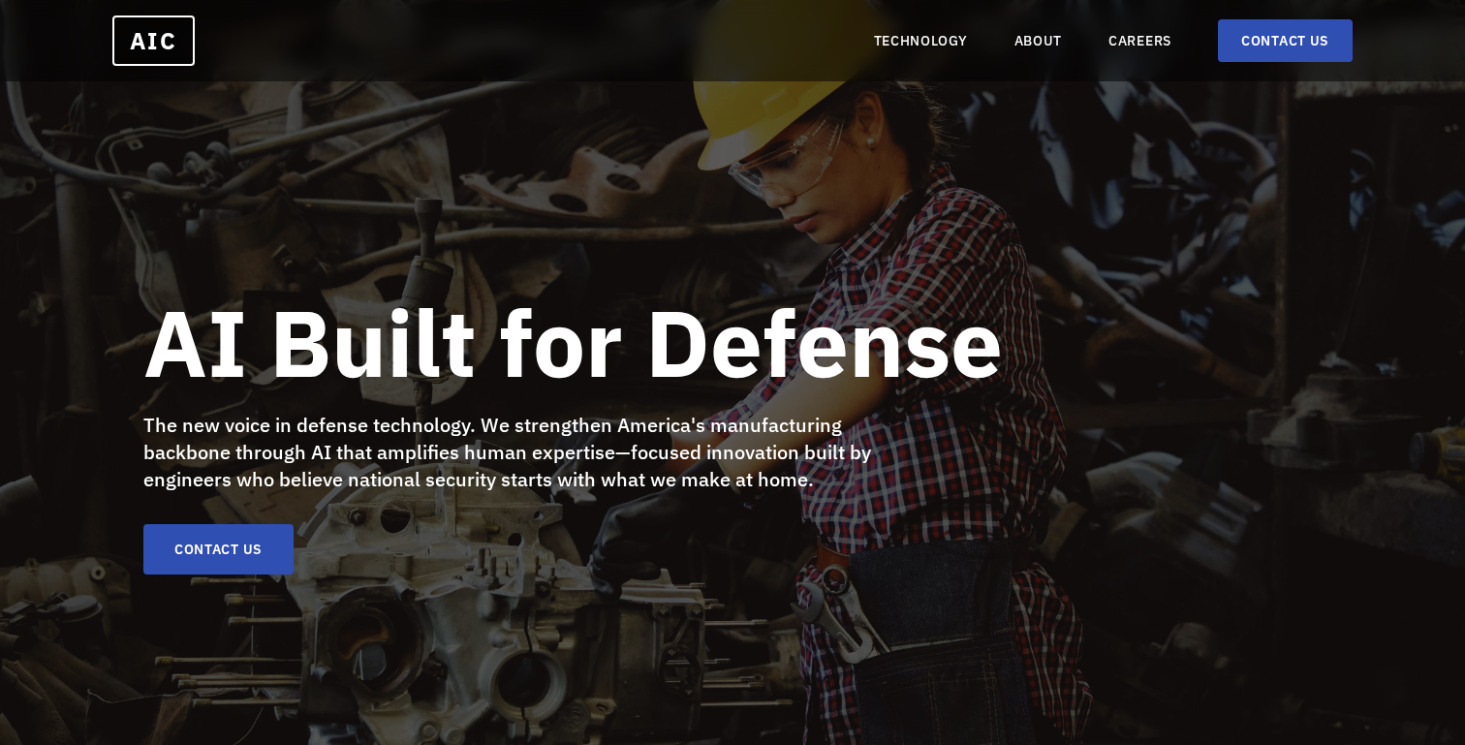
click at [1045, 30] on nav "TECHNOLOGY ABOUT CAREERS CONTACT US" at bounding box center [1113, 40] width 479 height 43
click at [1049, 39] on link "ABOUT" at bounding box center [1038, 40] width 48 height 19
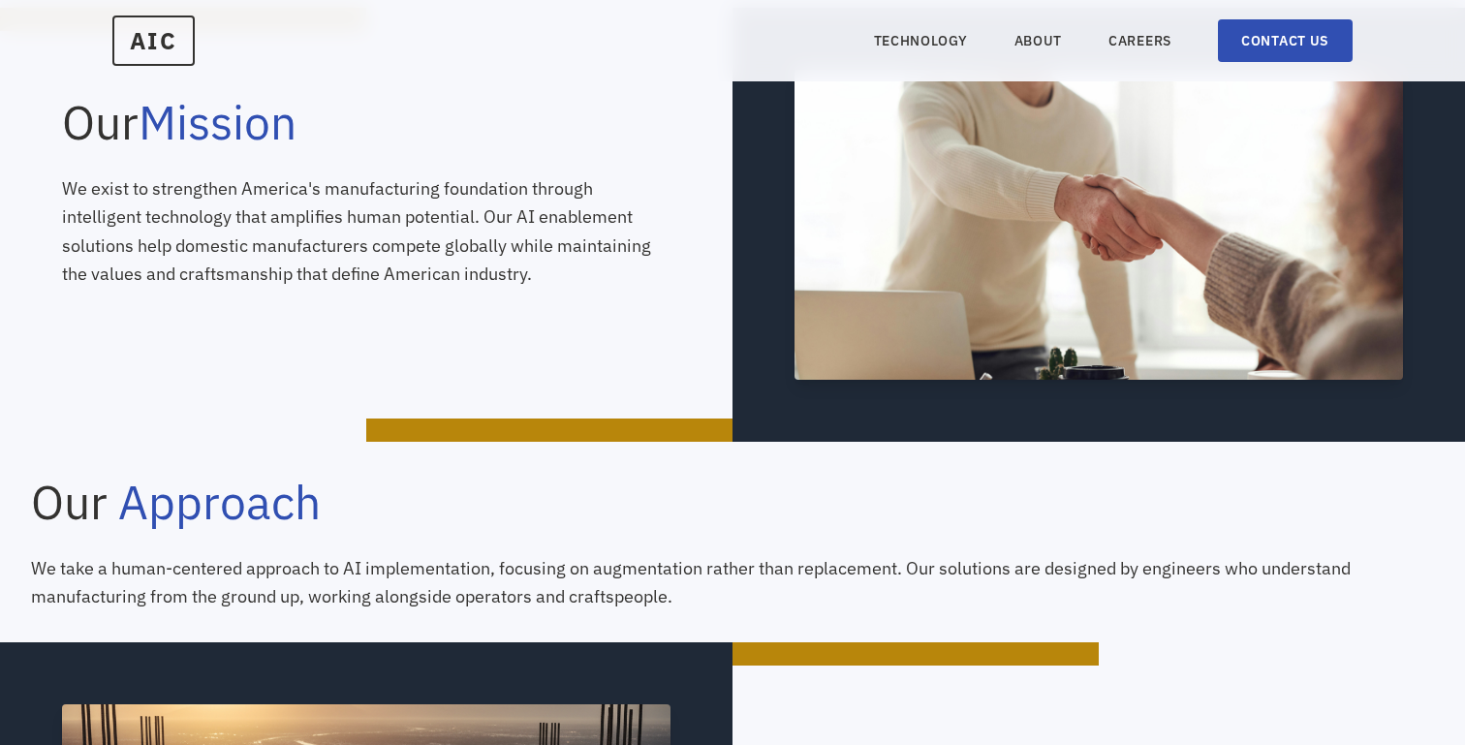
scroll to position [747, 0]
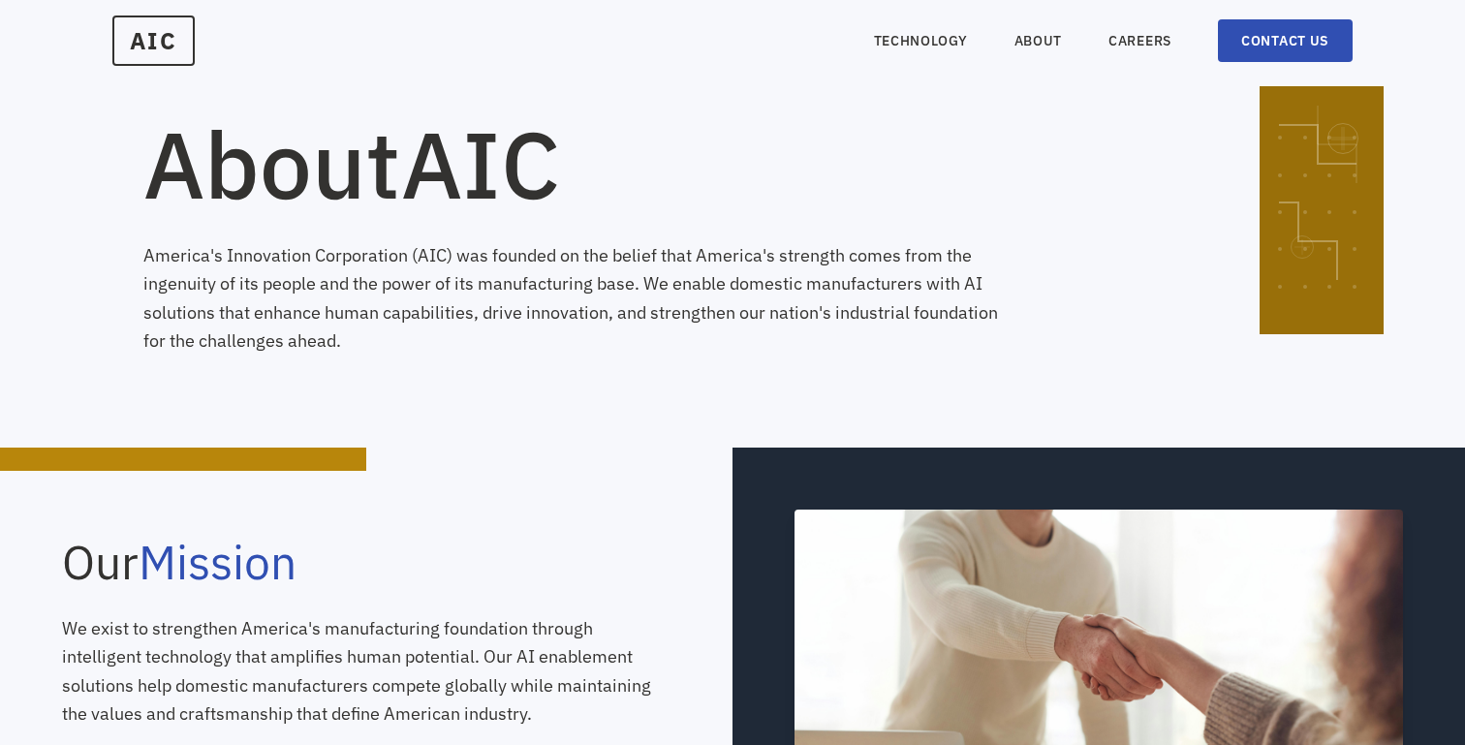
scroll to position [77, 0]
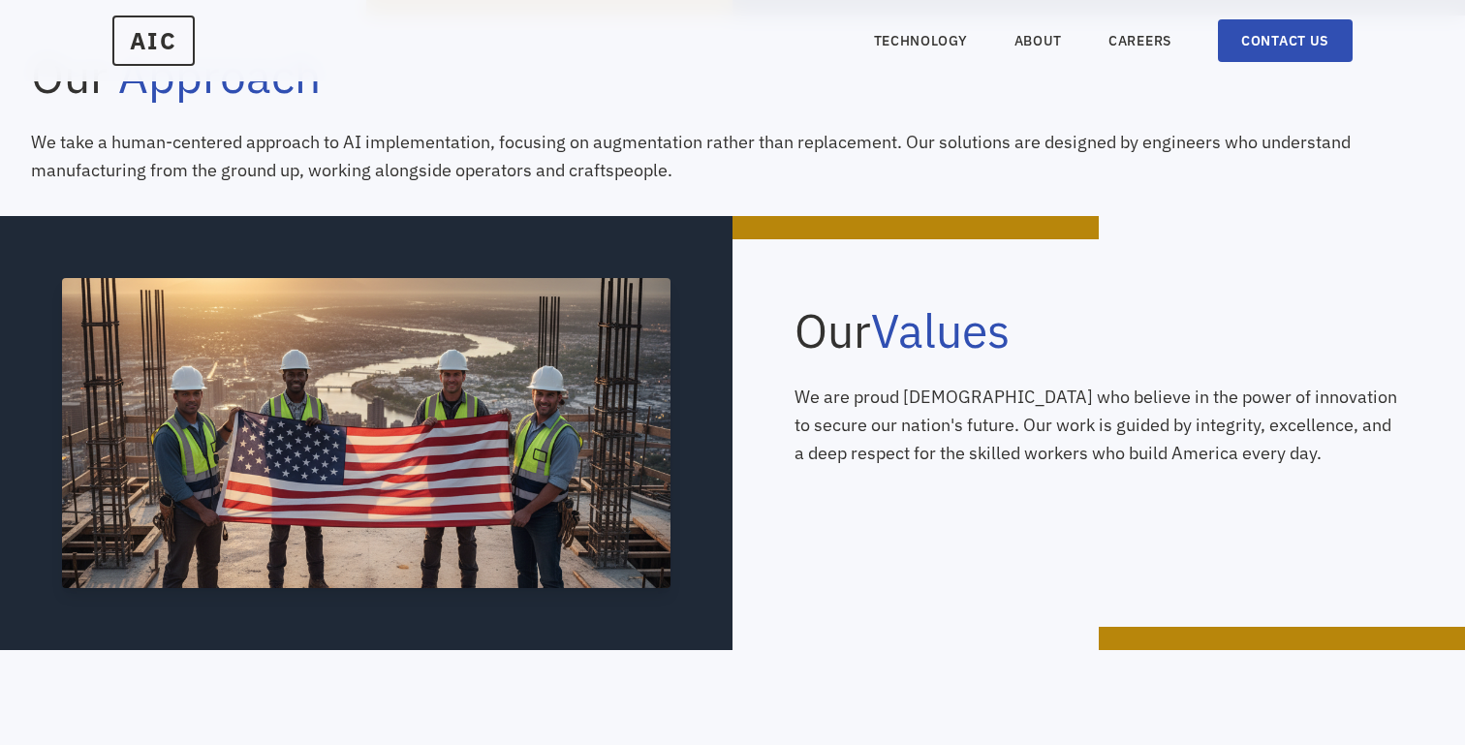
scroll to position [938, 0]
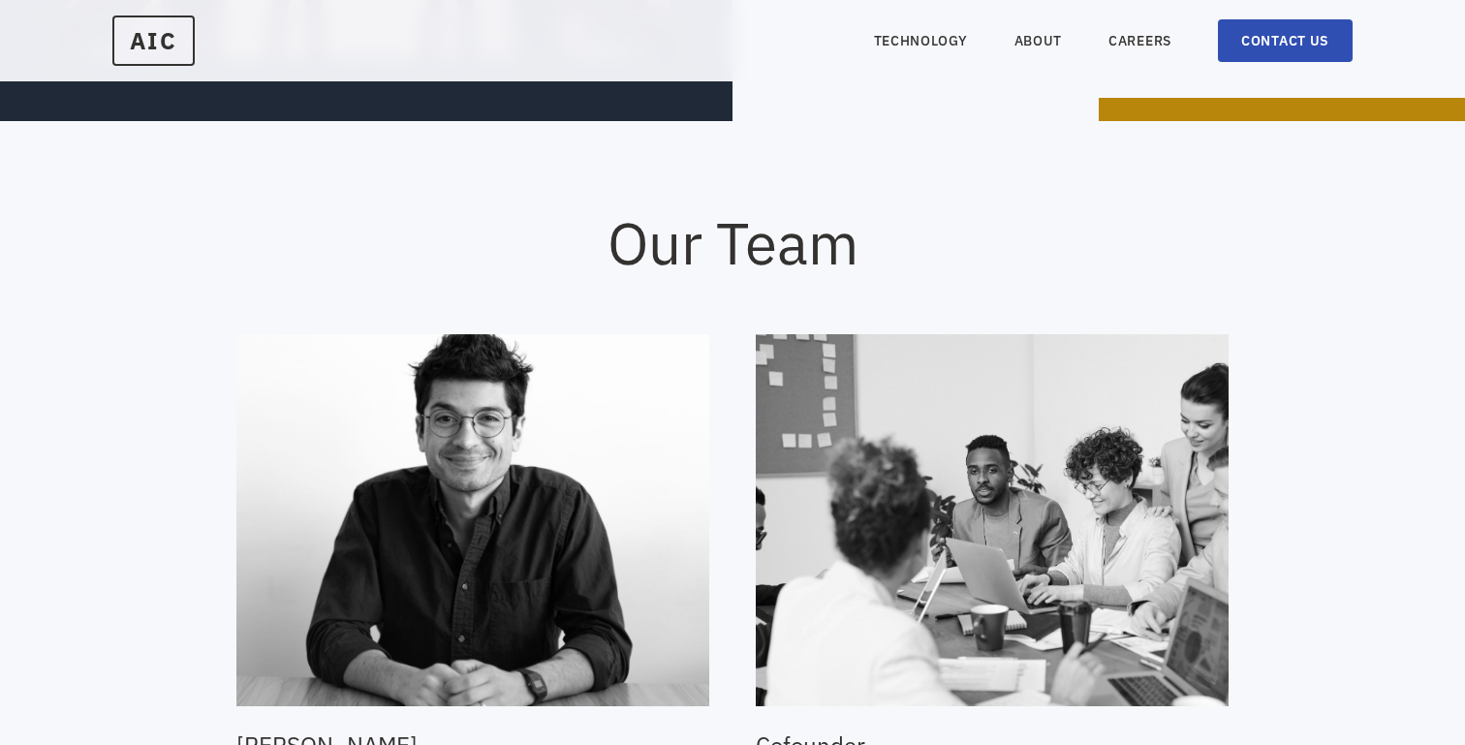
scroll to position [1571, 0]
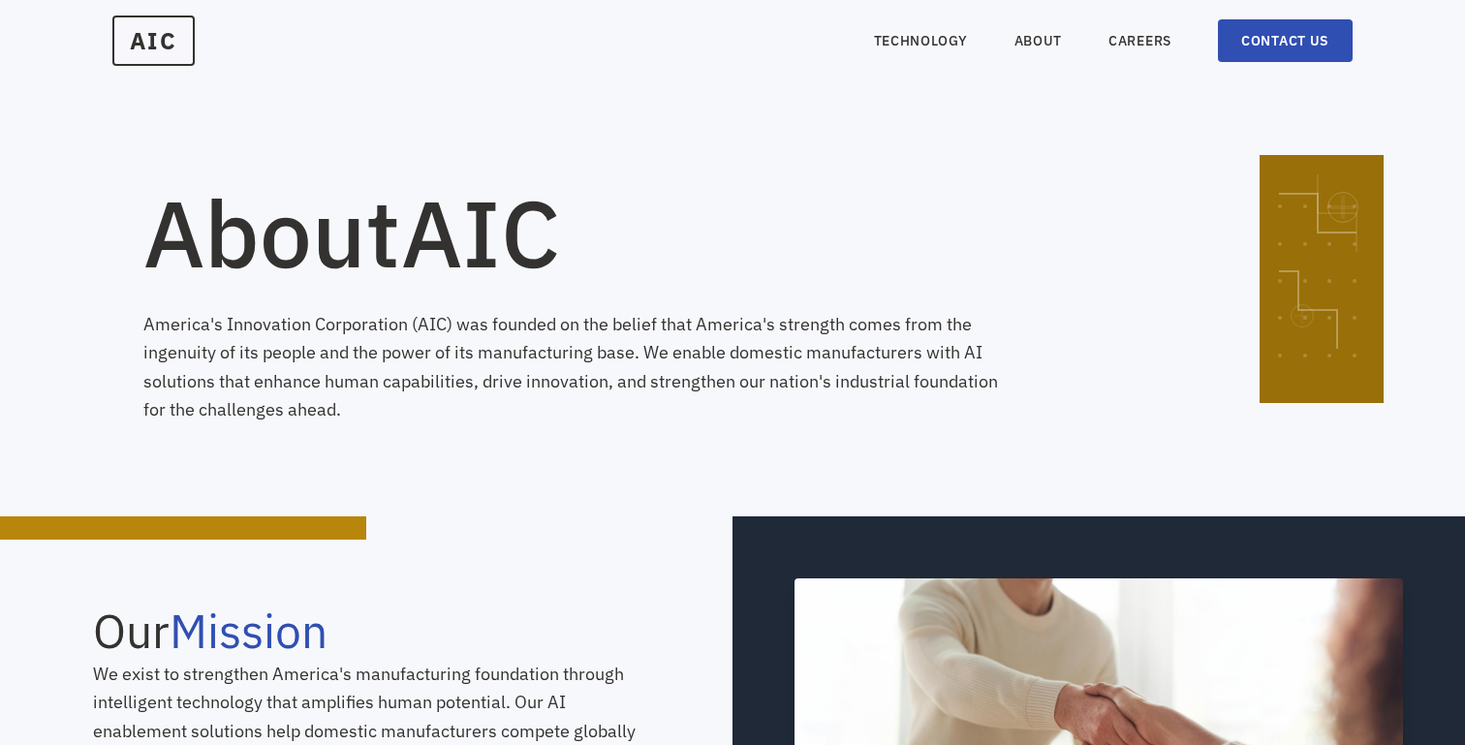
click at [789, 177] on section "About AIC America's Innovation Corporation (AIC) was founded on the belief that…" at bounding box center [732, 258] width 1465 height 516
click at [154, 62] on span "AIC" at bounding box center [151, 38] width 78 height 46
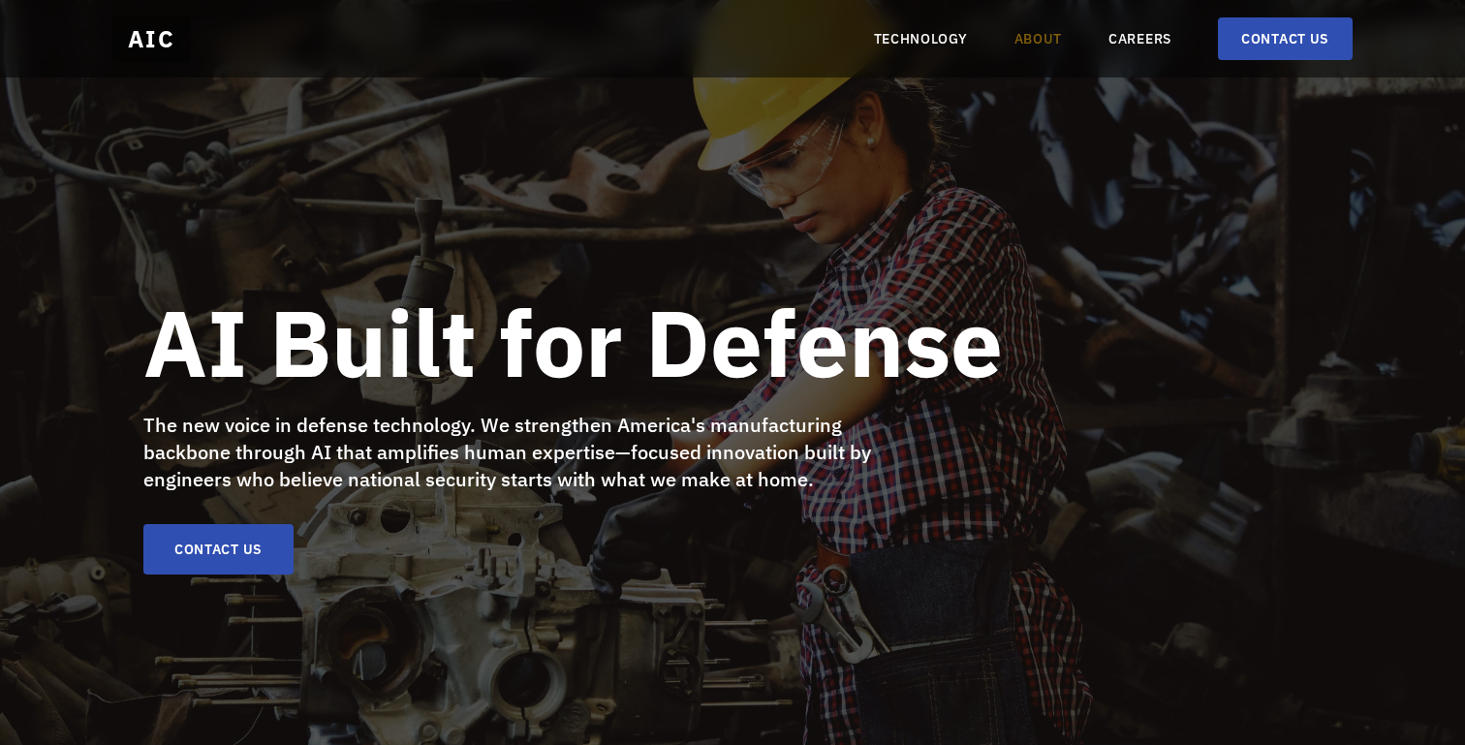
click at [1020, 32] on link "ABOUT" at bounding box center [1038, 38] width 48 height 19
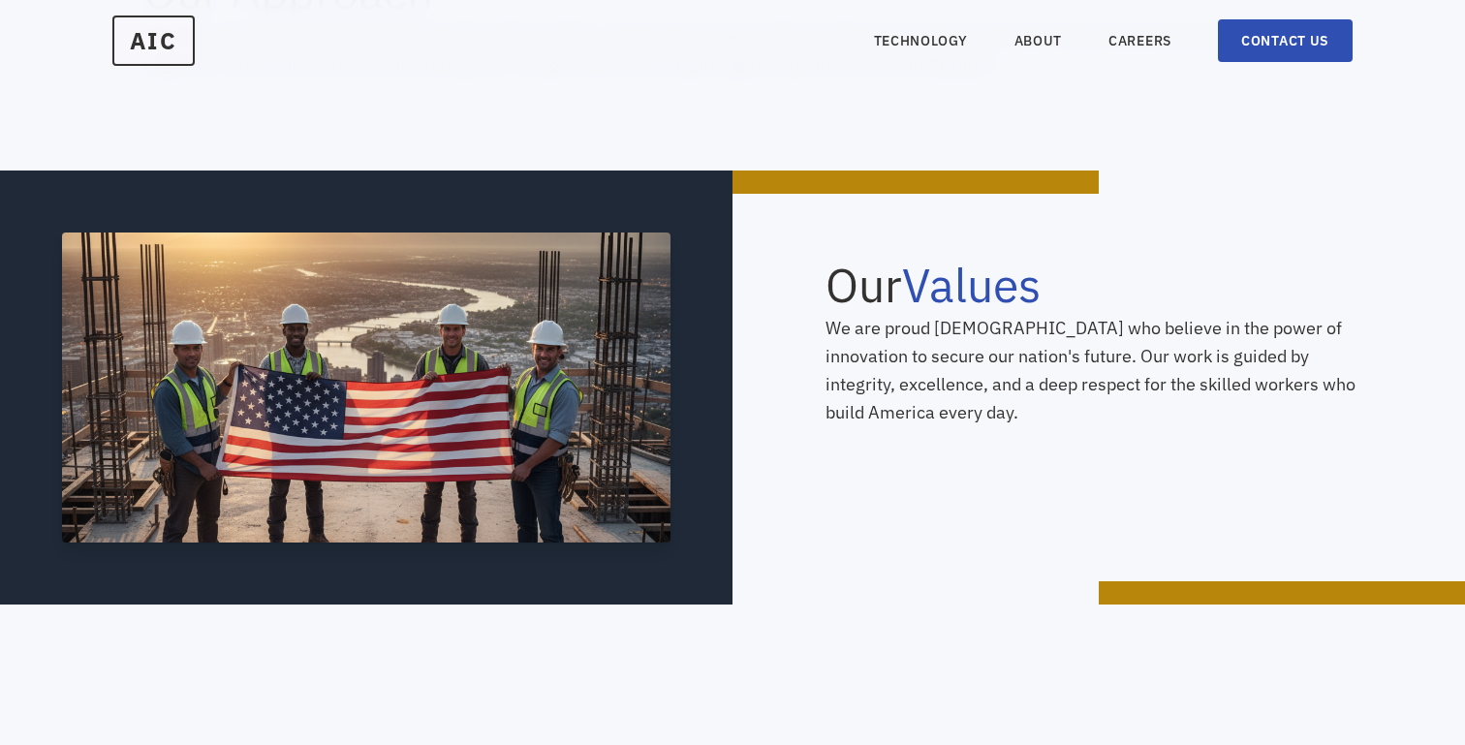
scroll to position [1046, 0]
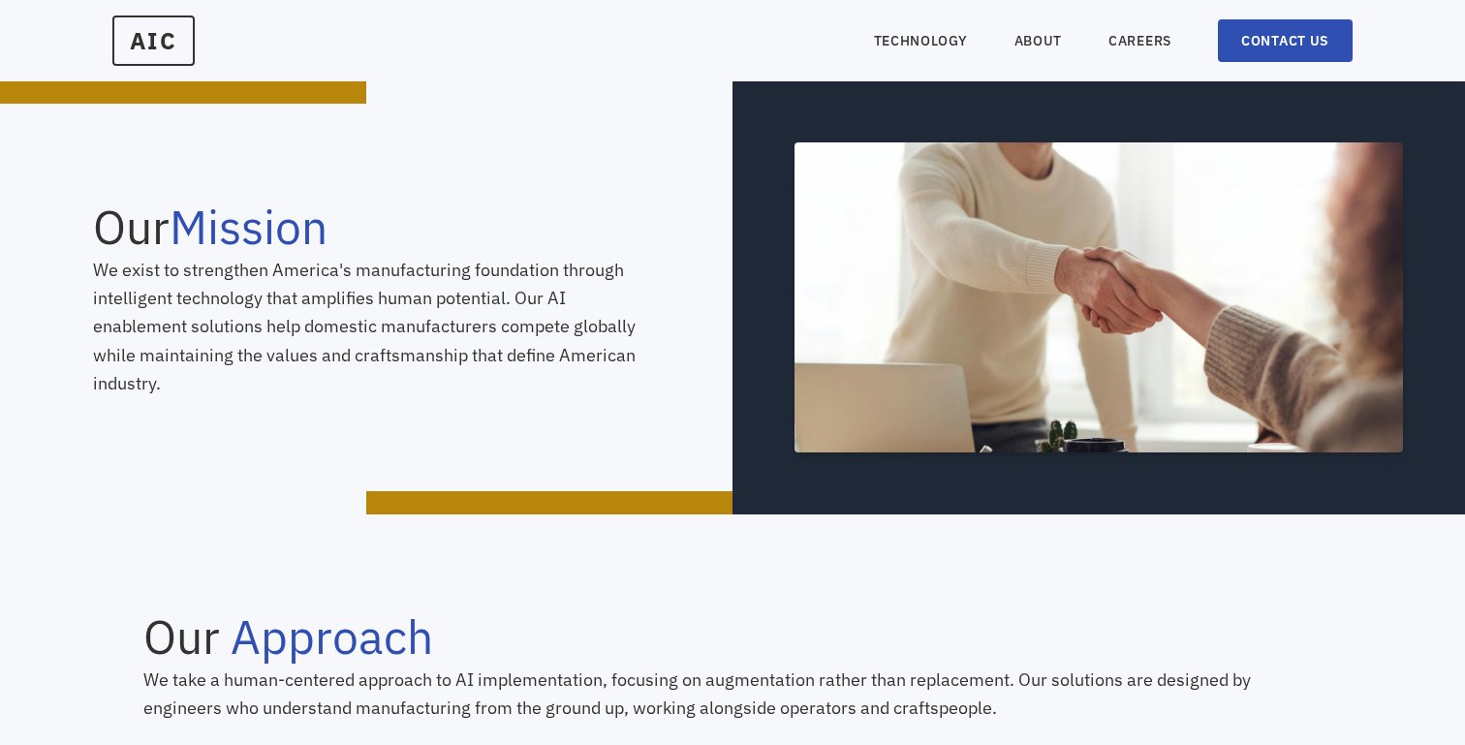
scroll to position [323, 0]
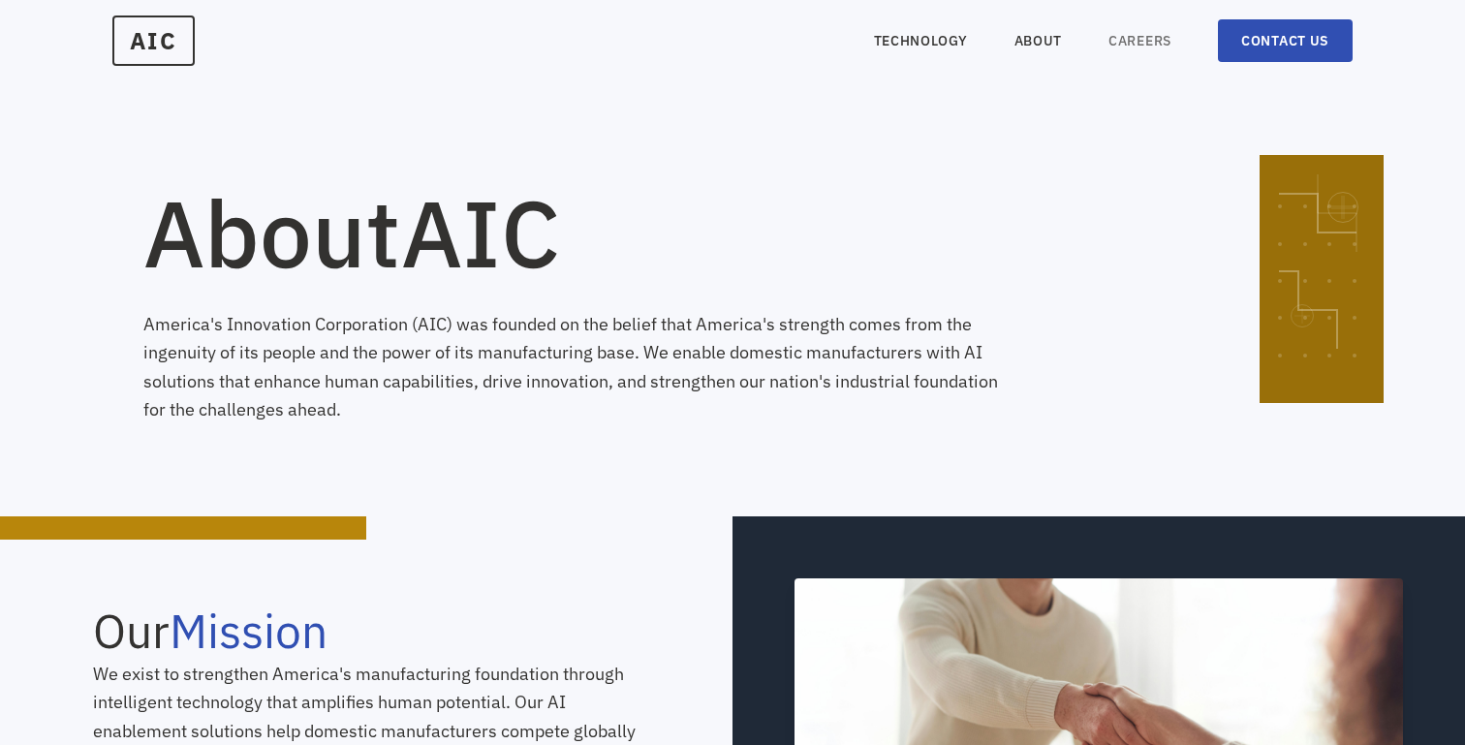
click at [1156, 46] on link "CAREERS" at bounding box center [1139, 40] width 63 height 19
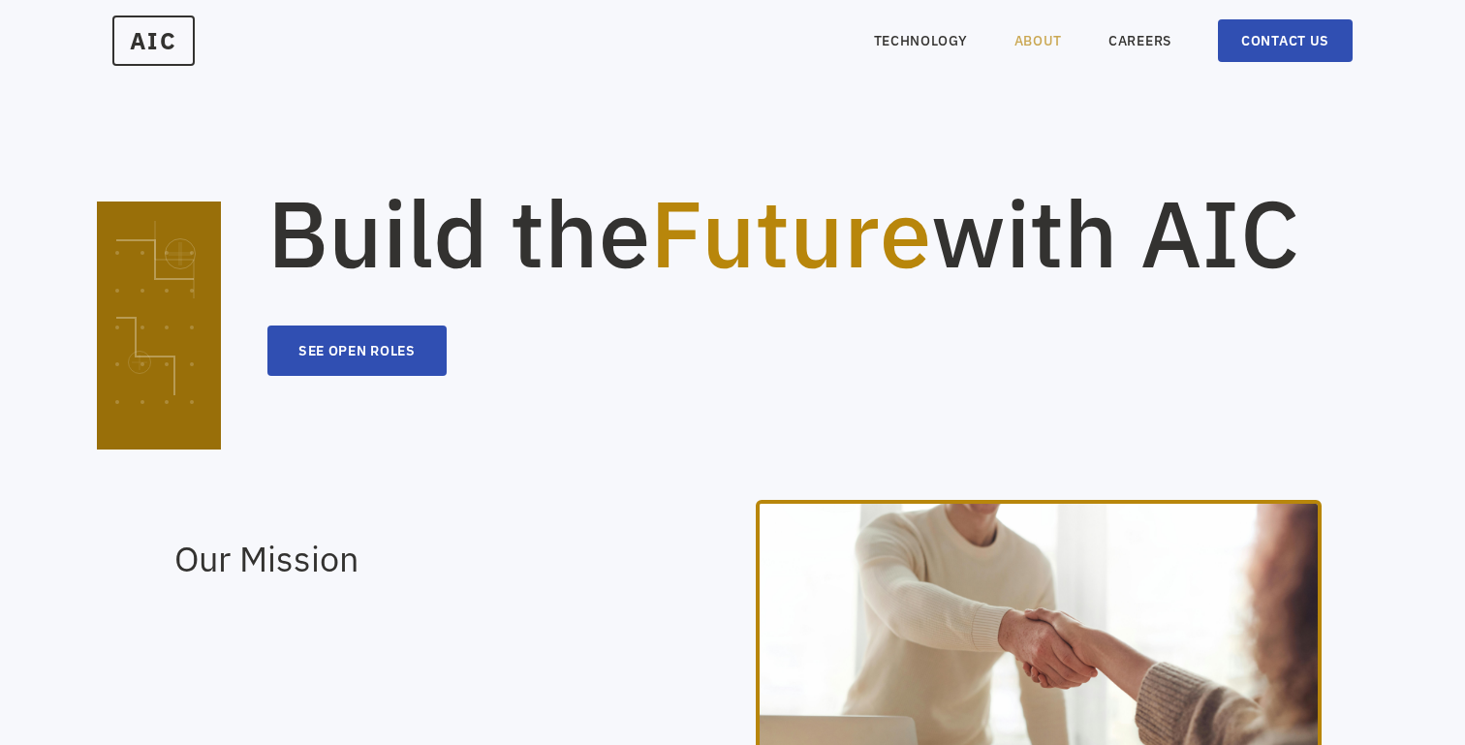
click at [1044, 46] on link "ABOUT" at bounding box center [1038, 40] width 48 height 19
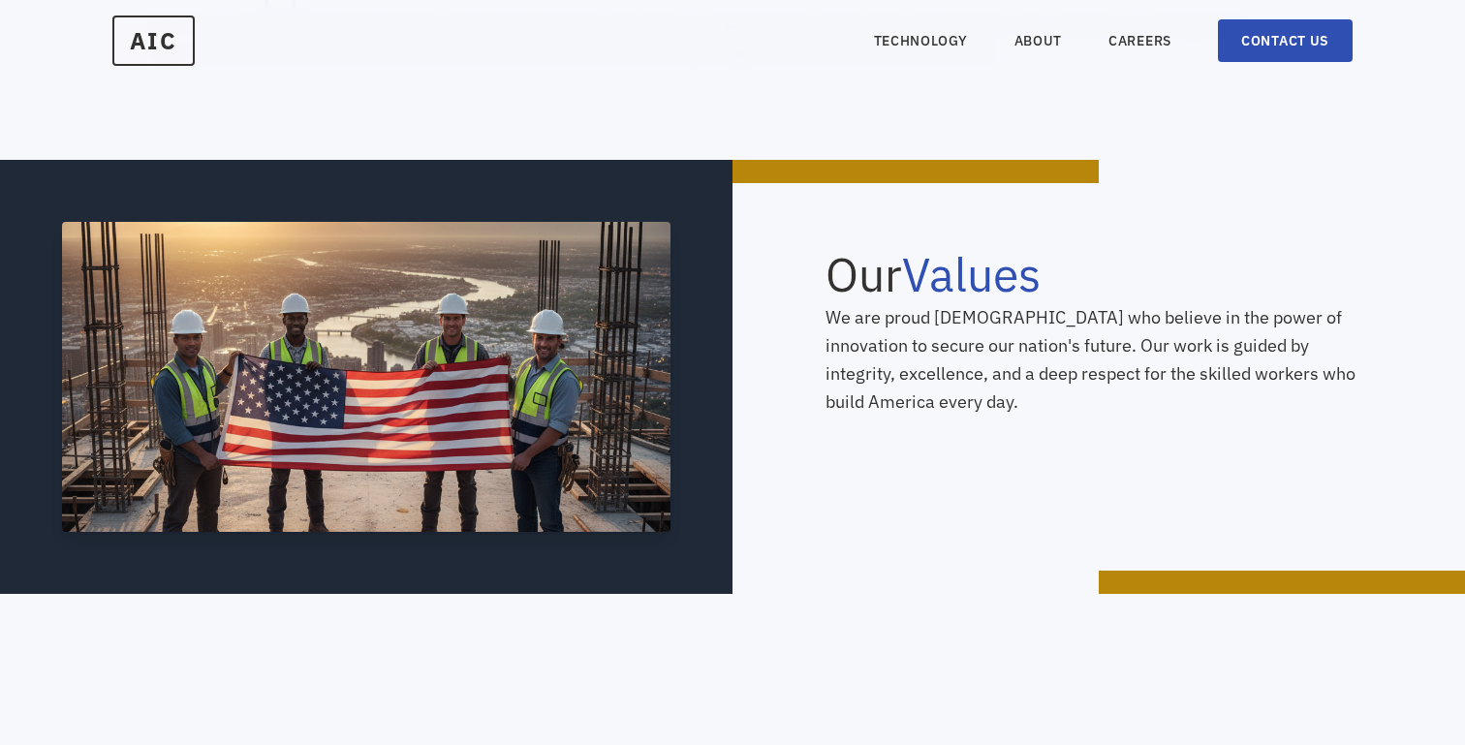
scroll to position [1049, 0]
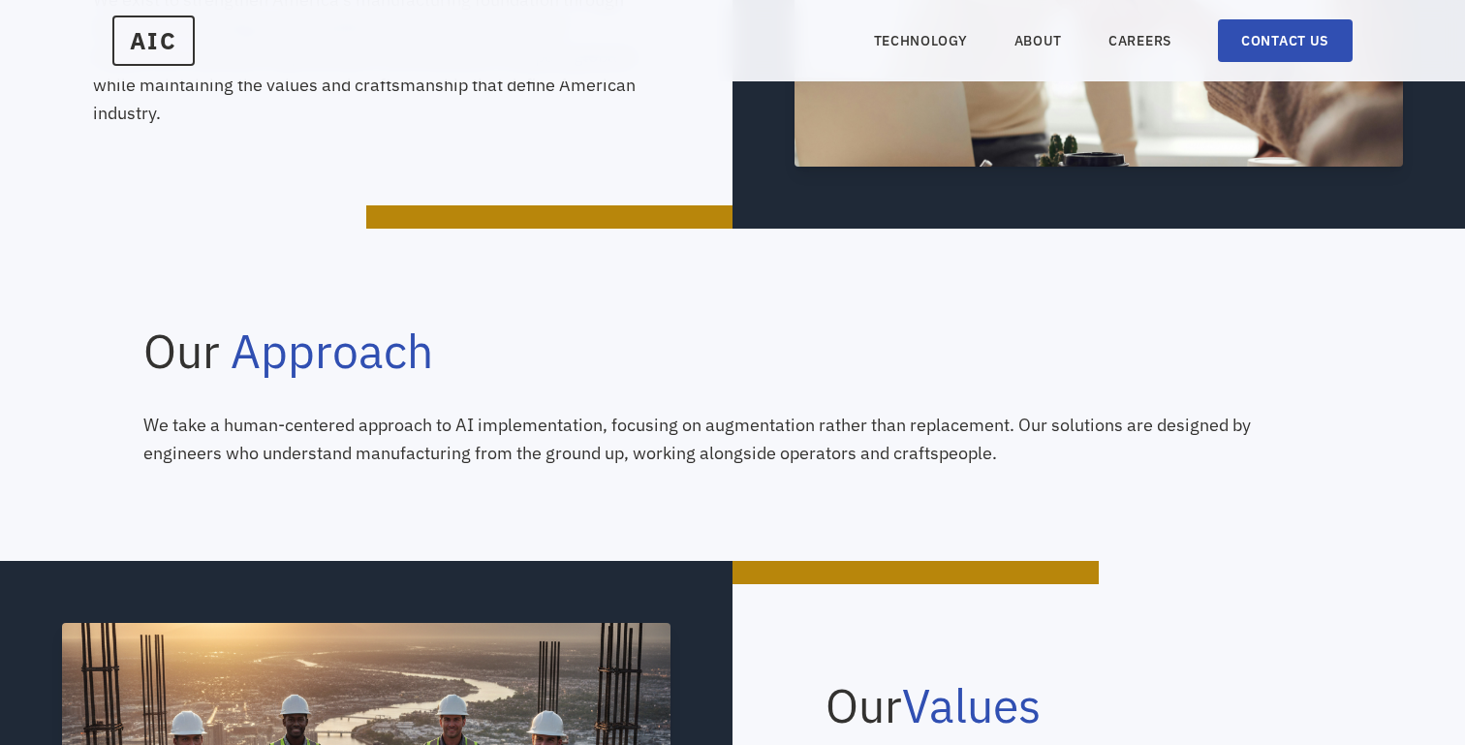
scroll to position [580, 0]
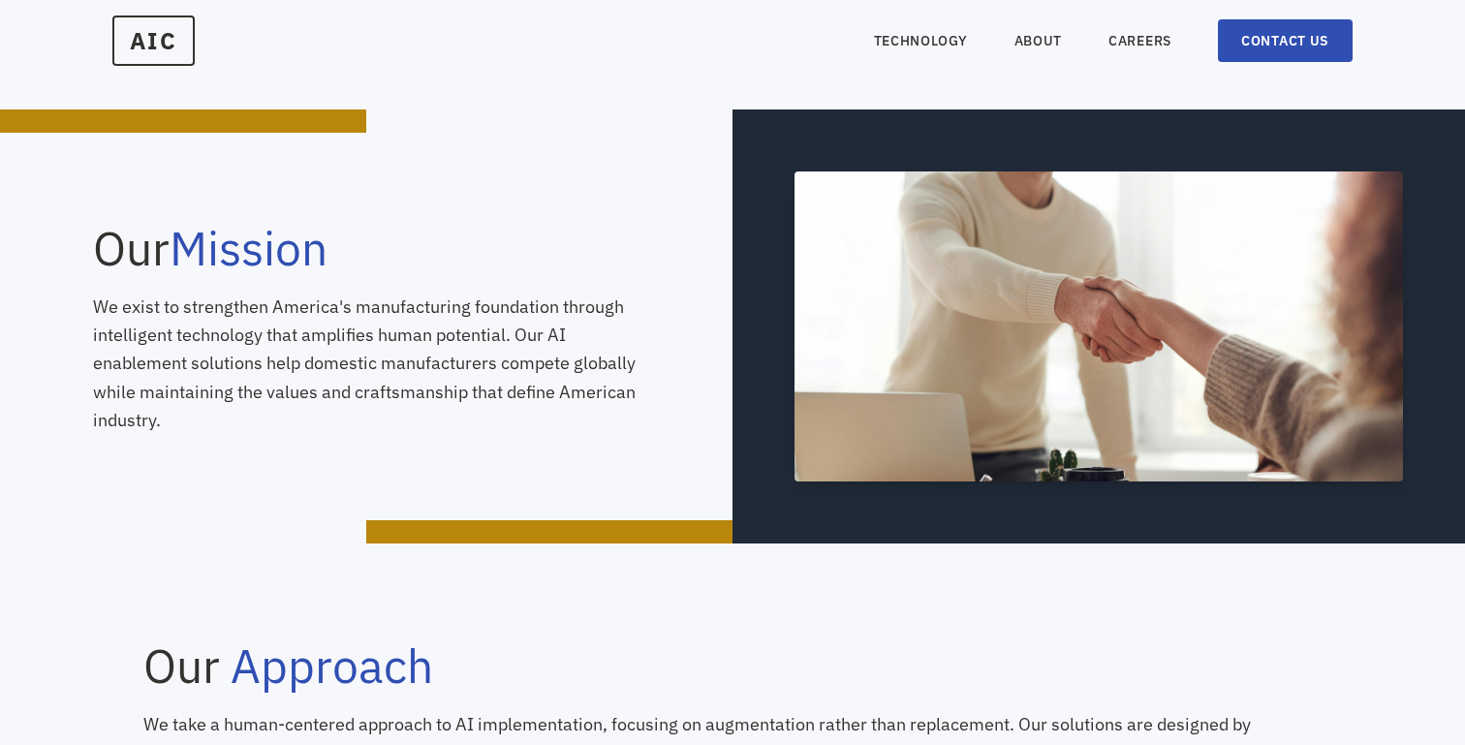
scroll to position [303, 0]
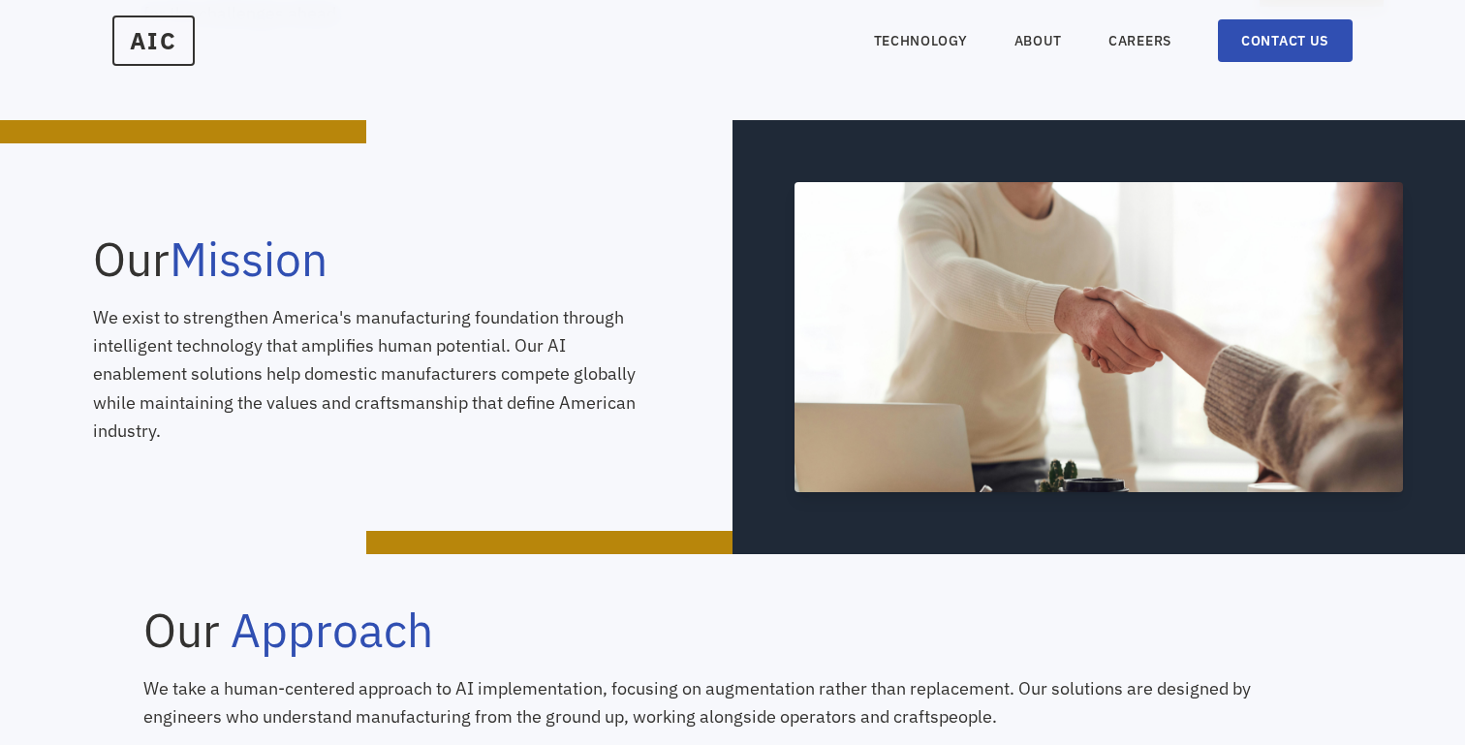
scroll to position [376, 0]
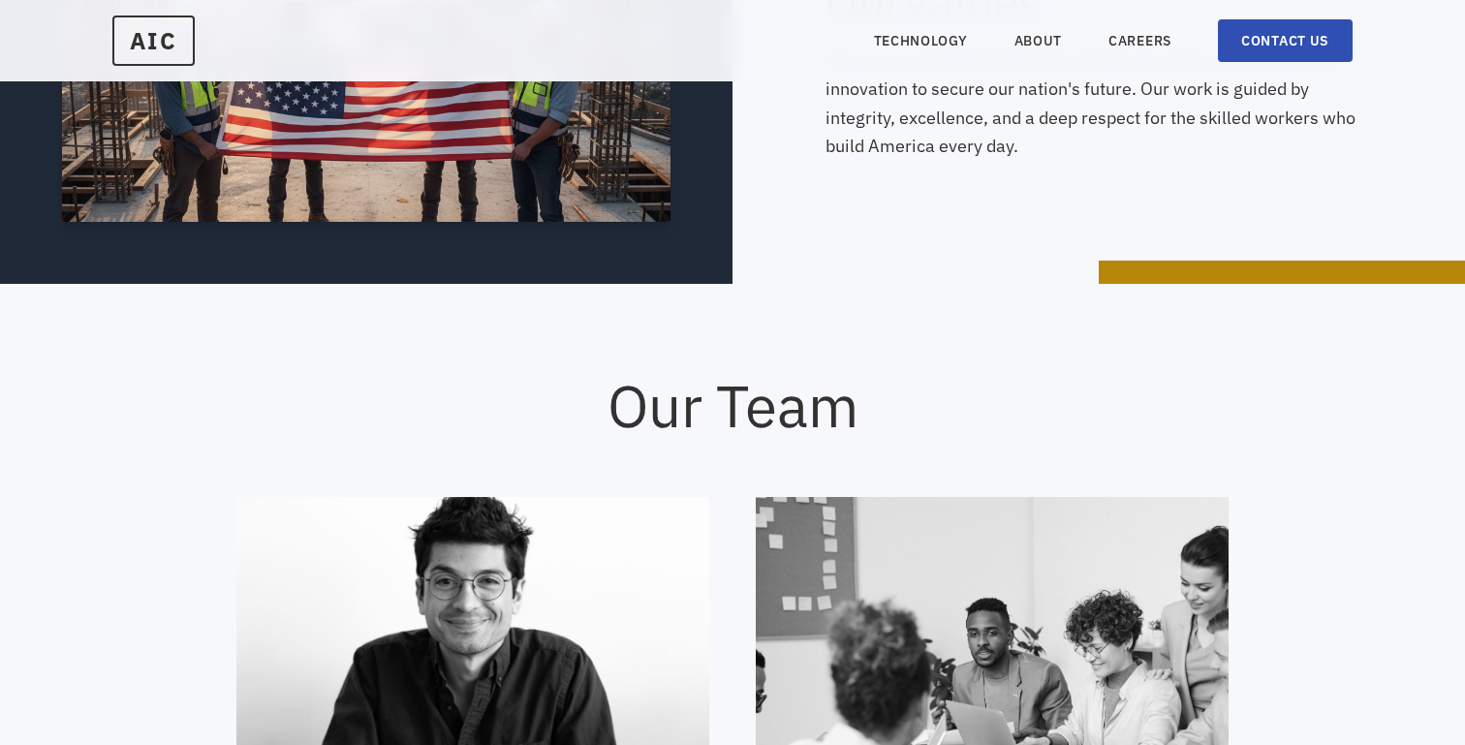
scroll to position [1450, 0]
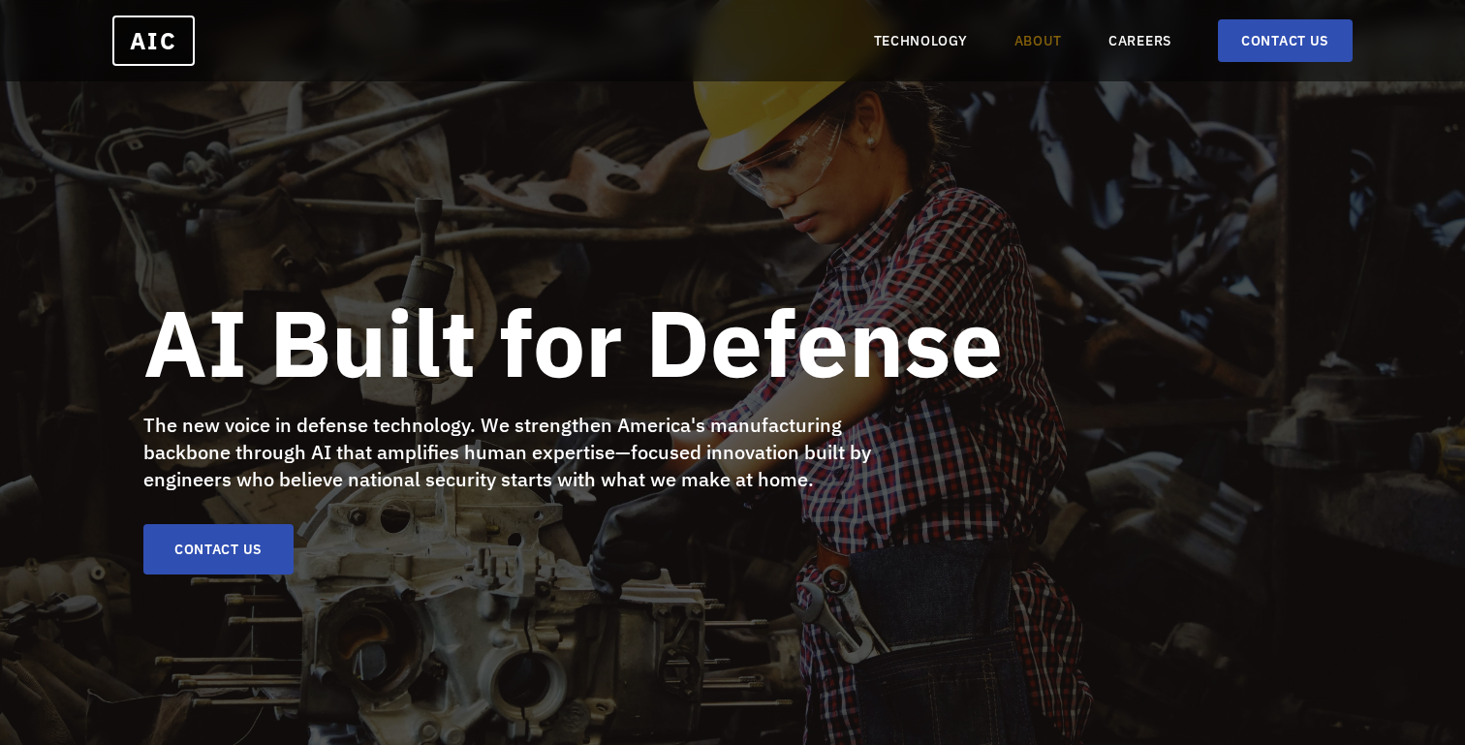
click at [1022, 40] on link "ABOUT" at bounding box center [1038, 40] width 48 height 19
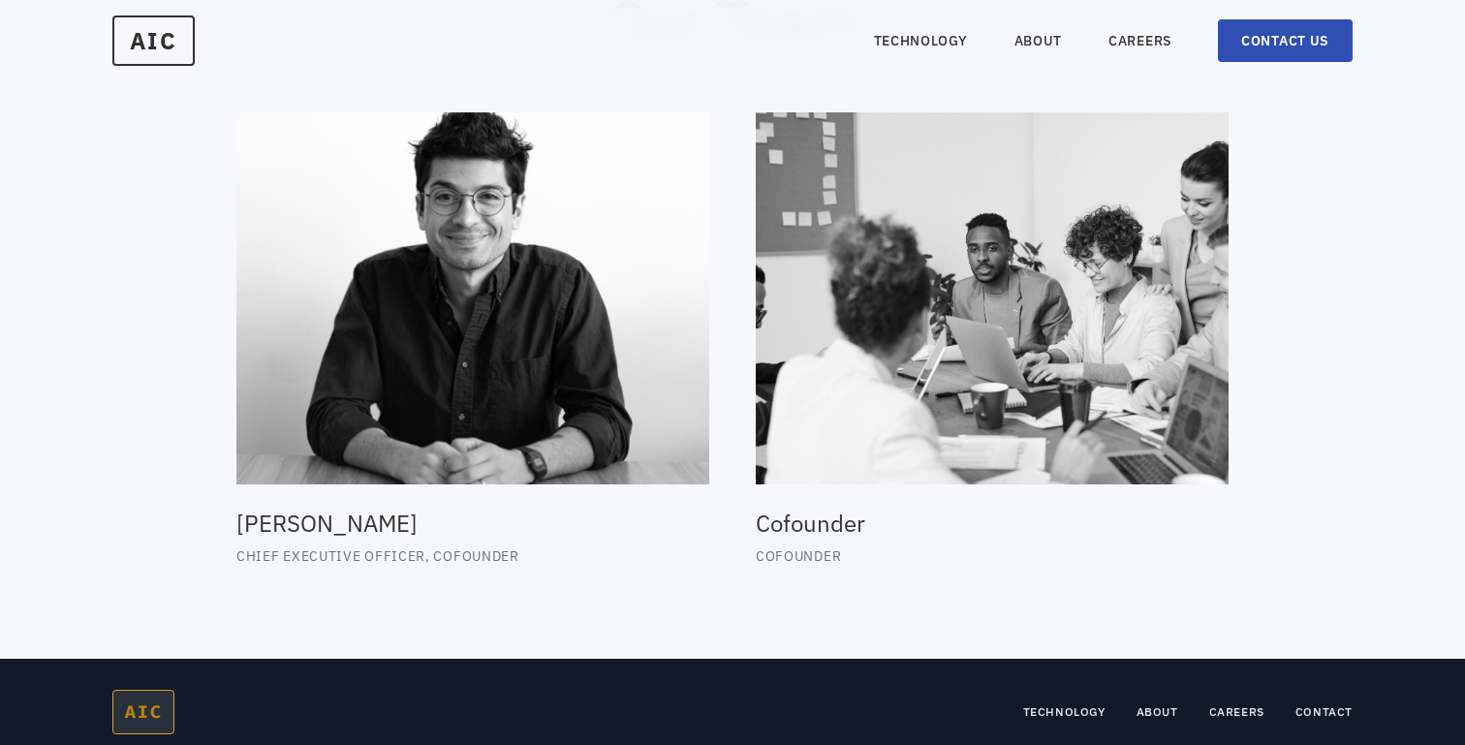
scroll to position [1961, 0]
